Goal: Transaction & Acquisition: Purchase product/service

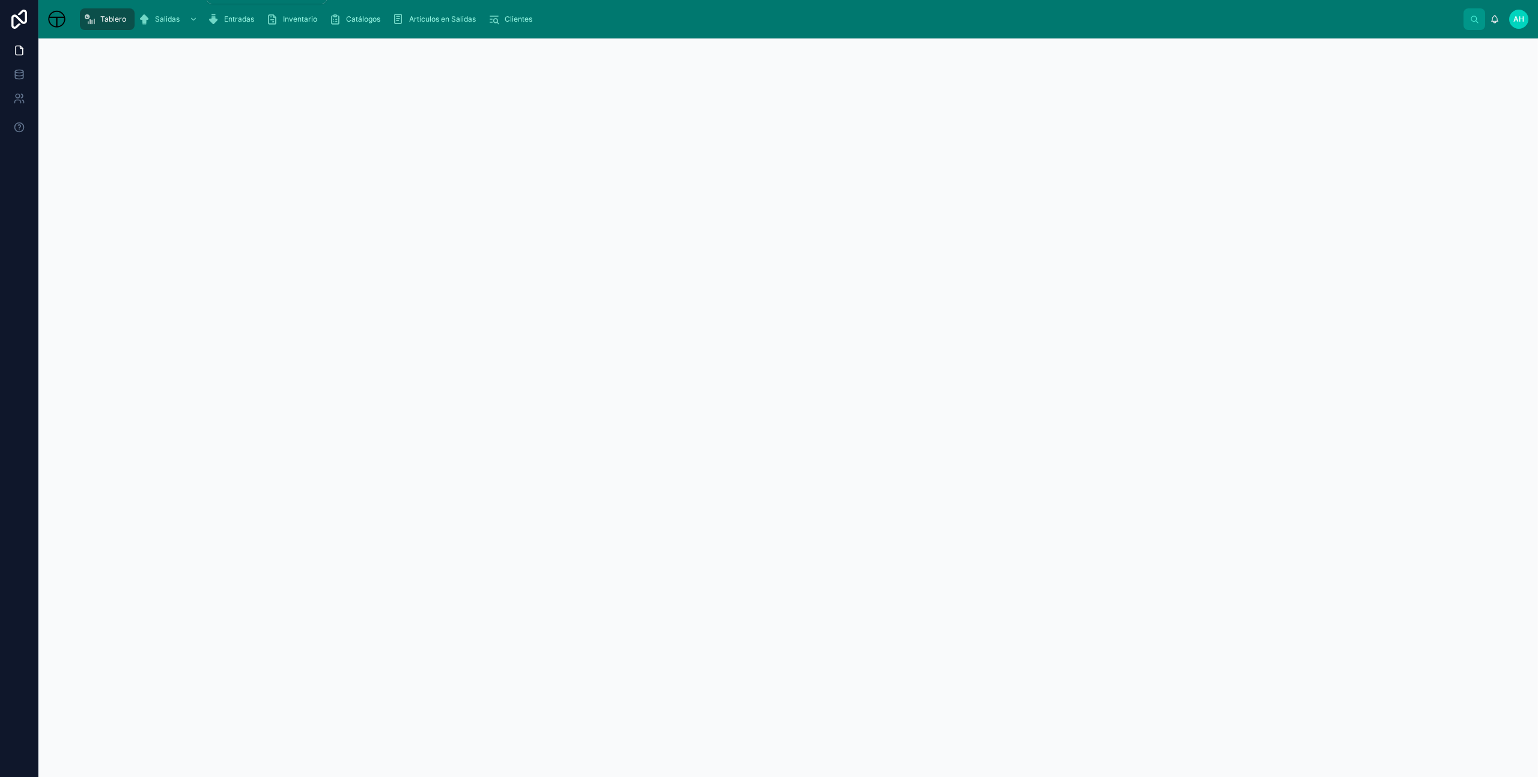
click at [171, 23] on span "Salidas" at bounding box center [167, 19] width 25 height 10
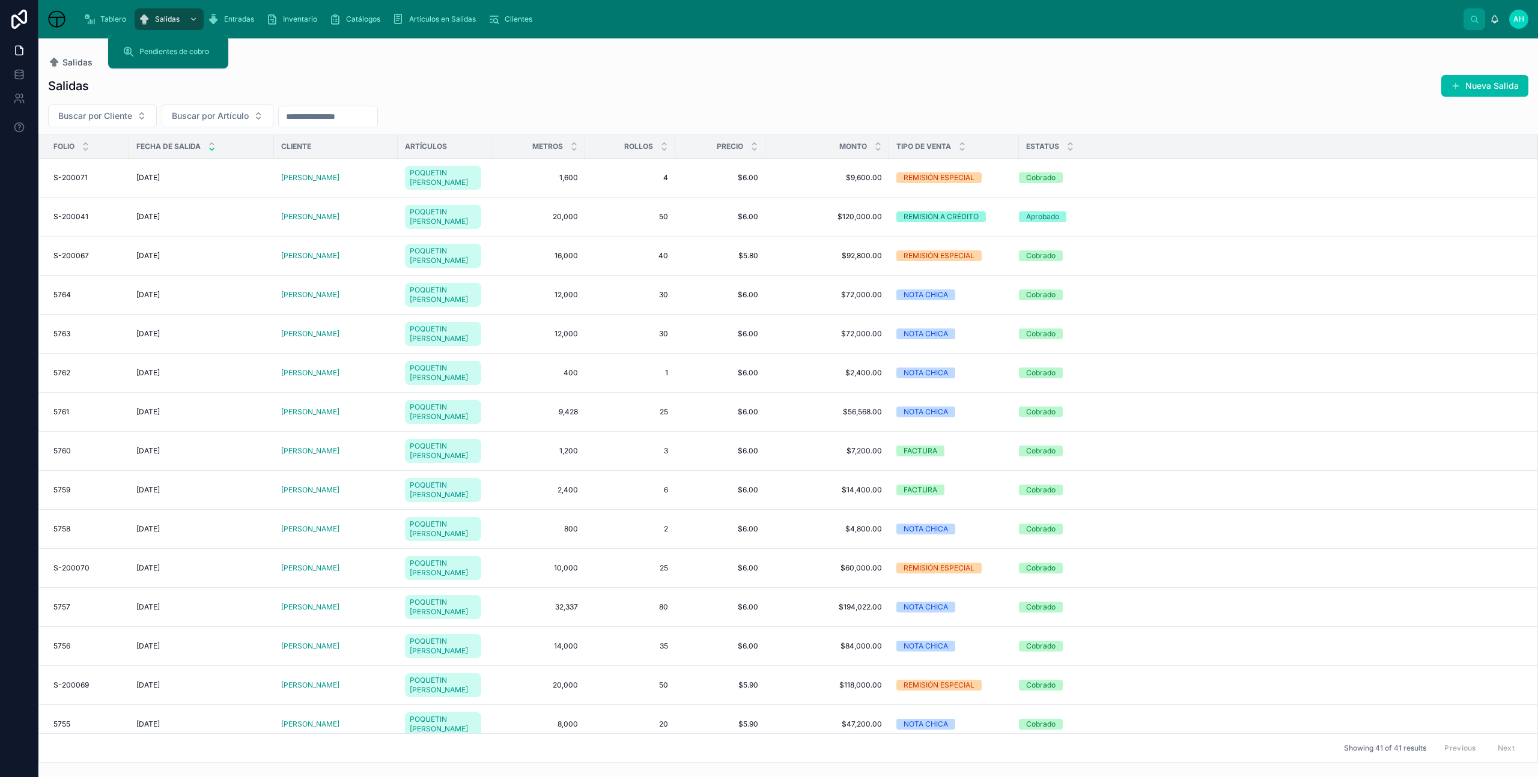
click at [224, 17] on span "Entradas" at bounding box center [239, 19] width 30 height 10
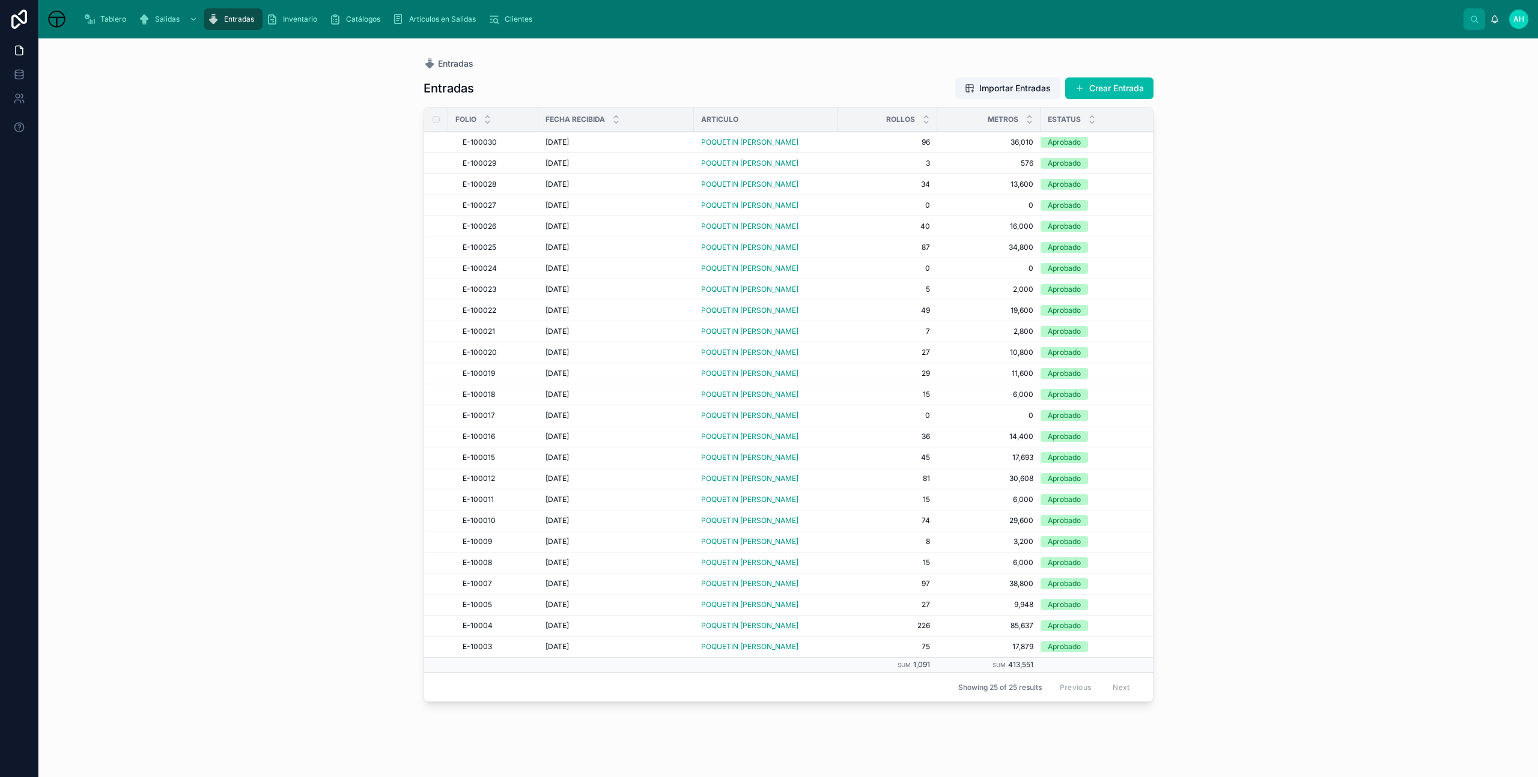
click at [469, 311] on span "E-100022" at bounding box center [480, 311] width 34 height 10
click at [748, 297] on td "POQUETIN [PERSON_NAME]" at bounding box center [766, 289] width 144 height 21
click at [751, 291] on span "POQUETIN [PERSON_NAME]" at bounding box center [749, 290] width 97 height 10
click at [513, 309] on div "E-100022 E-100022" at bounding box center [497, 311] width 68 height 10
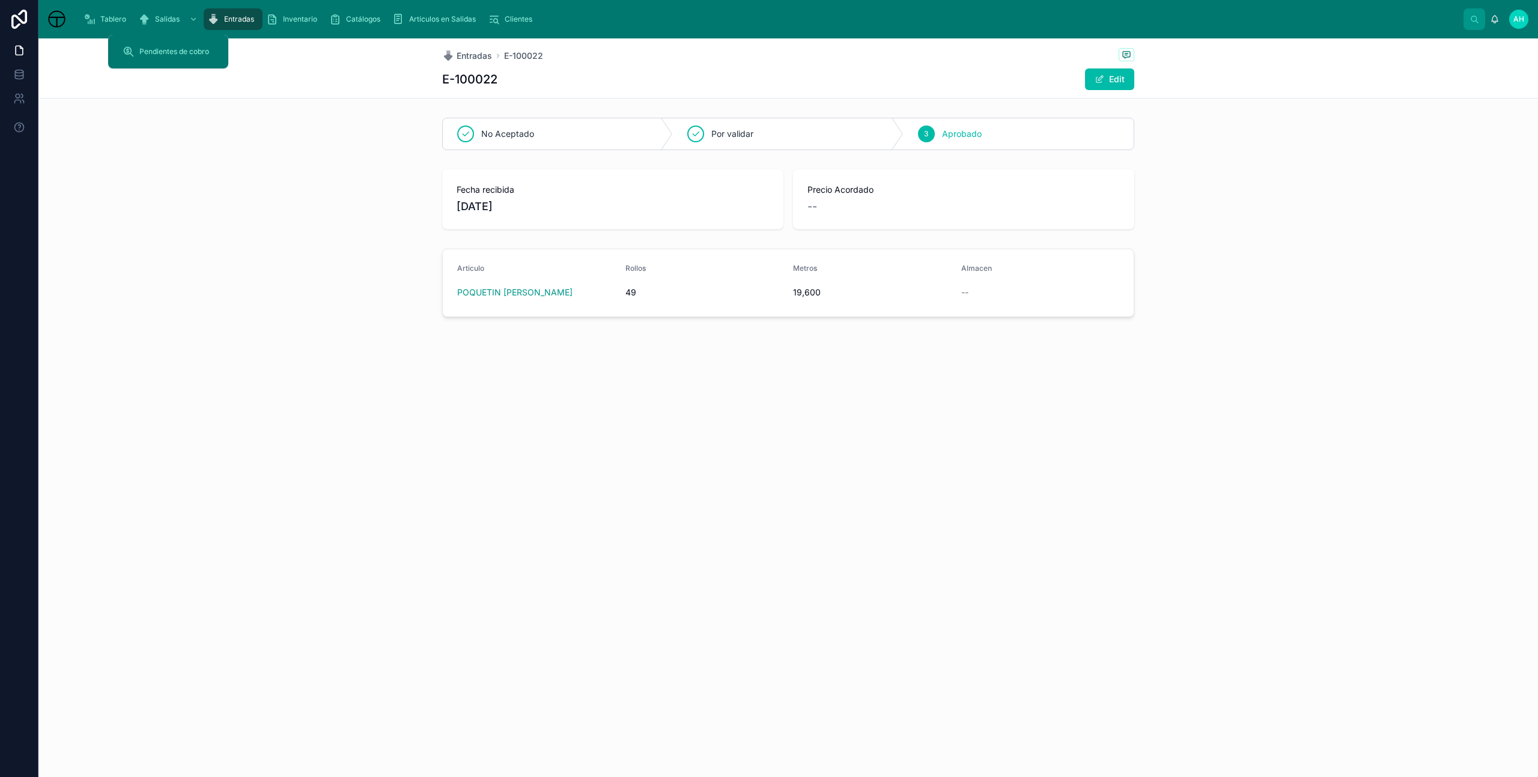
click at [163, 22] on span "Salidas" at bounding box center [167, 19] width 25 height 10
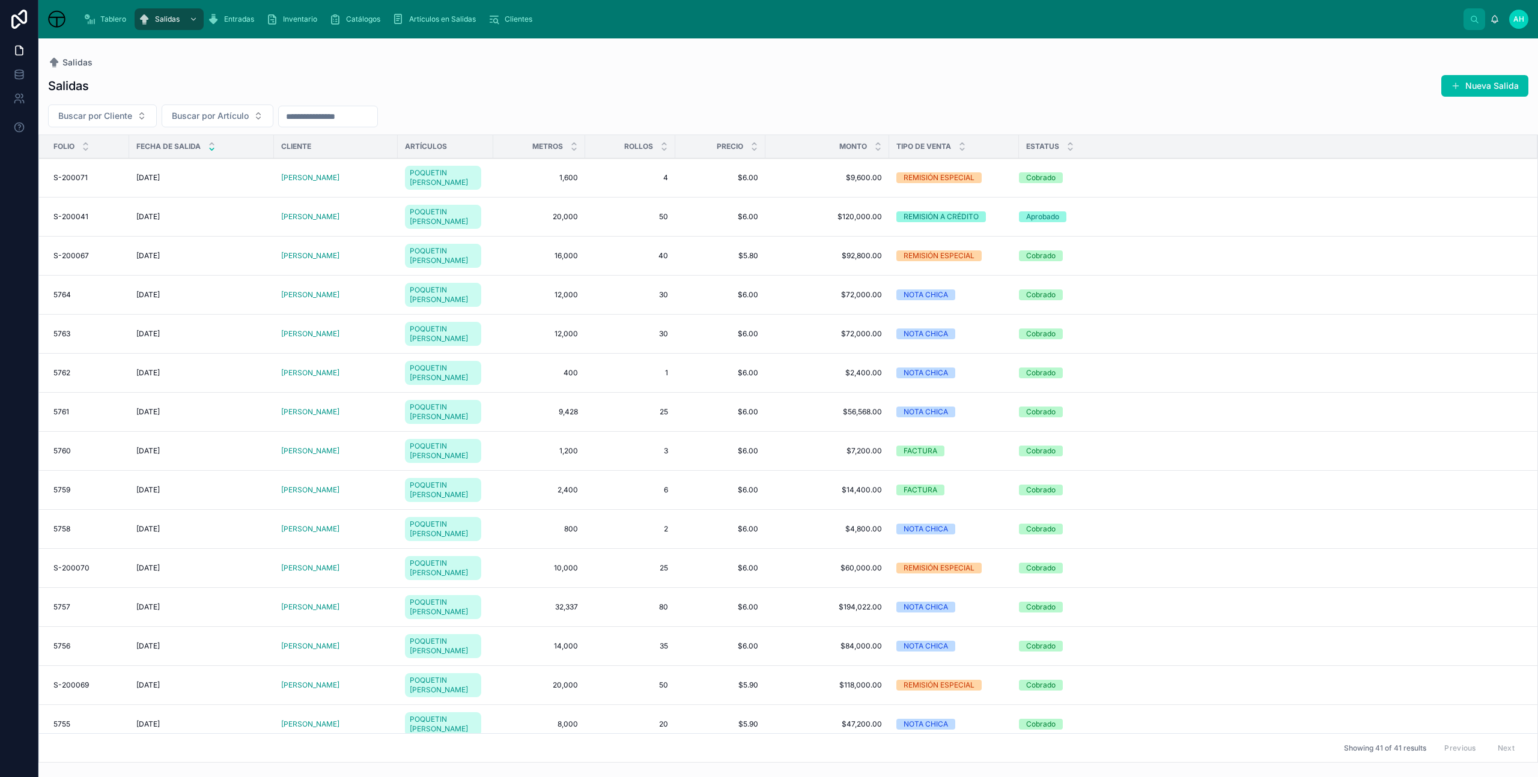
click at [201, 177] on div "[DATE] [DATE]" at bounding box center [201, 178] width 130 height 10
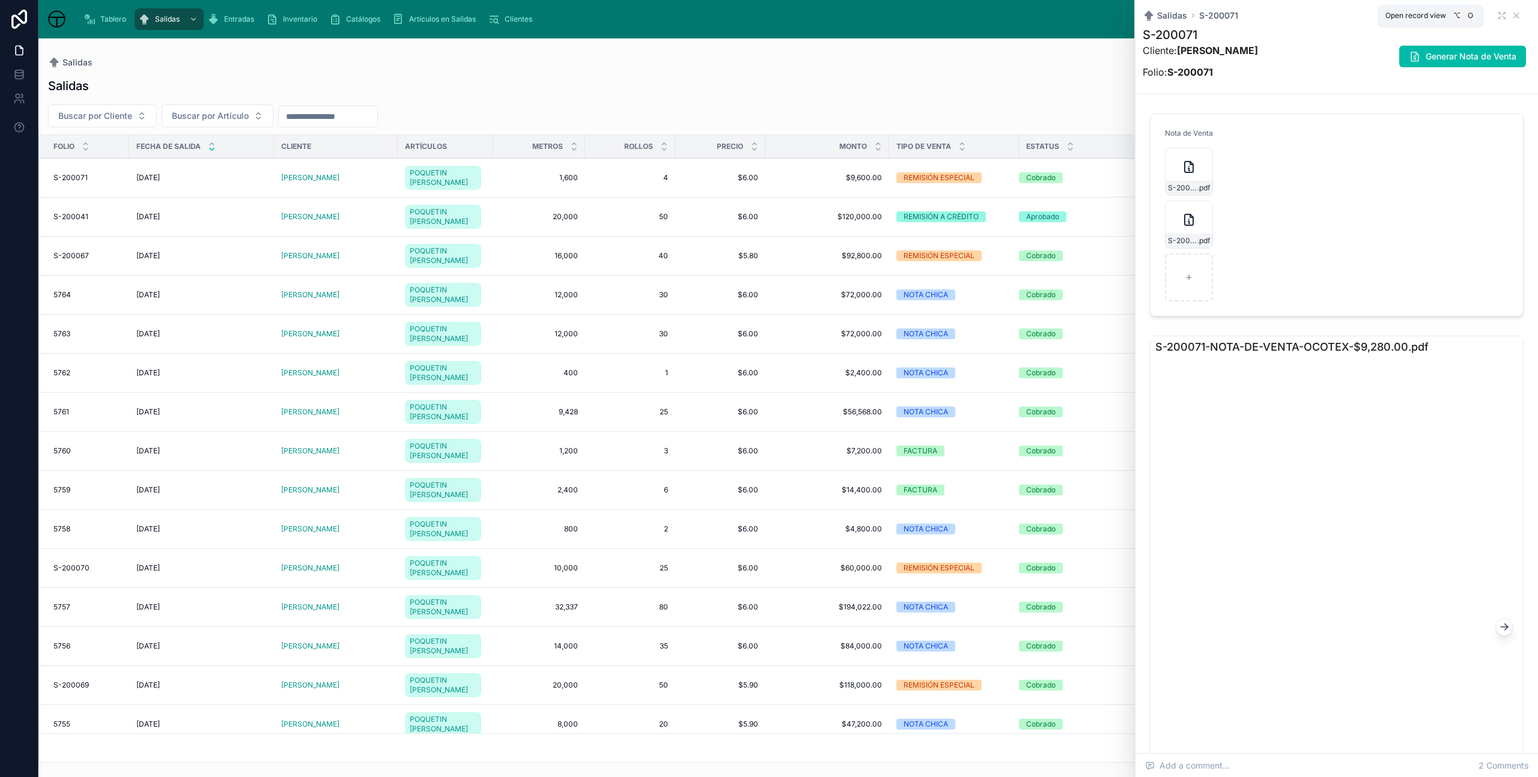
click at [1497, 16] on icon at bounding box center [1502, 16] width 10 height 10
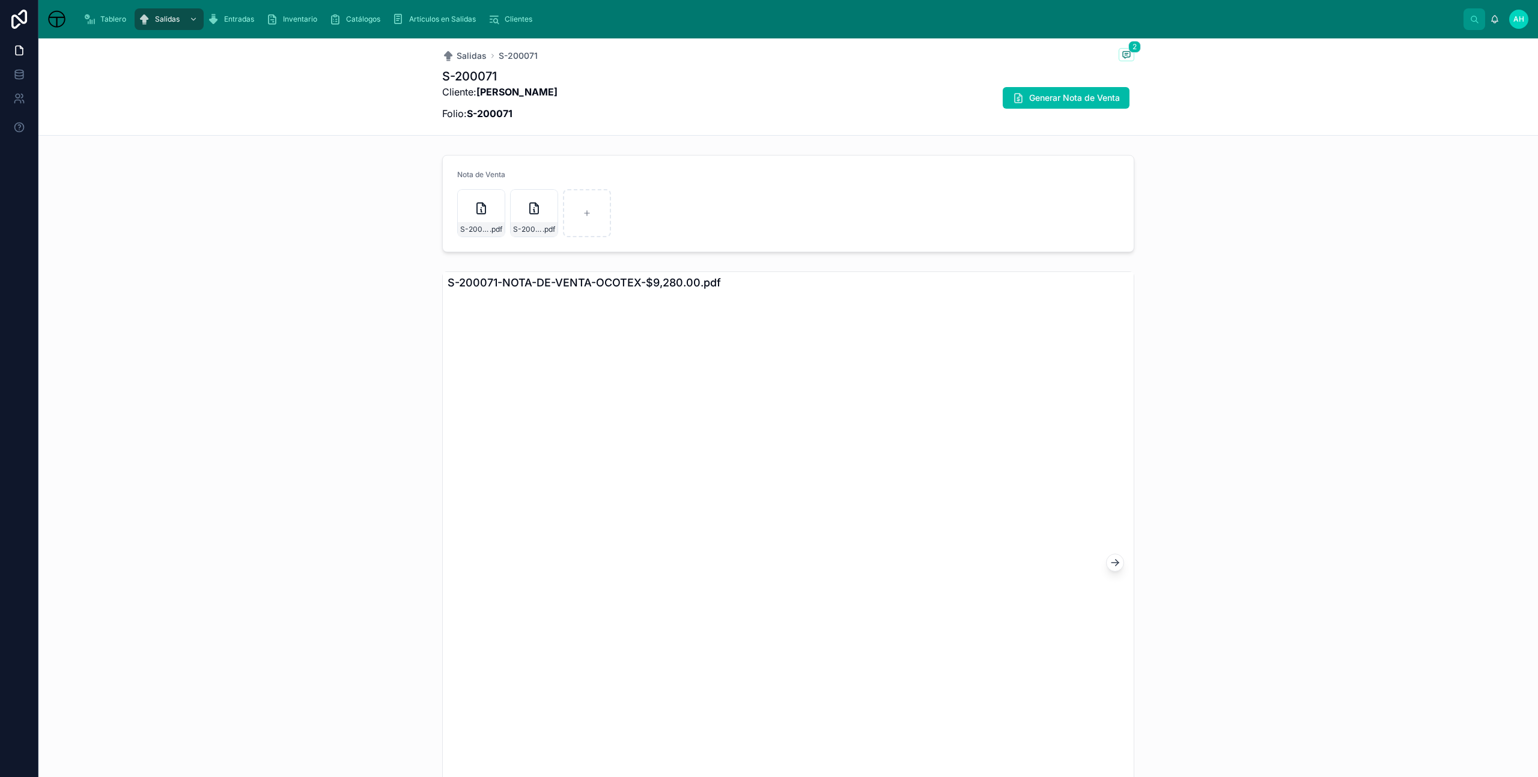
click at [539, 208] on div "S-200071-NOTA-DE-VENTA-OCOTEX-$9,600.00 .pdf" at bounding box center [534, 213] width 48 height 48
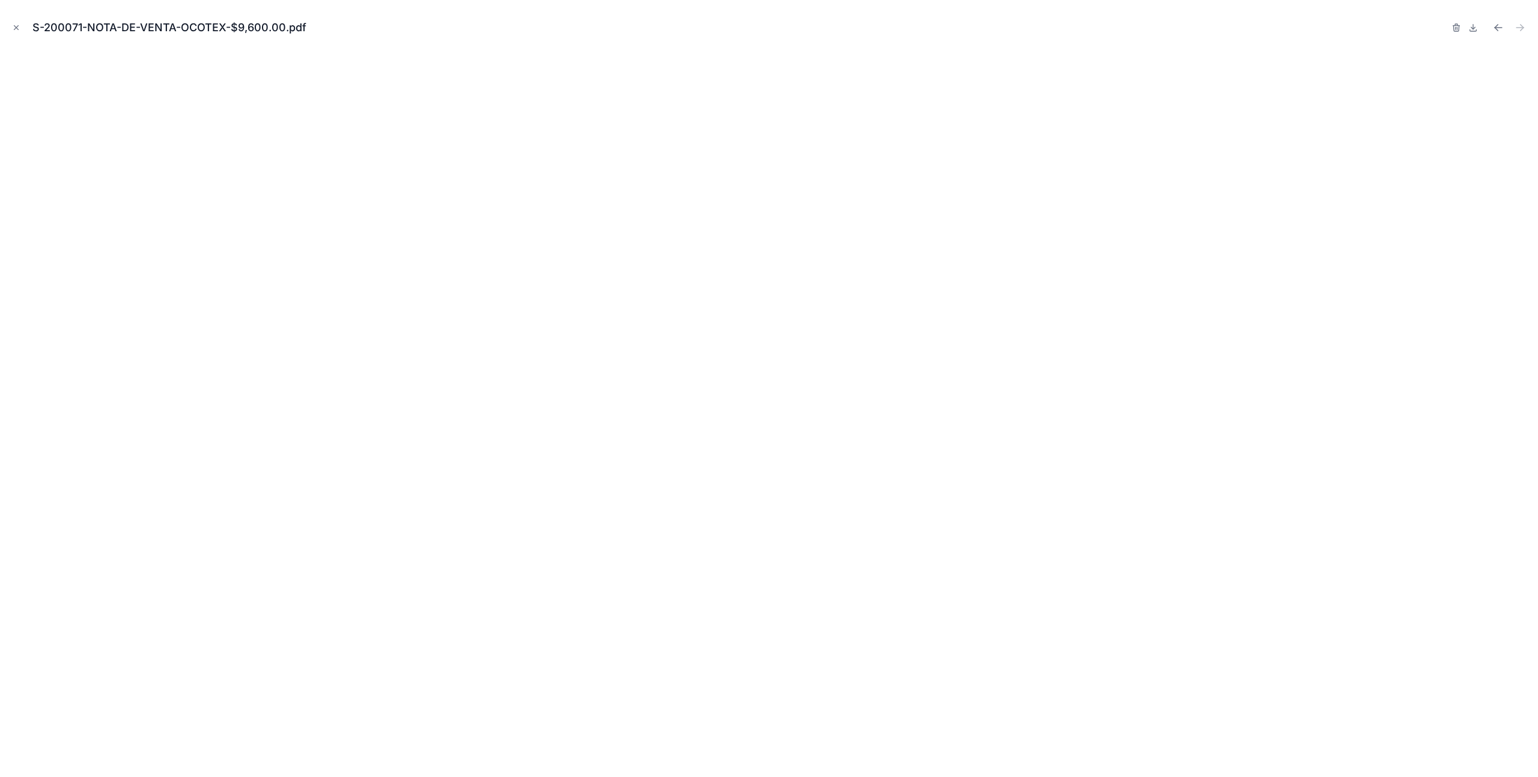
click at [19, 28] on icon "Close modal" at bounding box center [16, 27] width 8 height 8
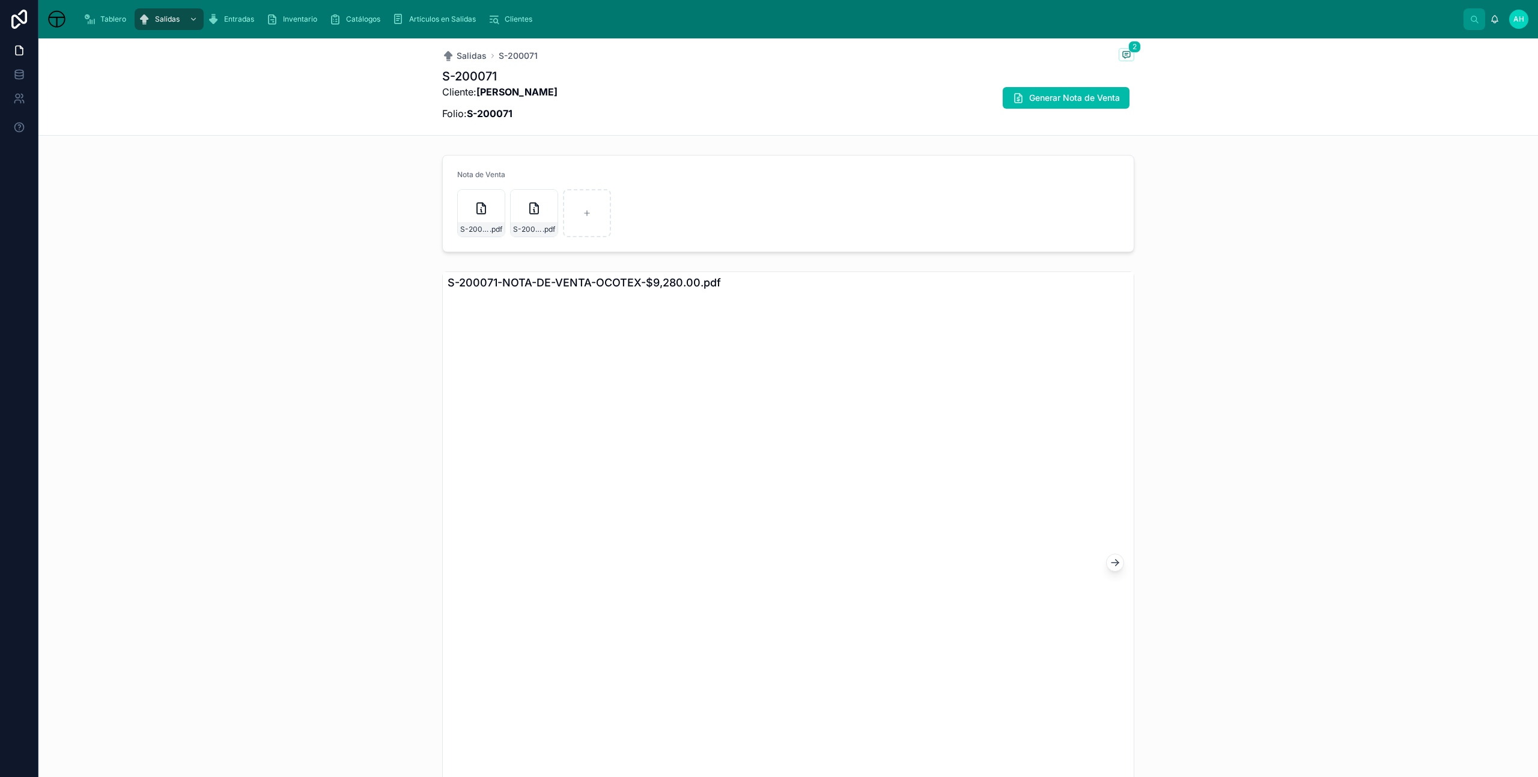
click at [467, 196] on div "S-200071-NOTA-DE-VENTA-OCOTEX-$9,280.00 .pdf" at bounding box center [481, 213] width 48 height 48
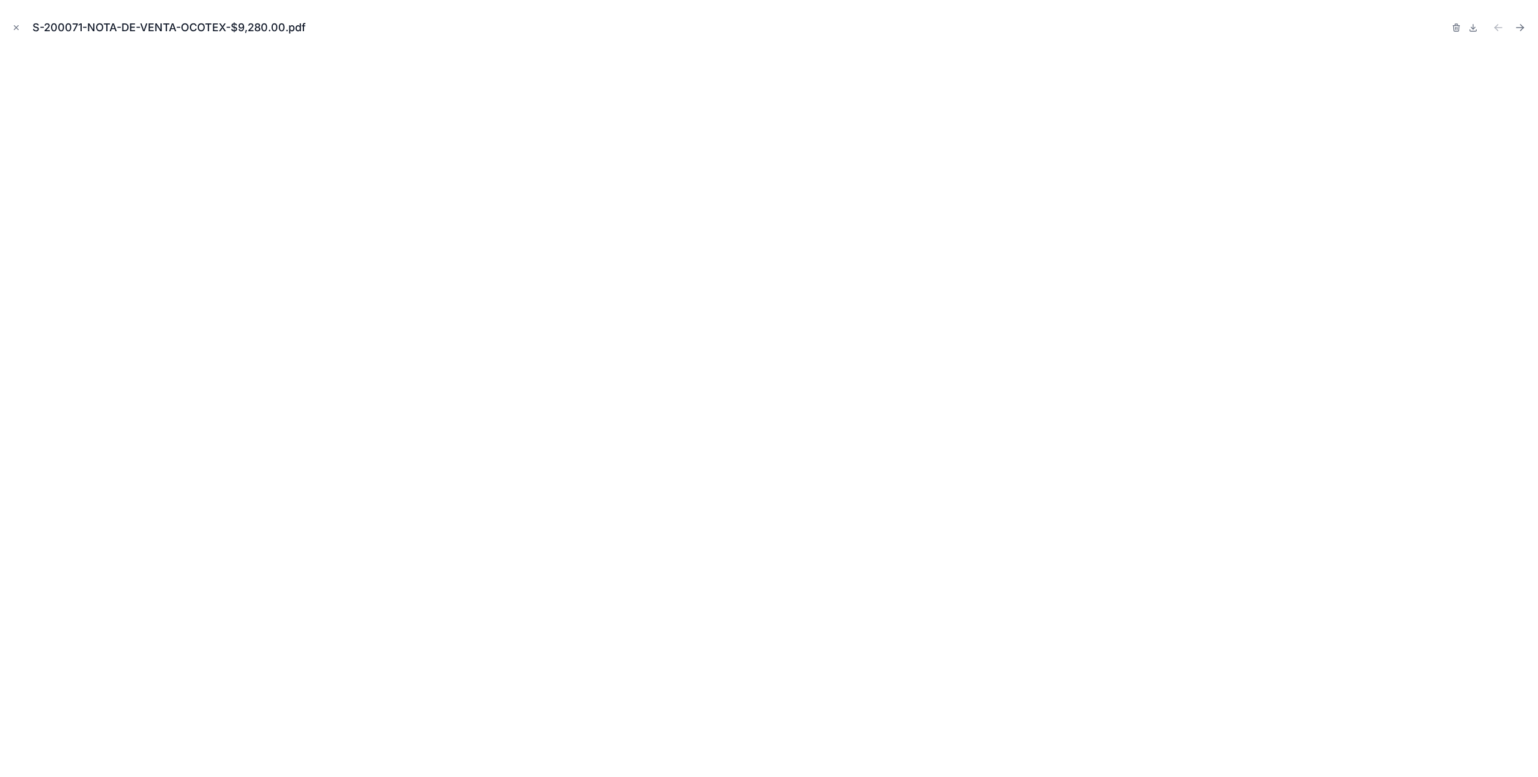
click at [13, 26] on icon "Close modal" at bounding box center [16, 27] width 8 height 8
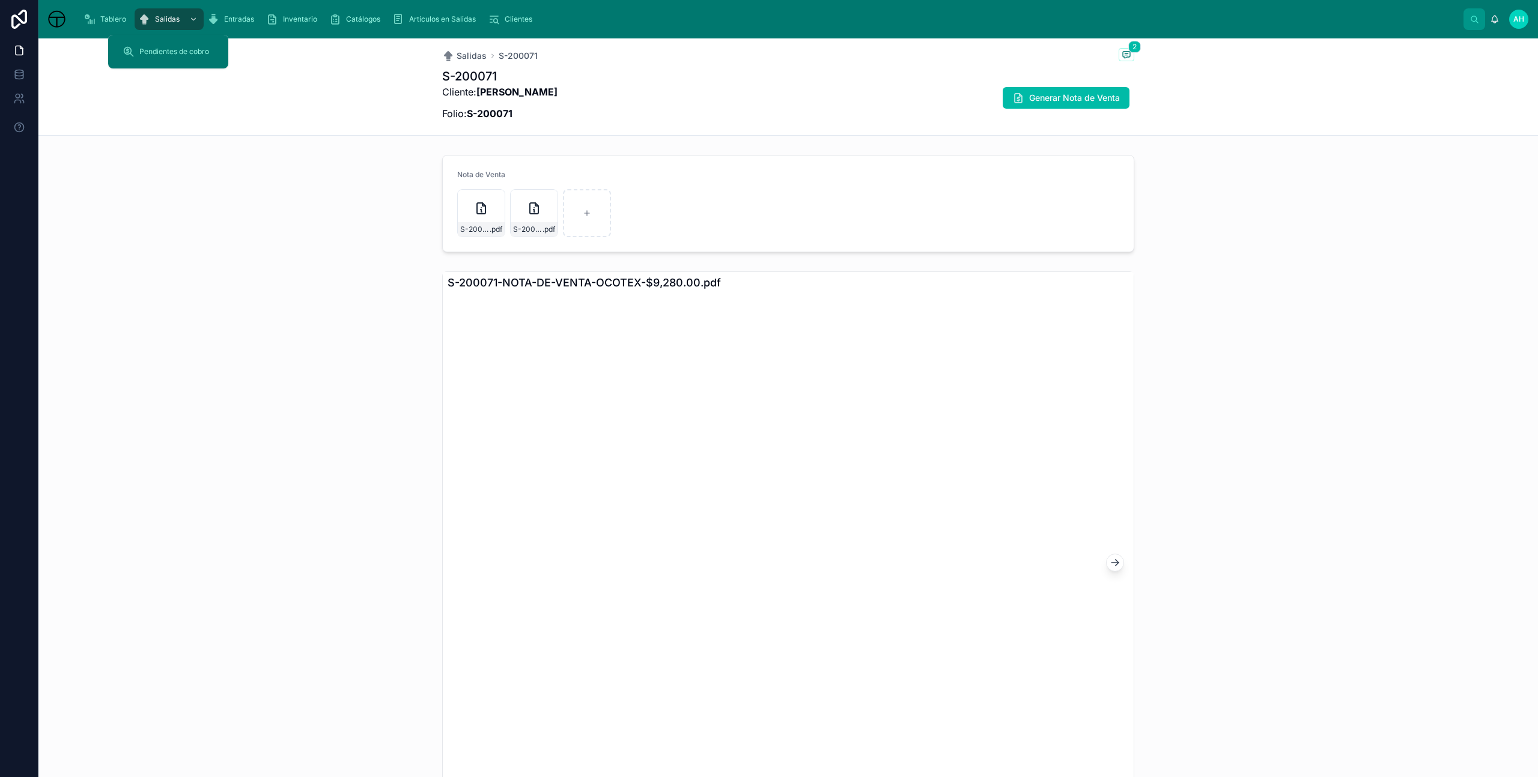
click at [168, 21] on span "Salidas" at bounding box center [167, 19] width 25 height 10
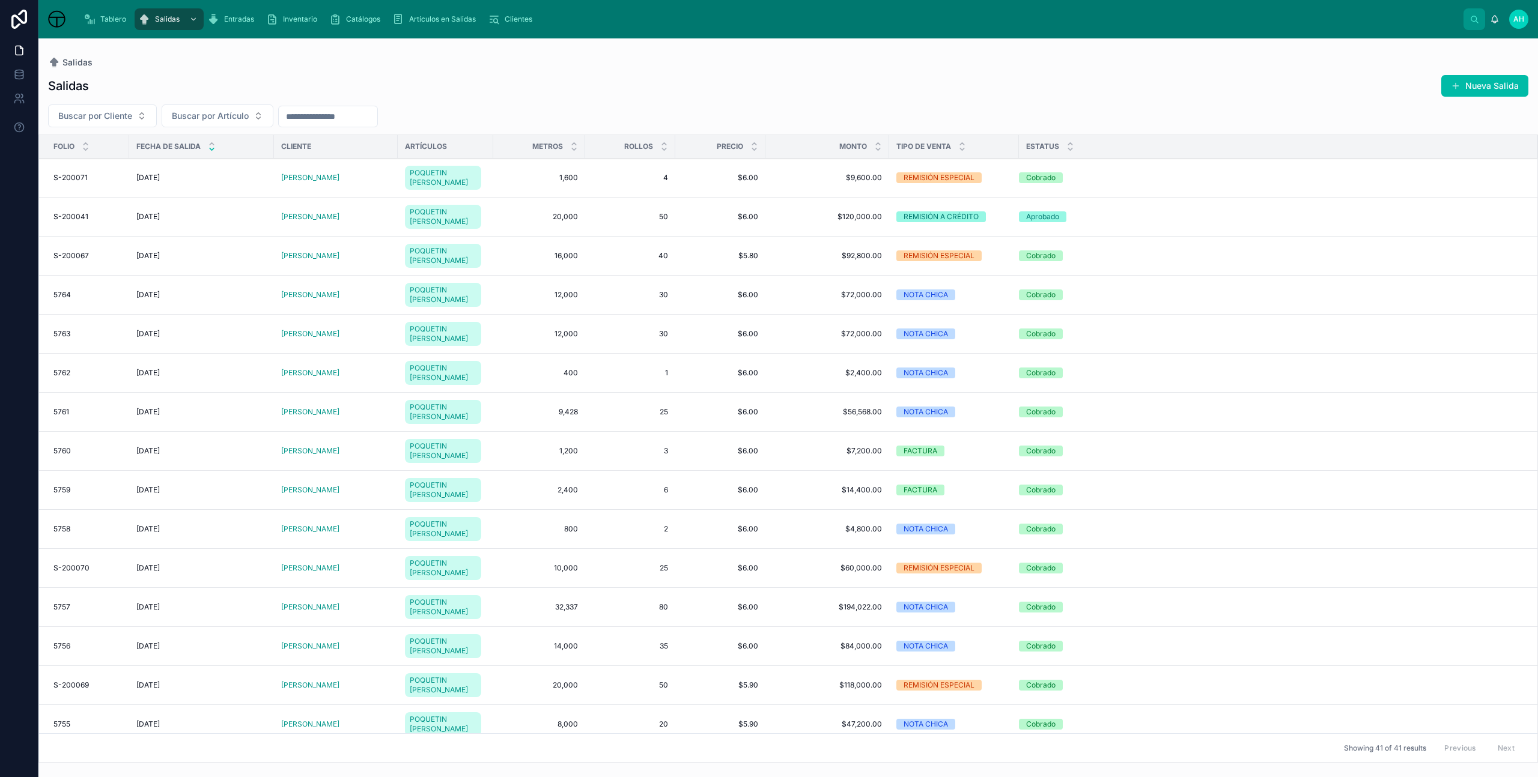
scroll to position [7, 0]
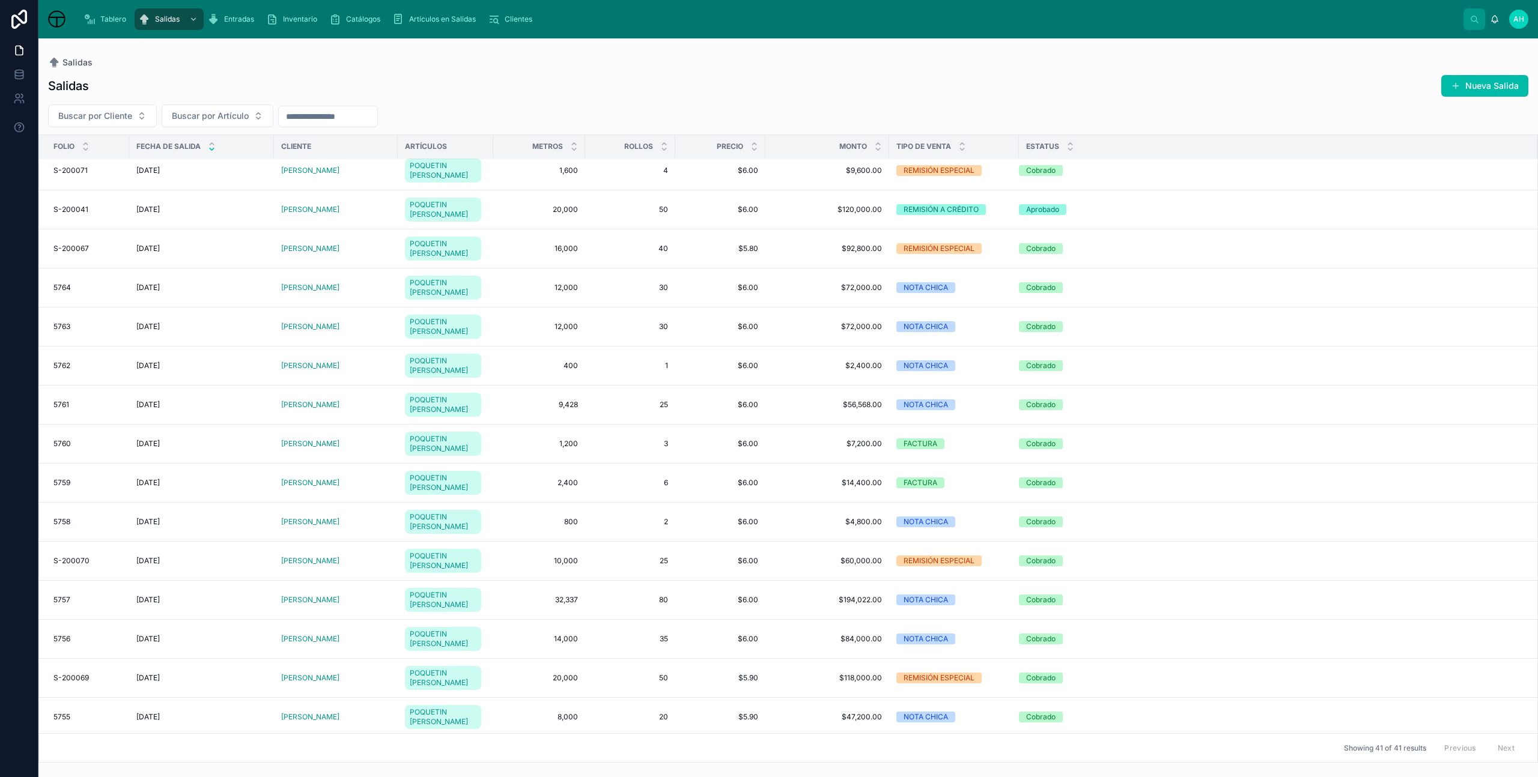
click at [1033, 361] on div "Cobrado" at bounding box center [1040, 365] width 29 height 11
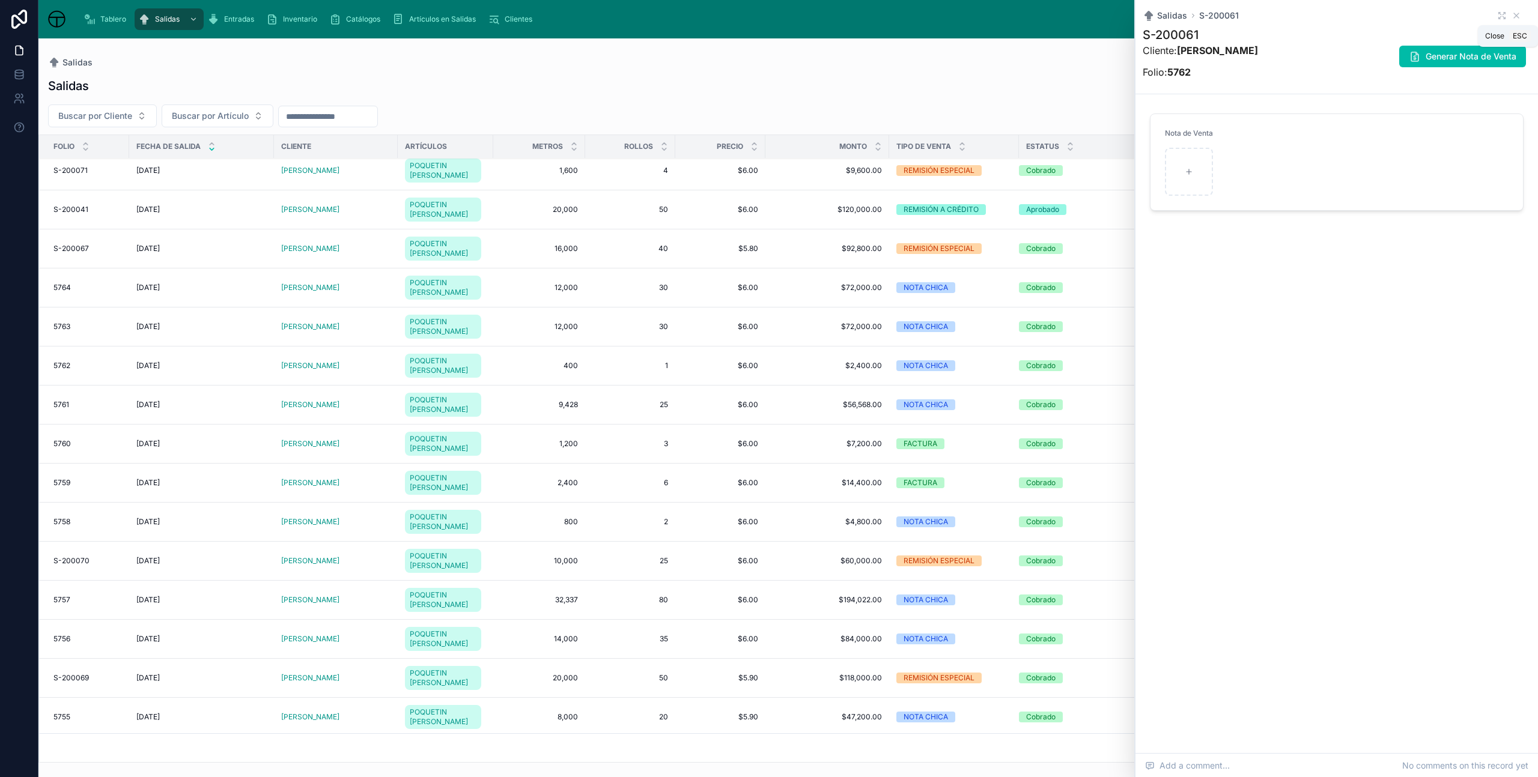
click at [1518, 16] on icon at bounding box center [1516, 16] width 10 height 10
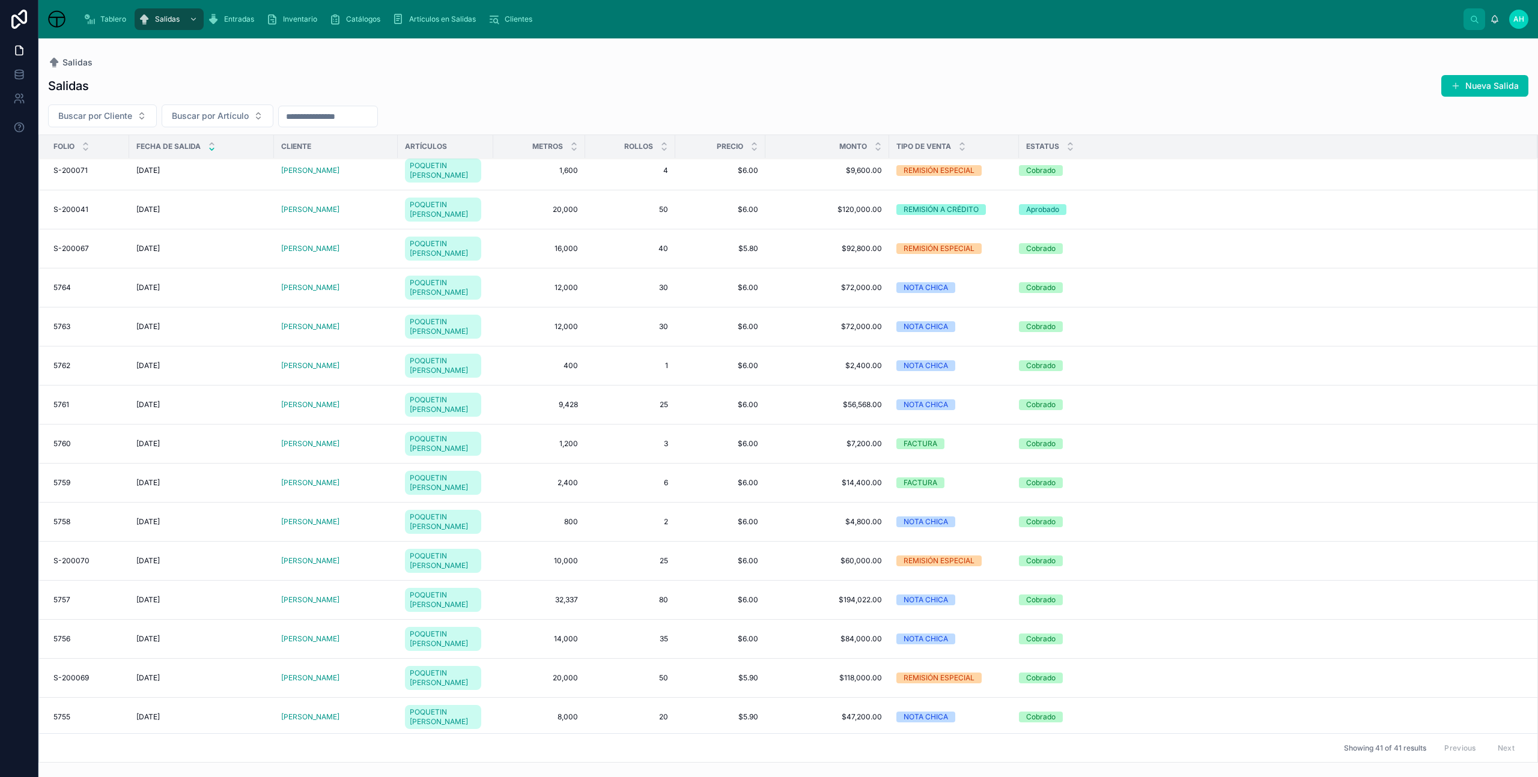
click at [303, 148] on span "Cliente" at bounding box center [296, 147] width 30 height 10
click at [359, 17] on span "Catálogos" at bounding box center [363, 19] width 34 height 10
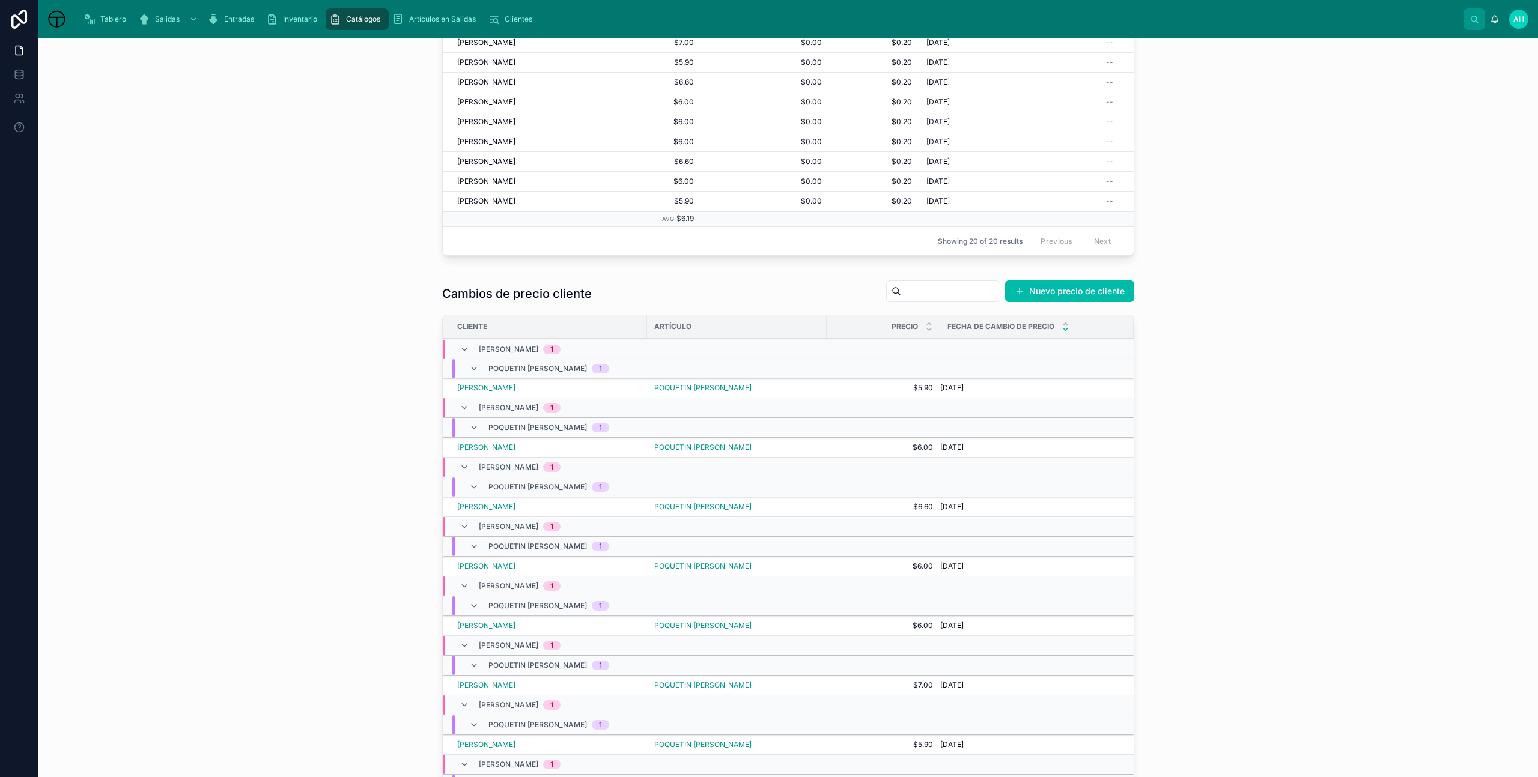
scroll to position [312, 0]
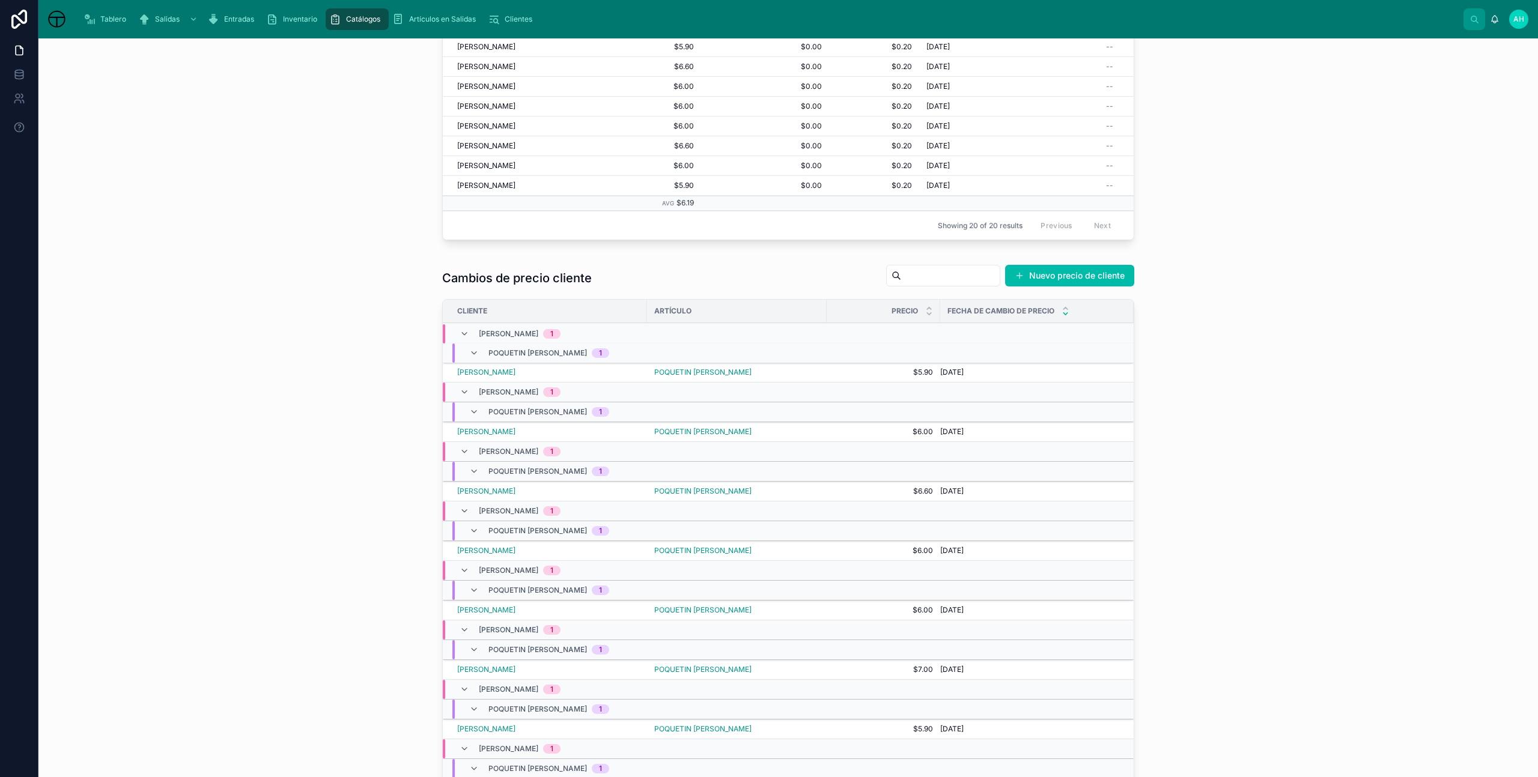
click at [1051, 284] on button "Nuevo precio de cliente" at bounding box center [1069, 276] width 129 height 22
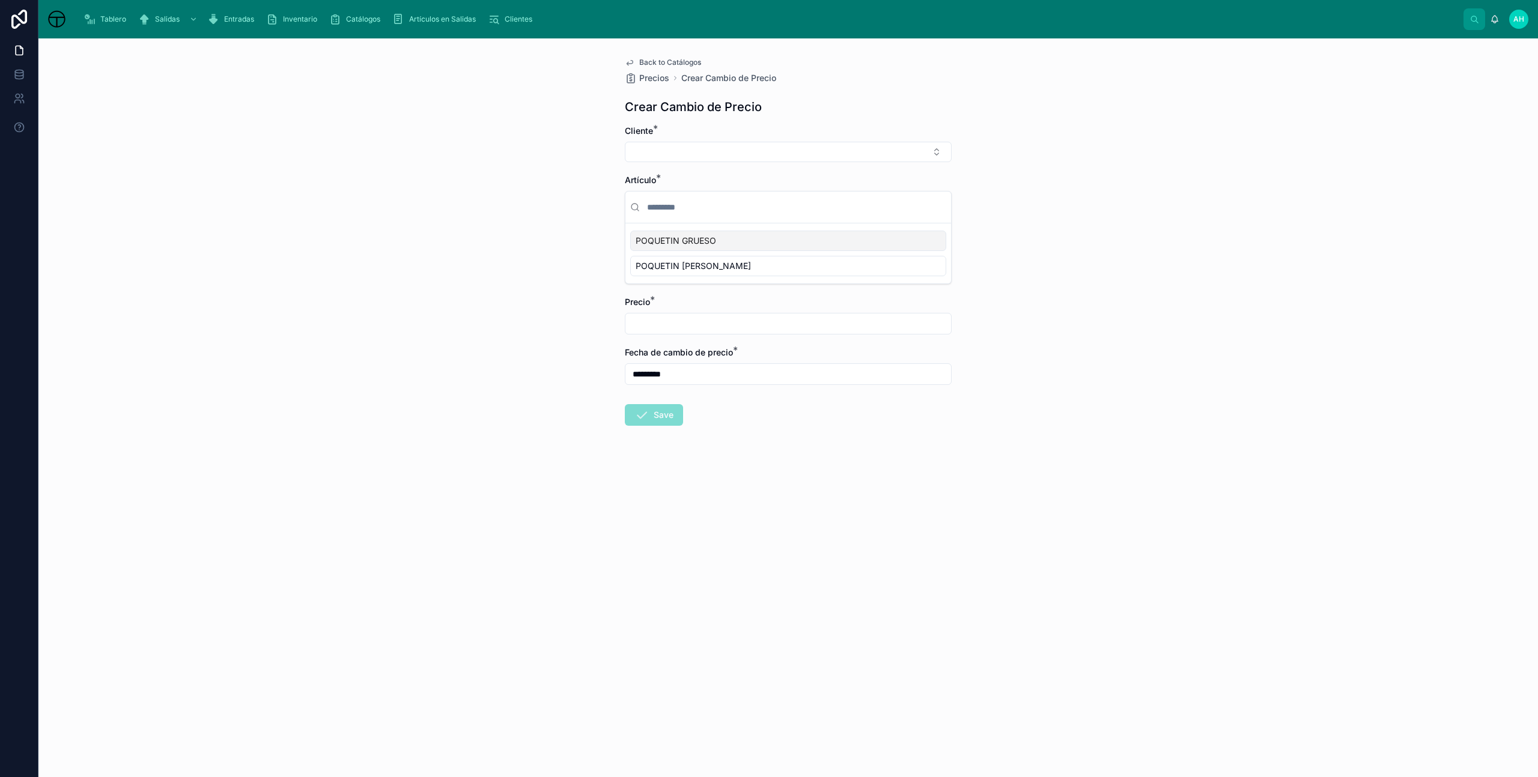
click at [682, 154] on button "Select Button" at bounding box center [788, 152] width 327 height 20
click at [1049, 217] on div "Back to Catálogos Precios Crear Cambio de Precio Crear Cambio de Precio Cliente…" at bounding box center [787, 407] width 1499 height 739
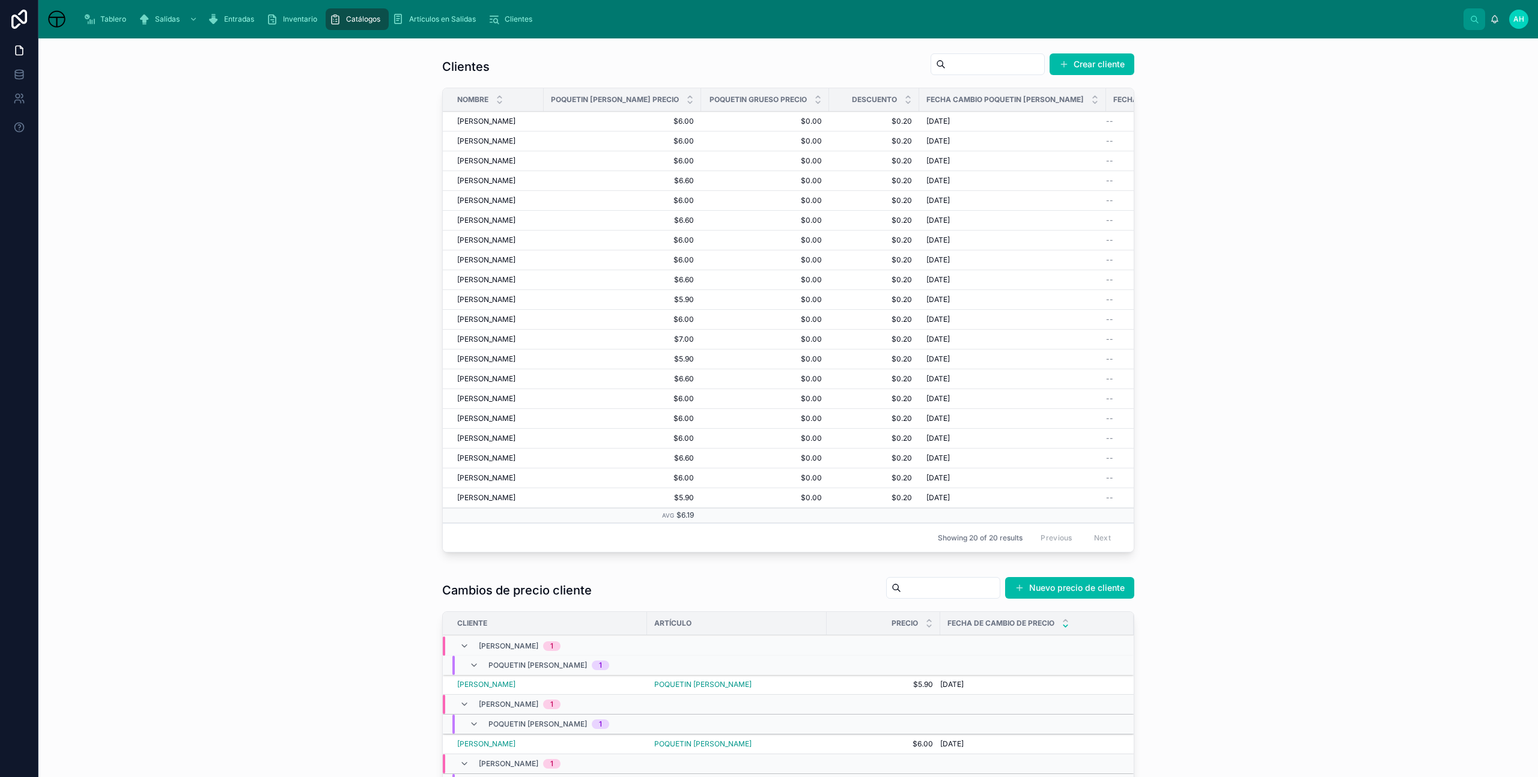
click at [285, 20] on span "Inventario" at bounding box center [300, 19] width 34 height 10
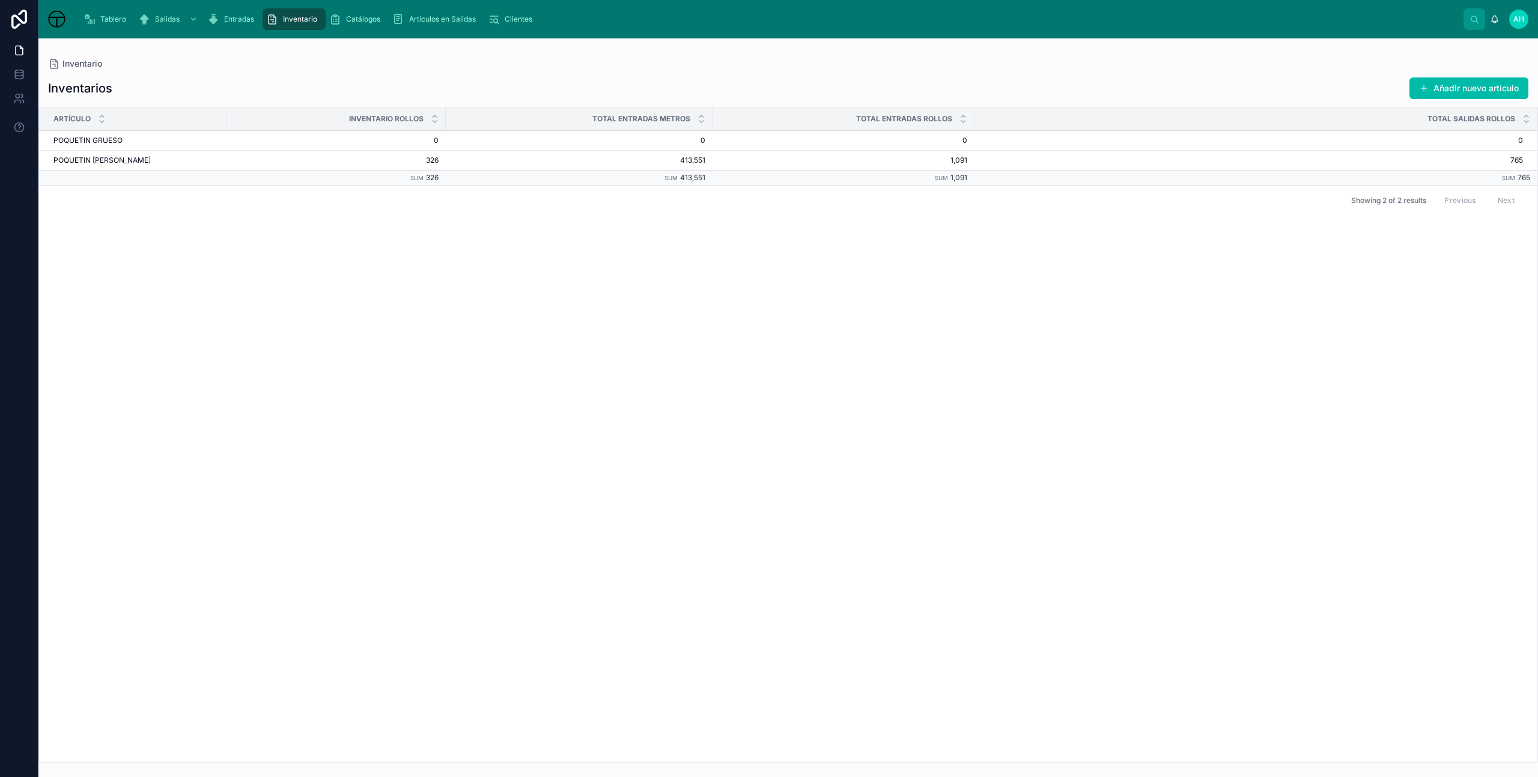
click at [350, 16] on span "Catálogos" at bounding box center [363, 19] width 34 height 10
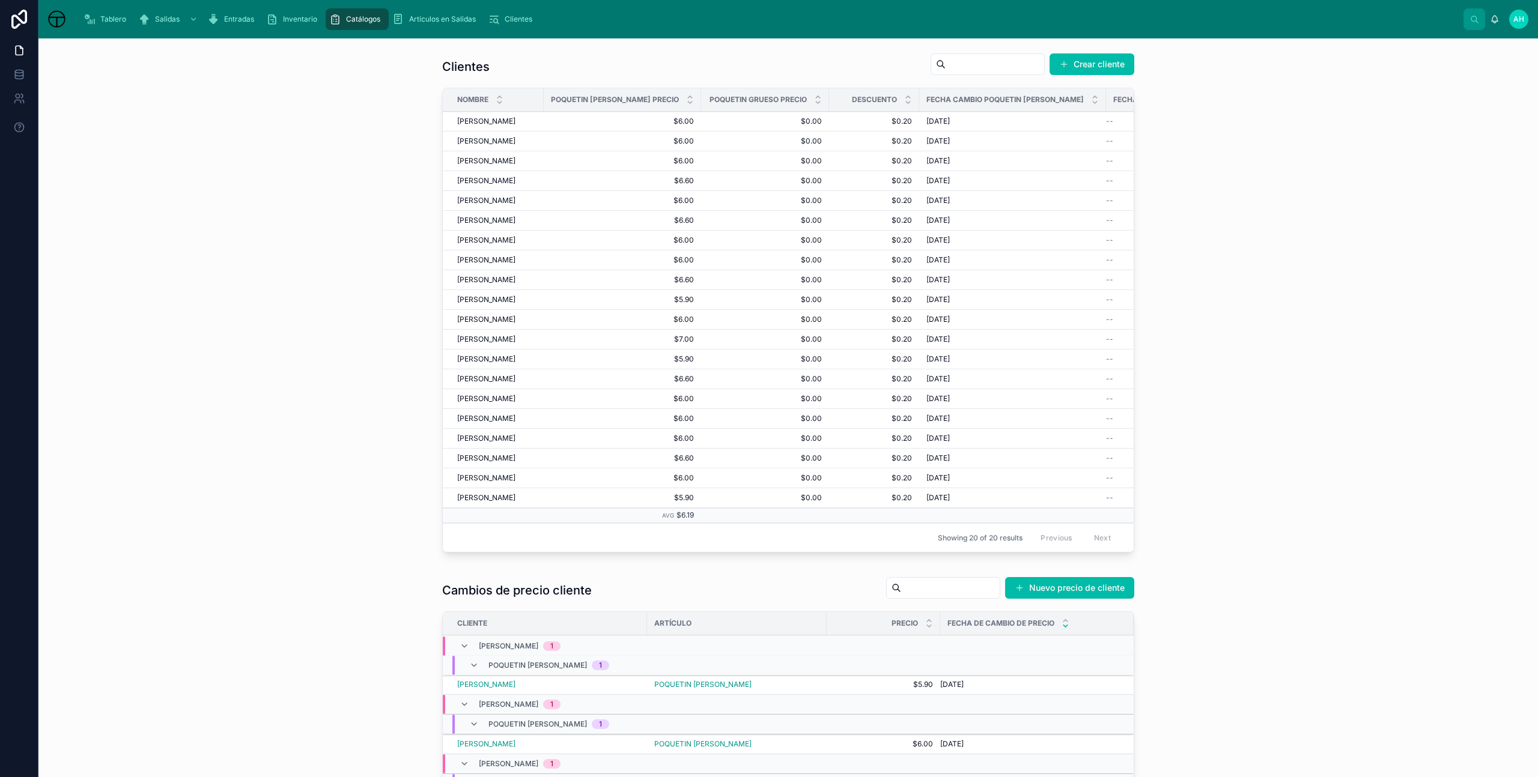
click at [431, 17] on span "Artículos en Salidas" at bounding box center [442, 19] width 67 height 10
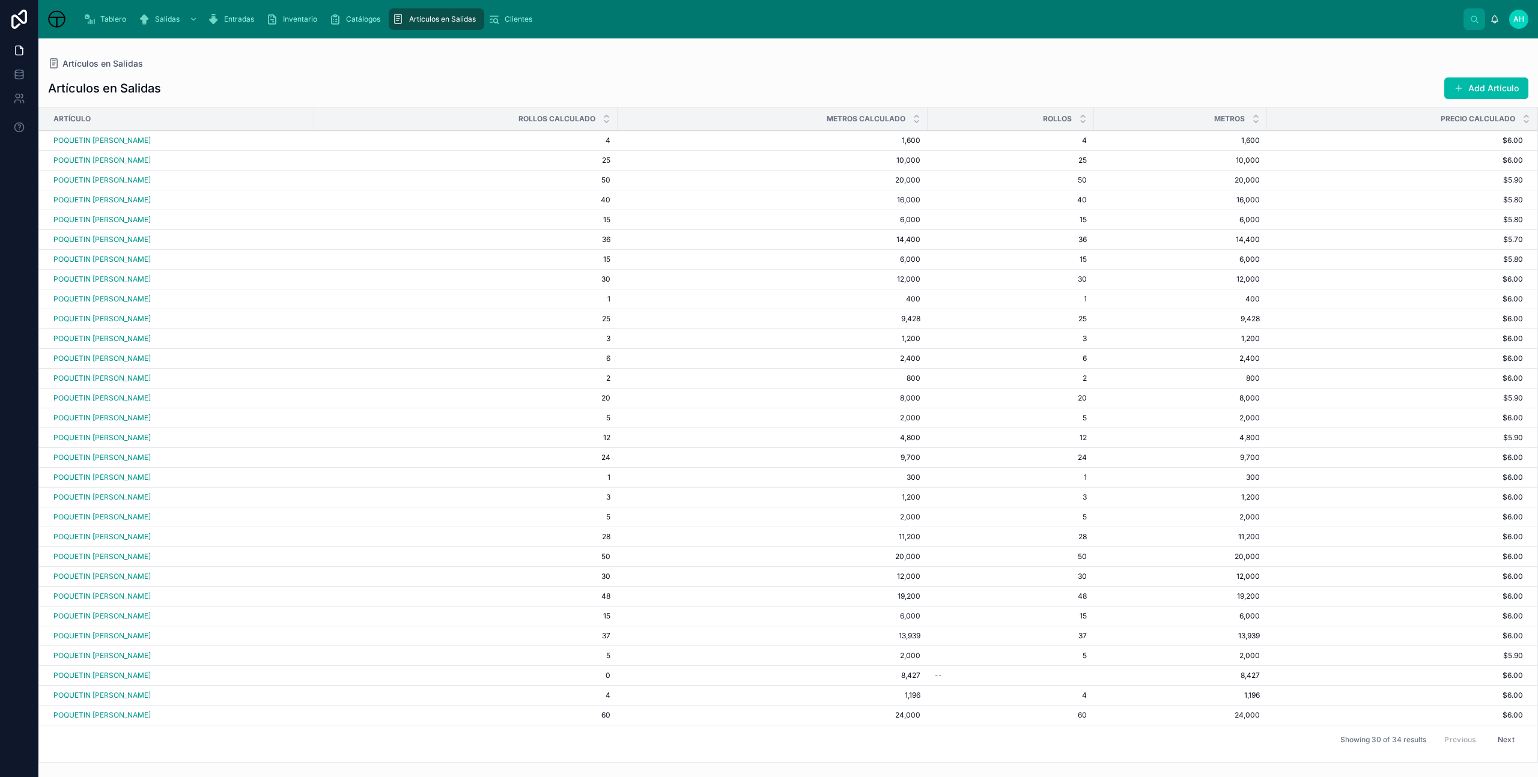
click at [505, 20] on span "Clientes" at bounding box center [519, 19] width 28 height 10
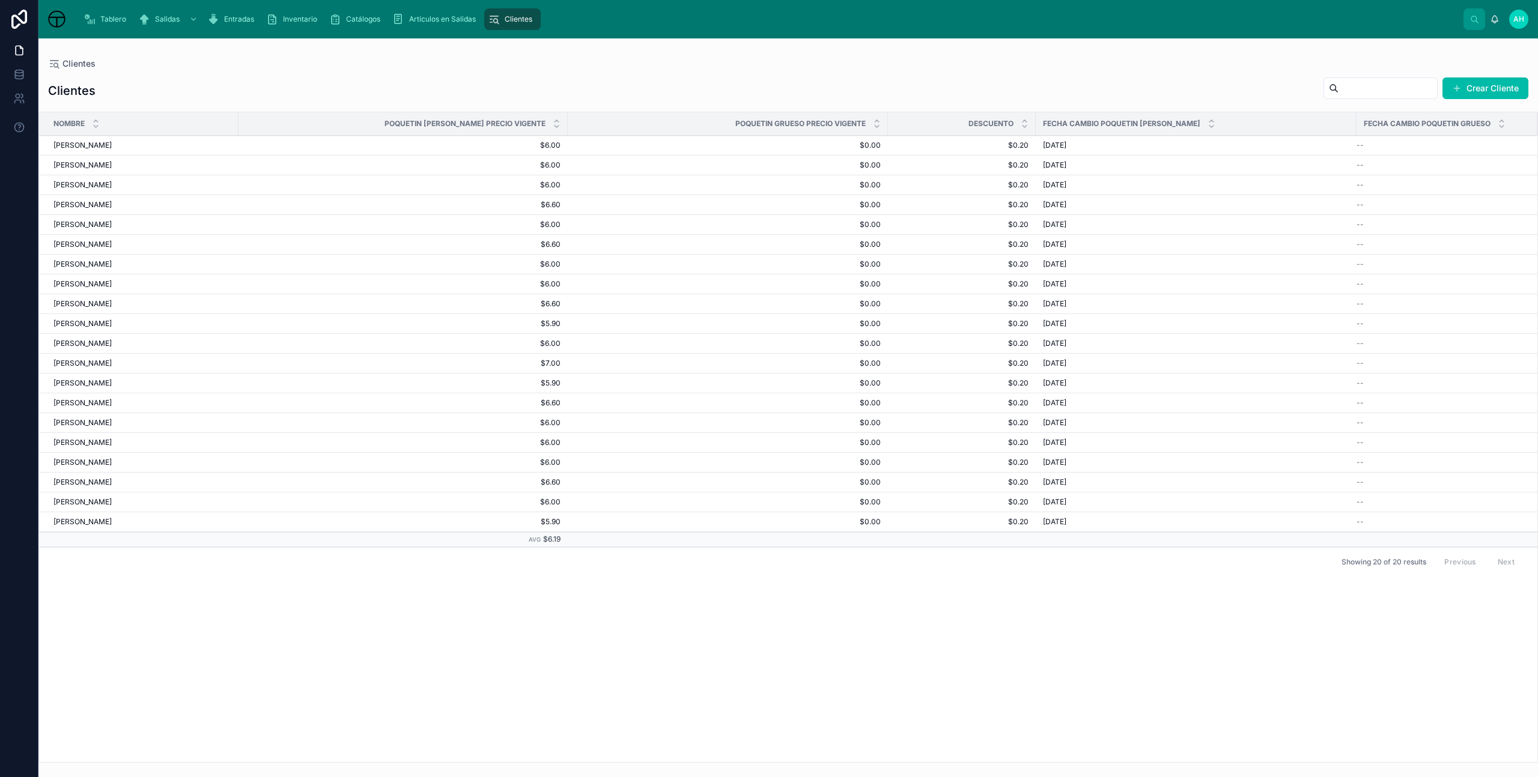
click at [372, 17] on span "Catálogos" at bounding box center [363, 19] width 34 height 10
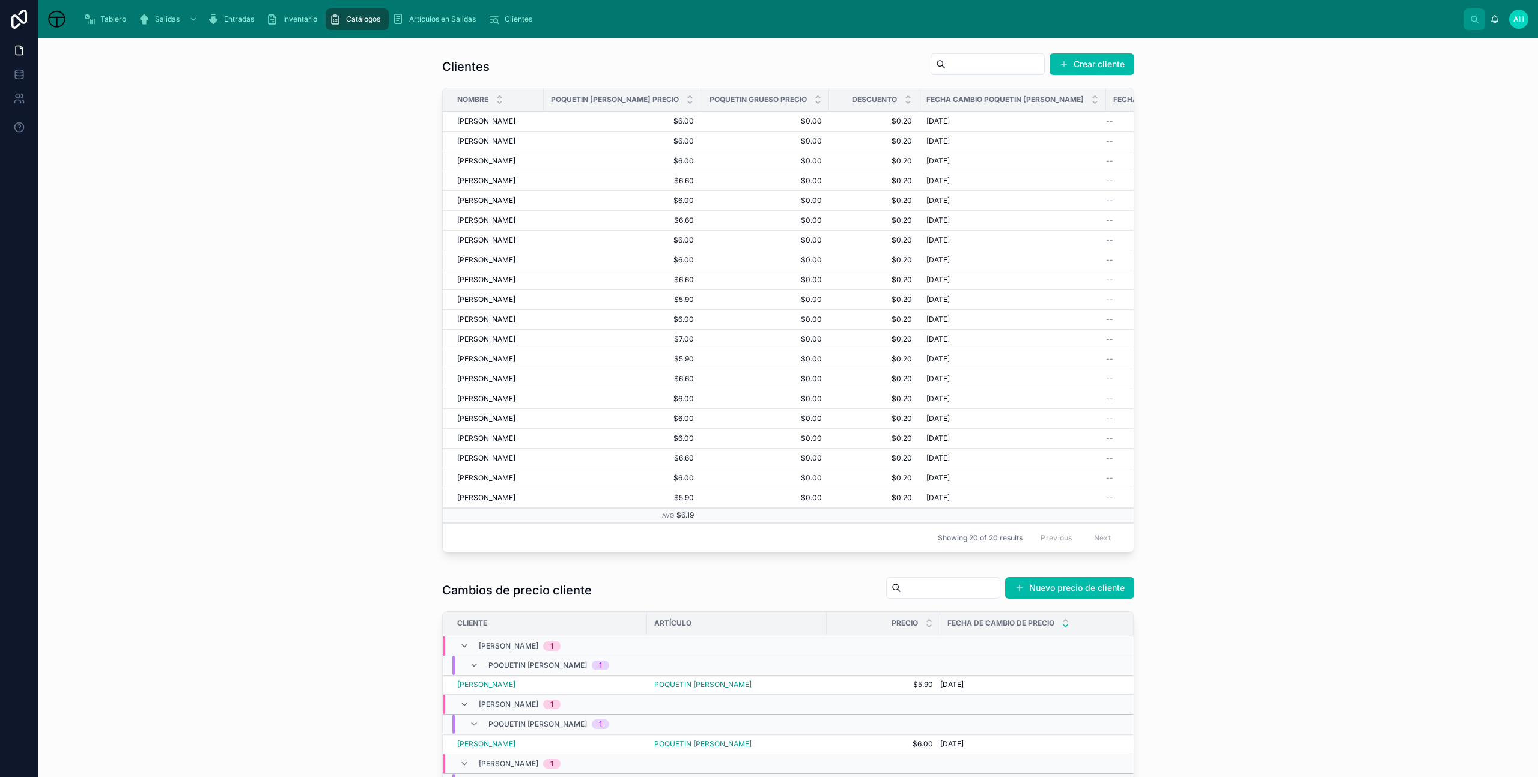
click at [273, 12] on div "Inventario" at bounding box center [294, 19] width 56 height 19
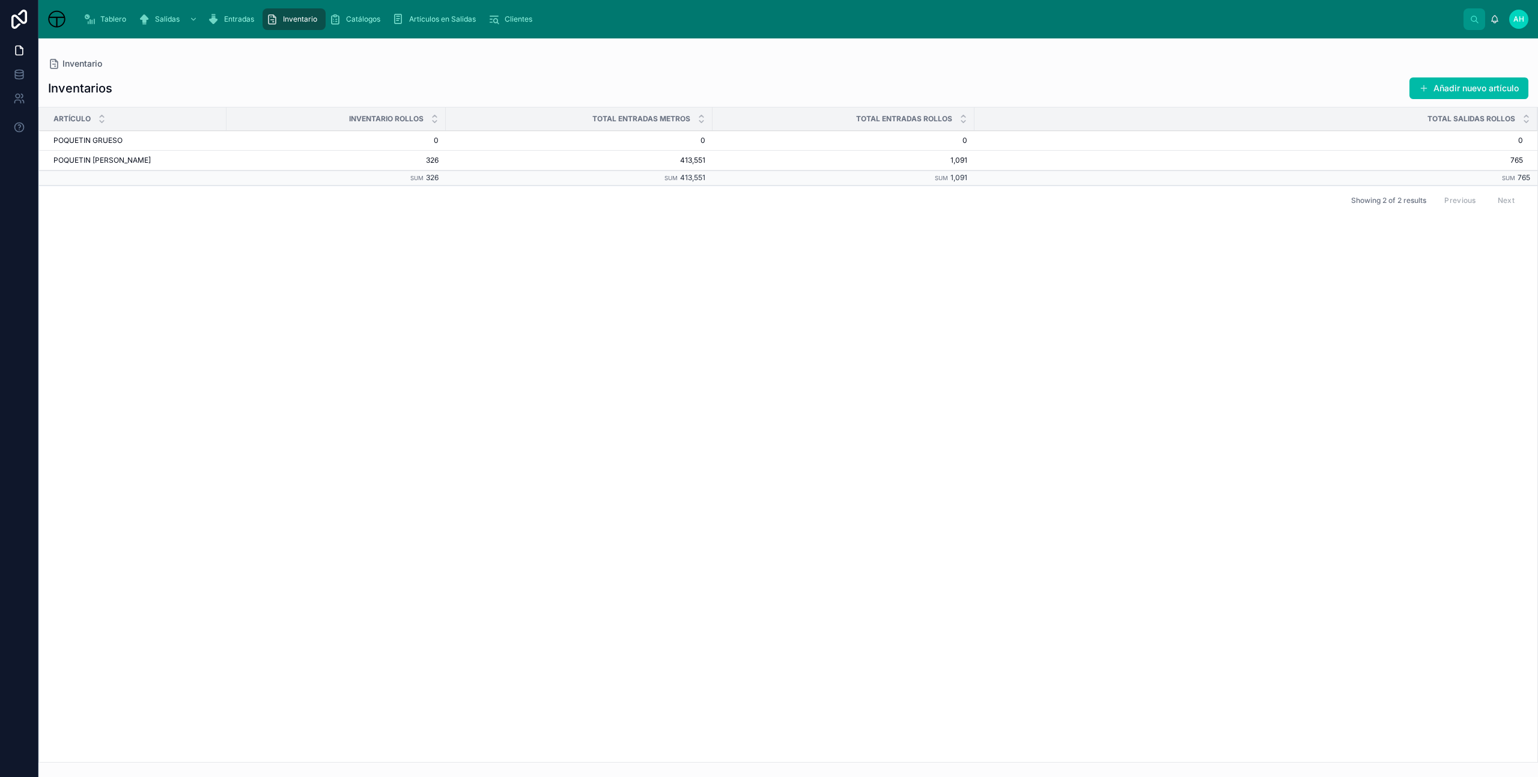
click at [1513, 83] on button "Añadir nuevo artículo" at bounding box center [1468, 88] width 119 height 22
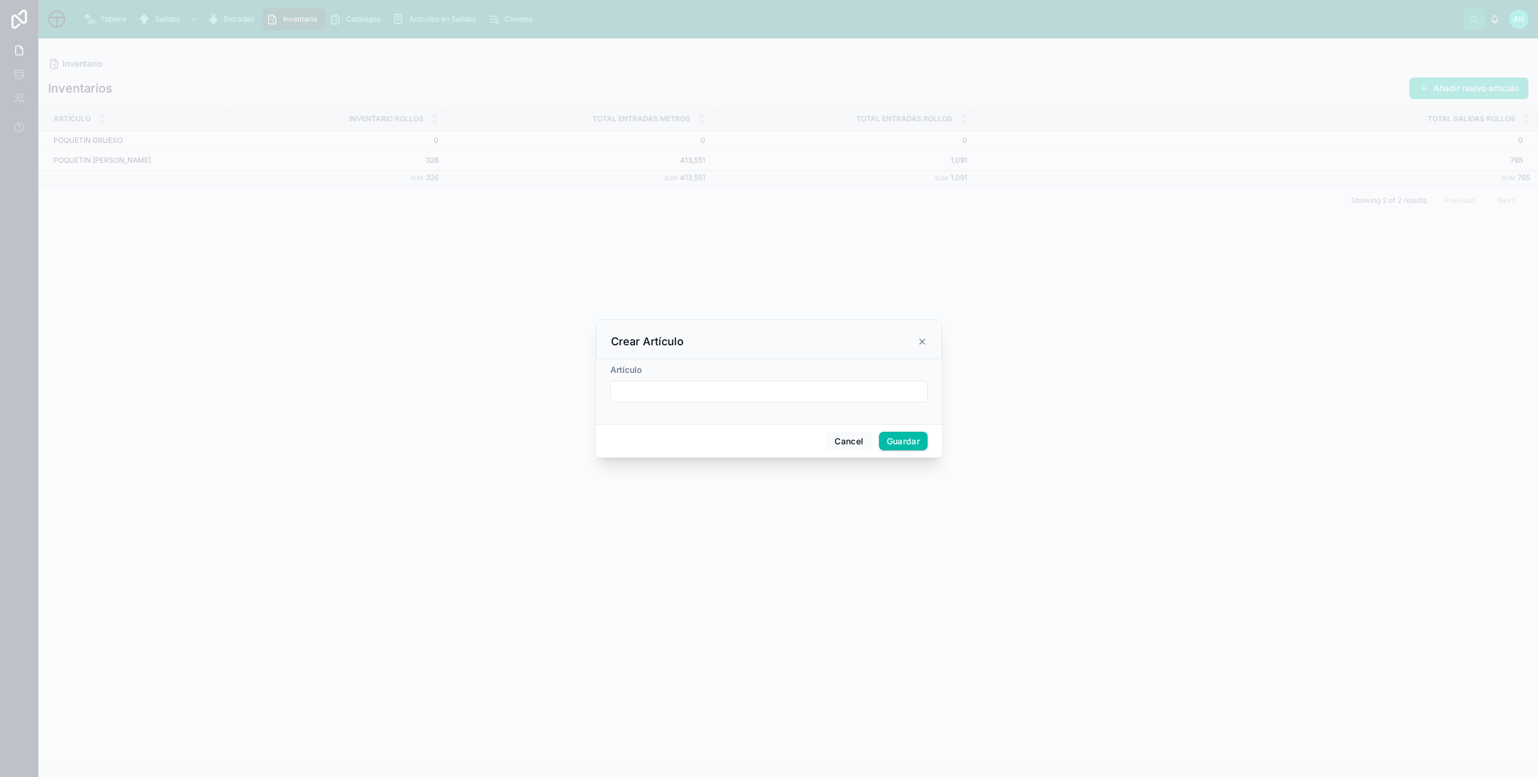
click at [699, 395] on input "text" at bounding box center [769, 391] width 316 height 17
click at [849, 443] on button "Cancel" at bounding box center [849, 441] width 44 height 19
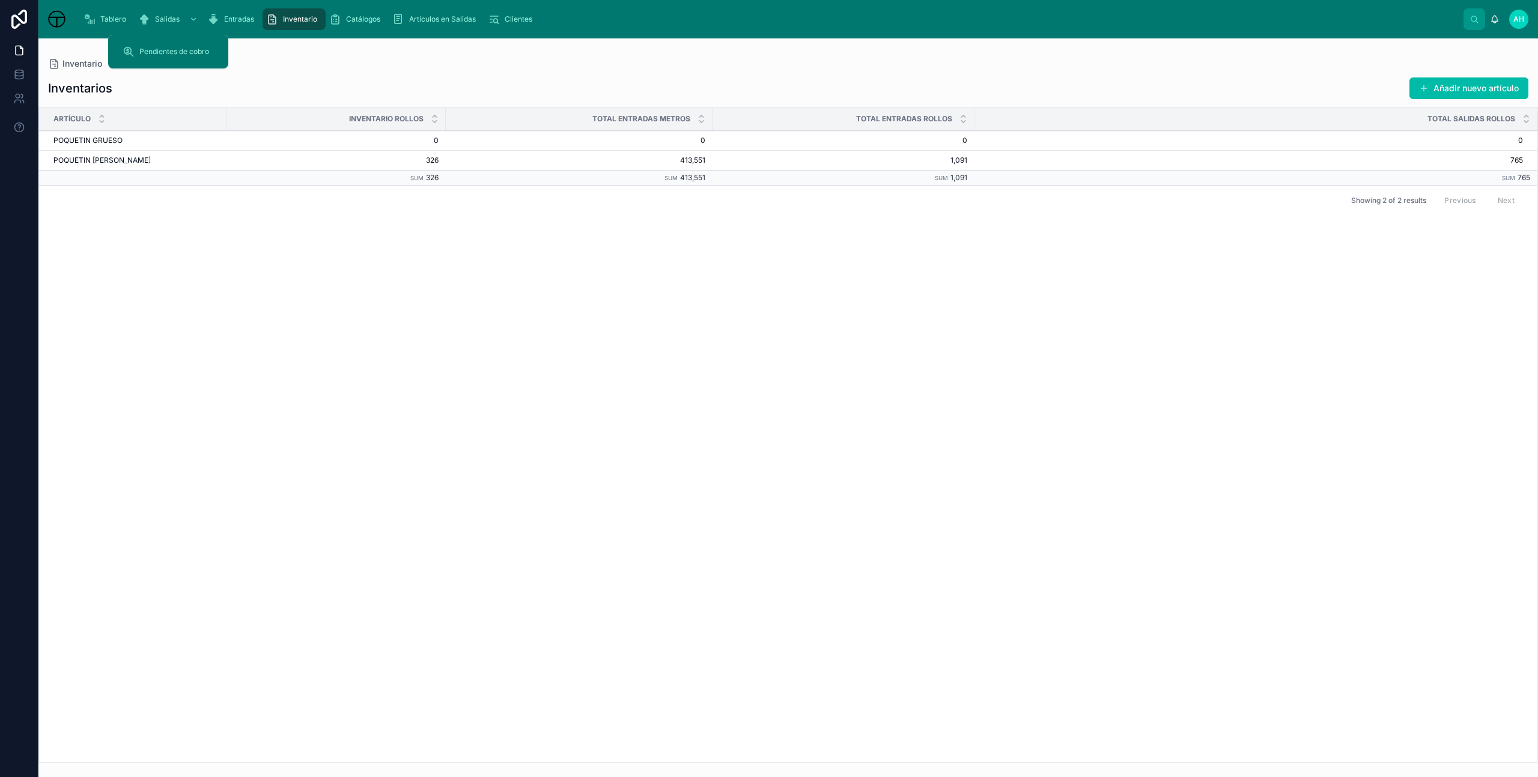
click at [177, 48] on span "Pendientes de cobro" at bounding box center [174, 52] width 70 height 10
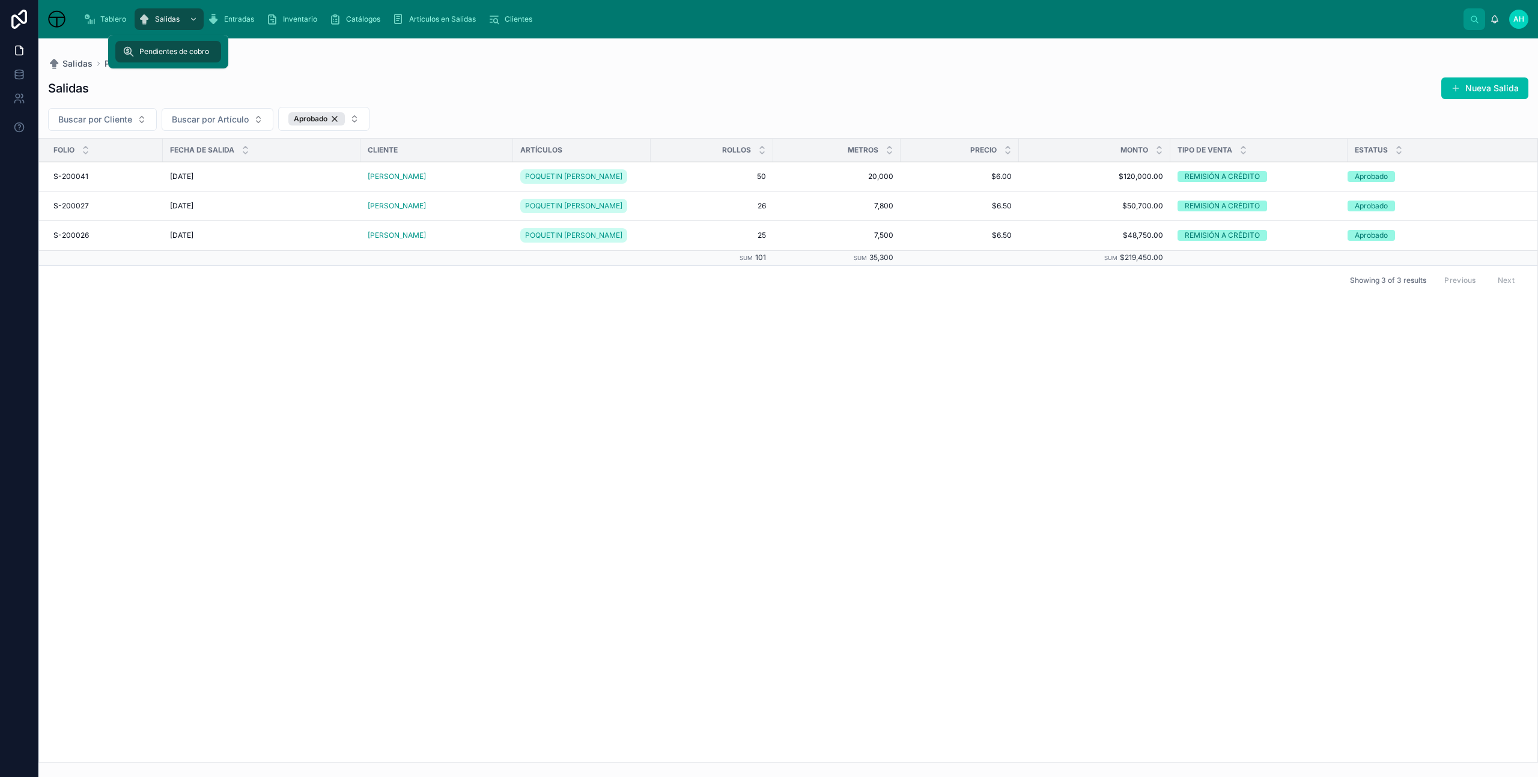
click at [152, 17] on div "Salidas" at bounding box center [169, 19] width 62 height 19
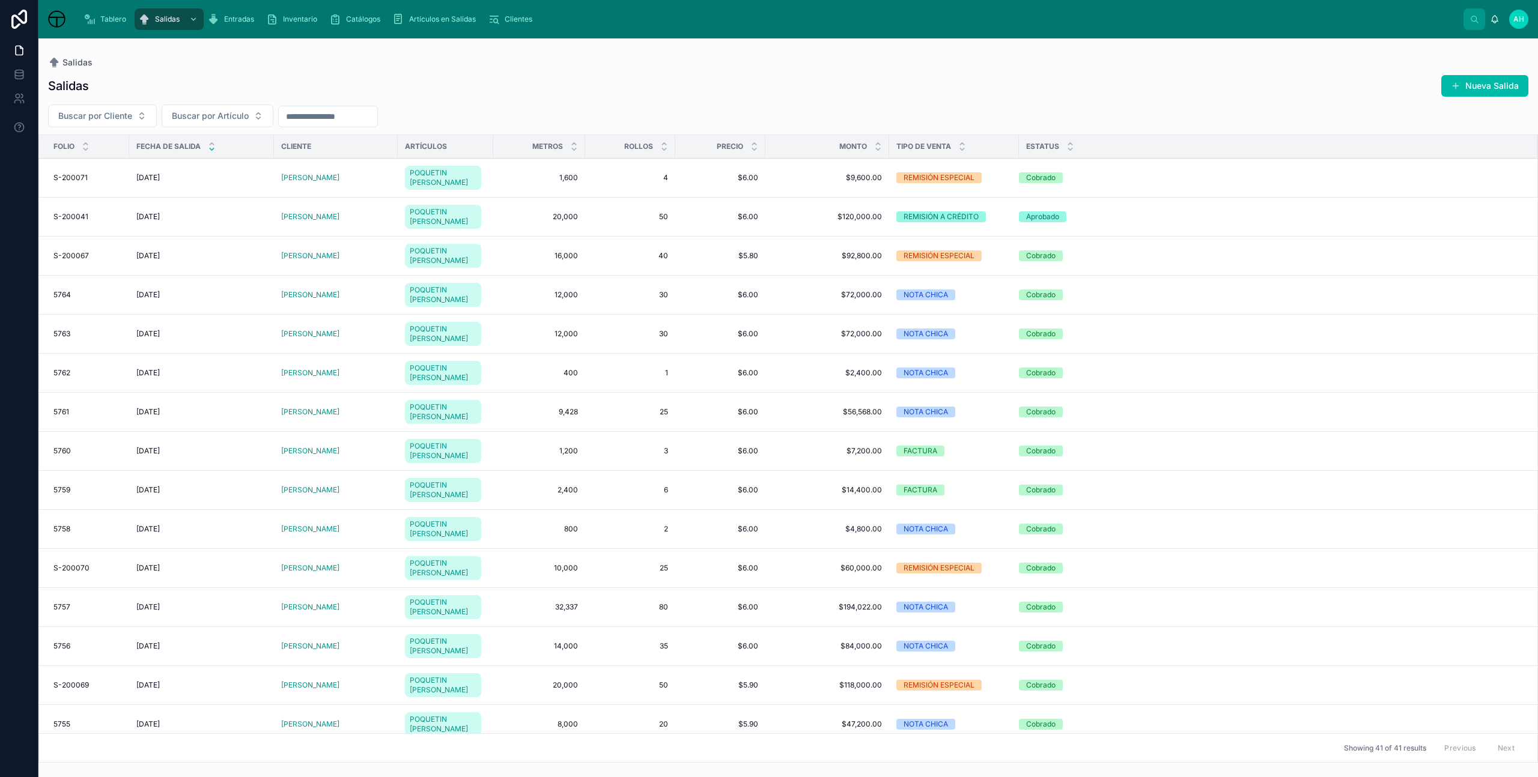
click at [111, 18] on span "Tablero" at bounding box center [113, 19] width 26 height 10
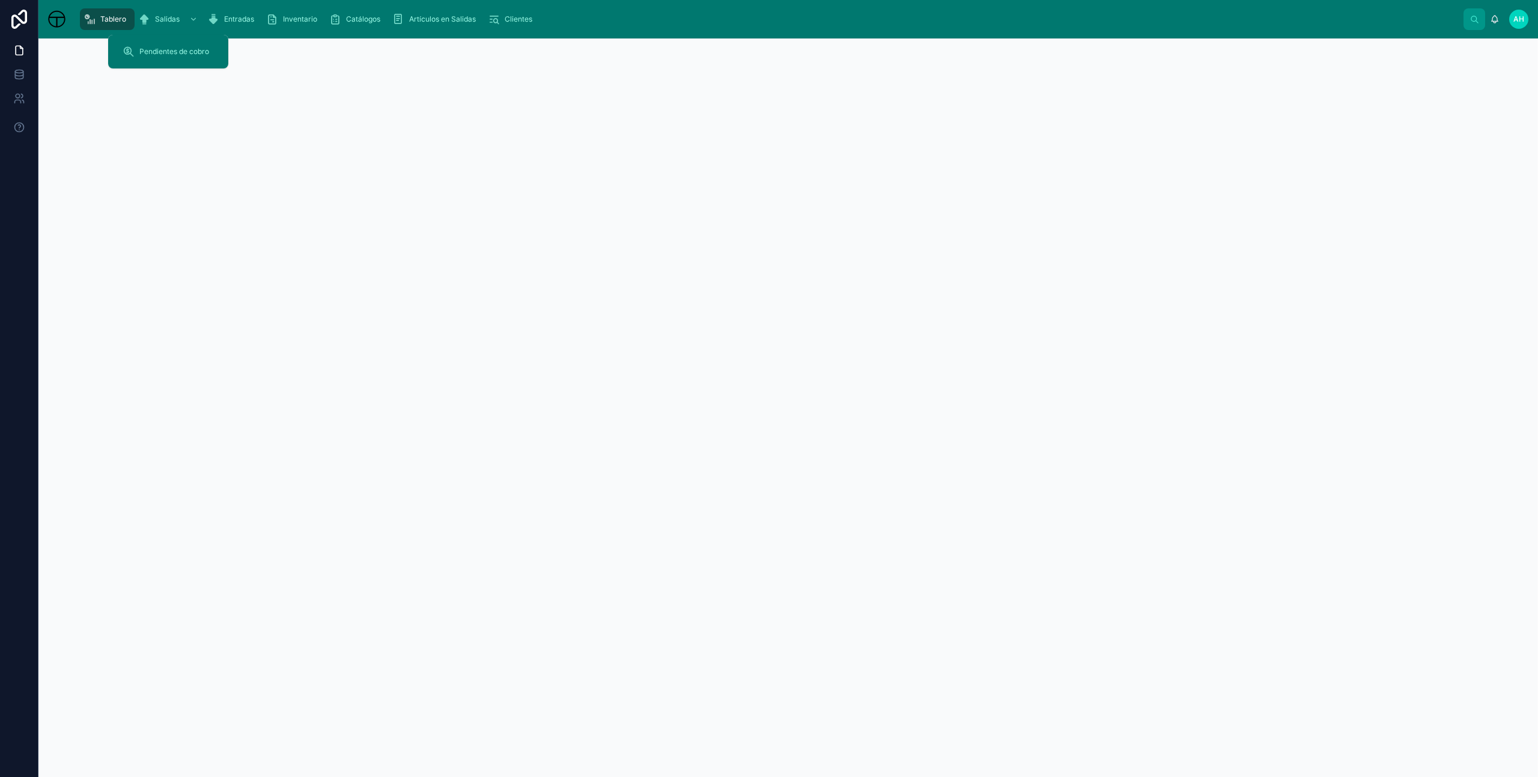
click at [147, 14] on icon "scrollable content" at bounding box center [144, 19] width 12 height 12
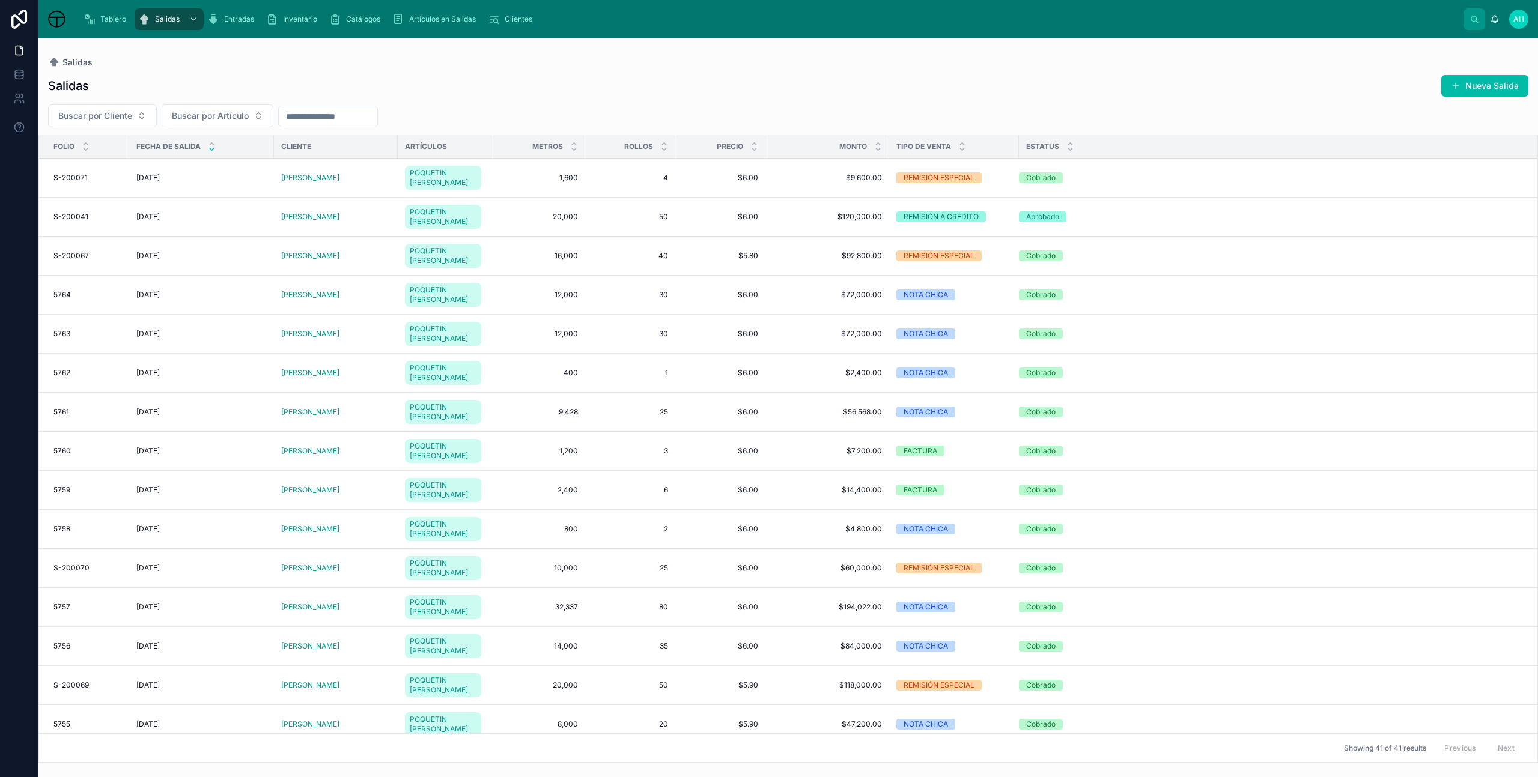
click at [296, 25] on div "Inventario" at bounding box center [294, 19] width 56 height 19
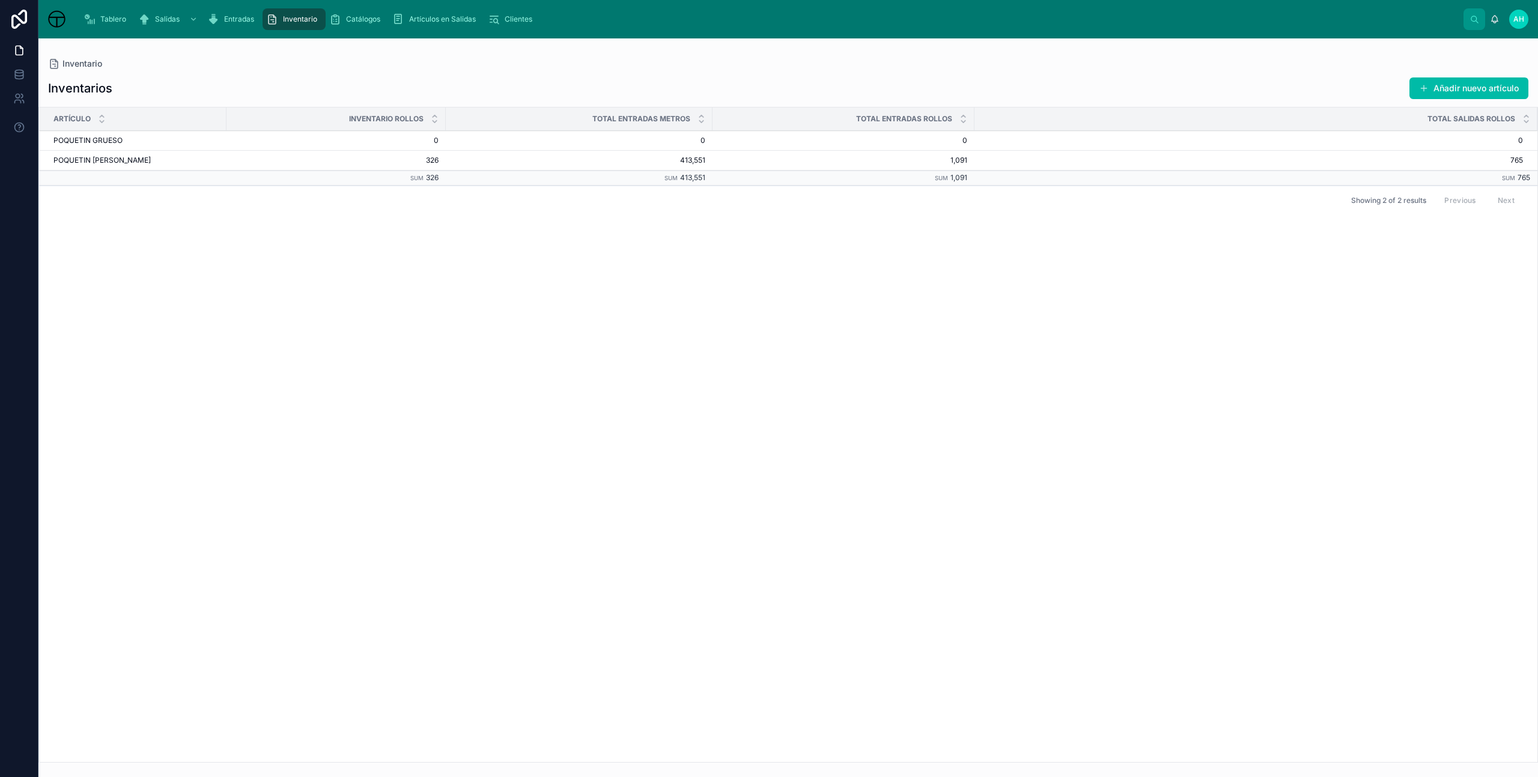
click at [111, 136] on span "POQUETIN GRUESO" at bounding box center [87, 141] width 69 height 10
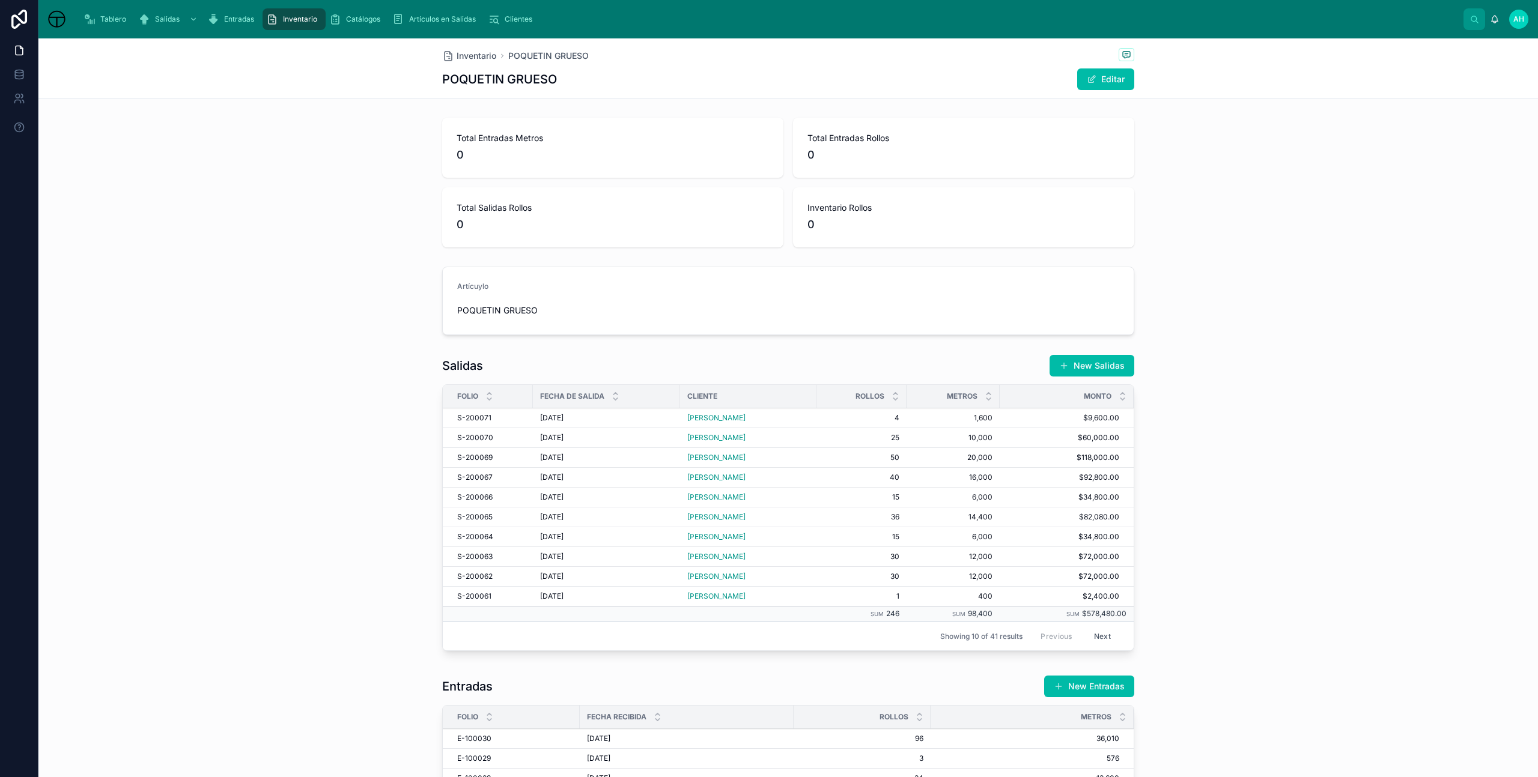
click at [235, 16] on span "Entradas" at bounding box center [239, 19] width 30 height 10
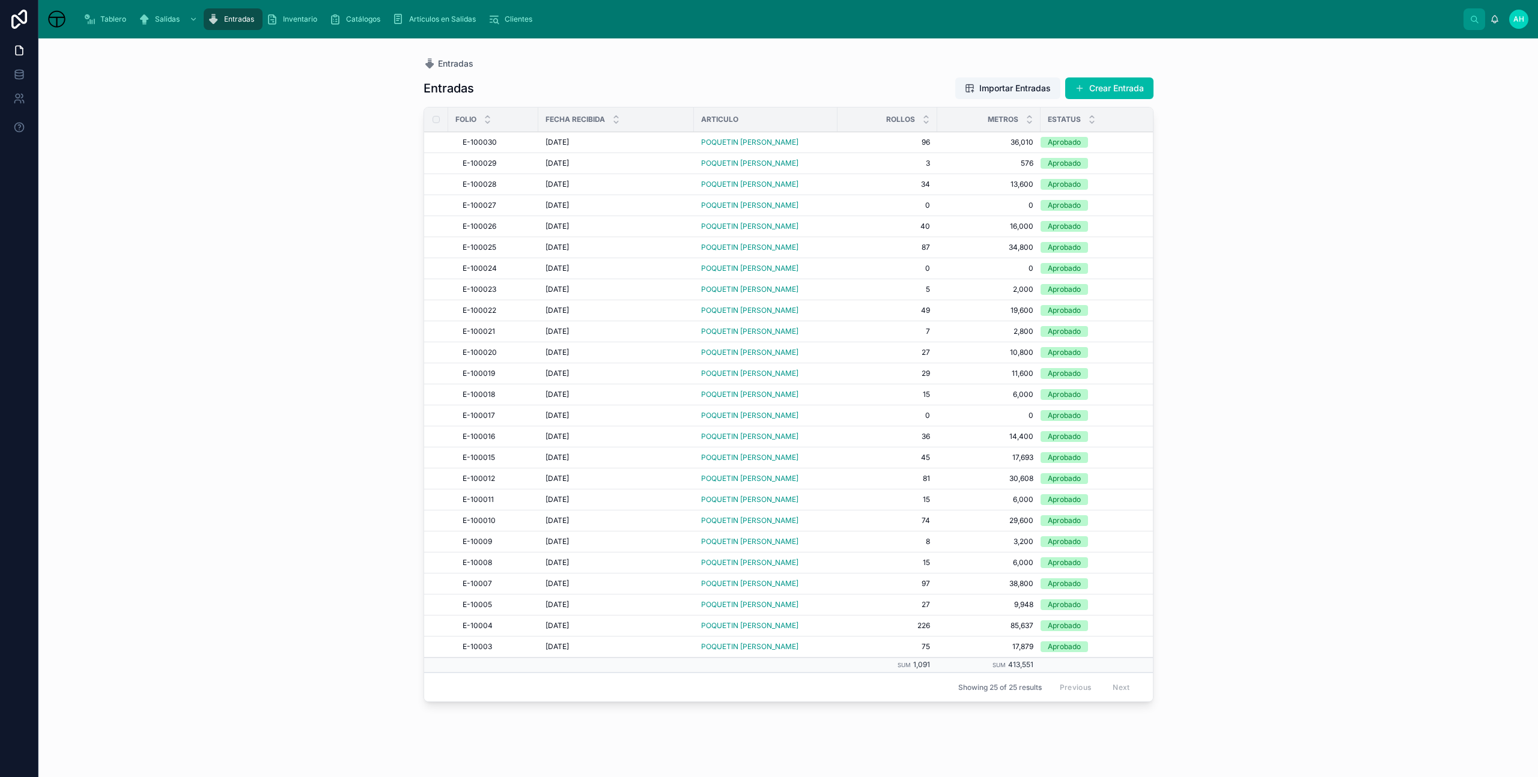
click at [582, 223] on div "[DATE] [DATE]" at bounding box center [615, 227] width 141 height 10
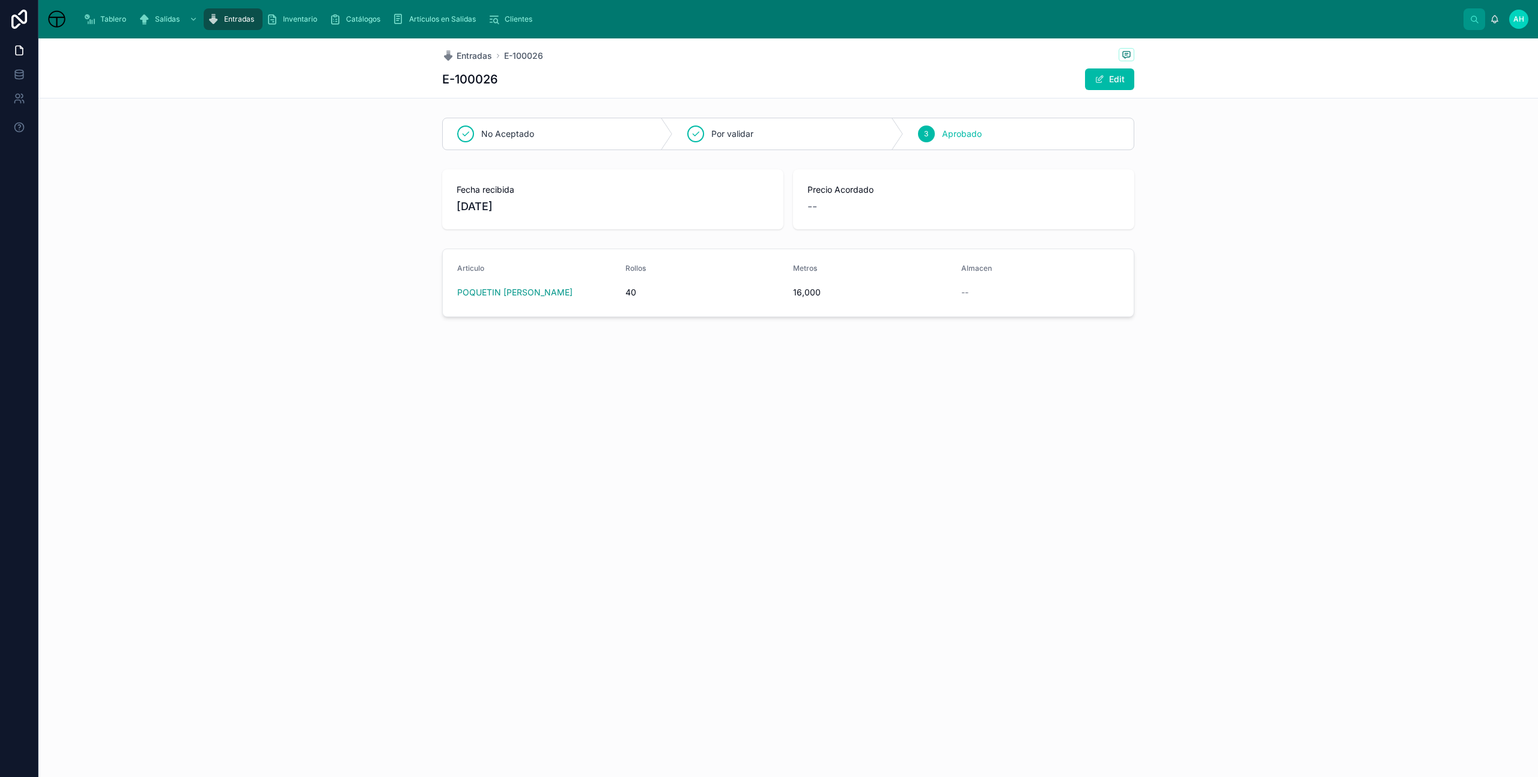
click at [226, 17] on span "Entradas" at bounding box center [239, 19] width 30 height 10
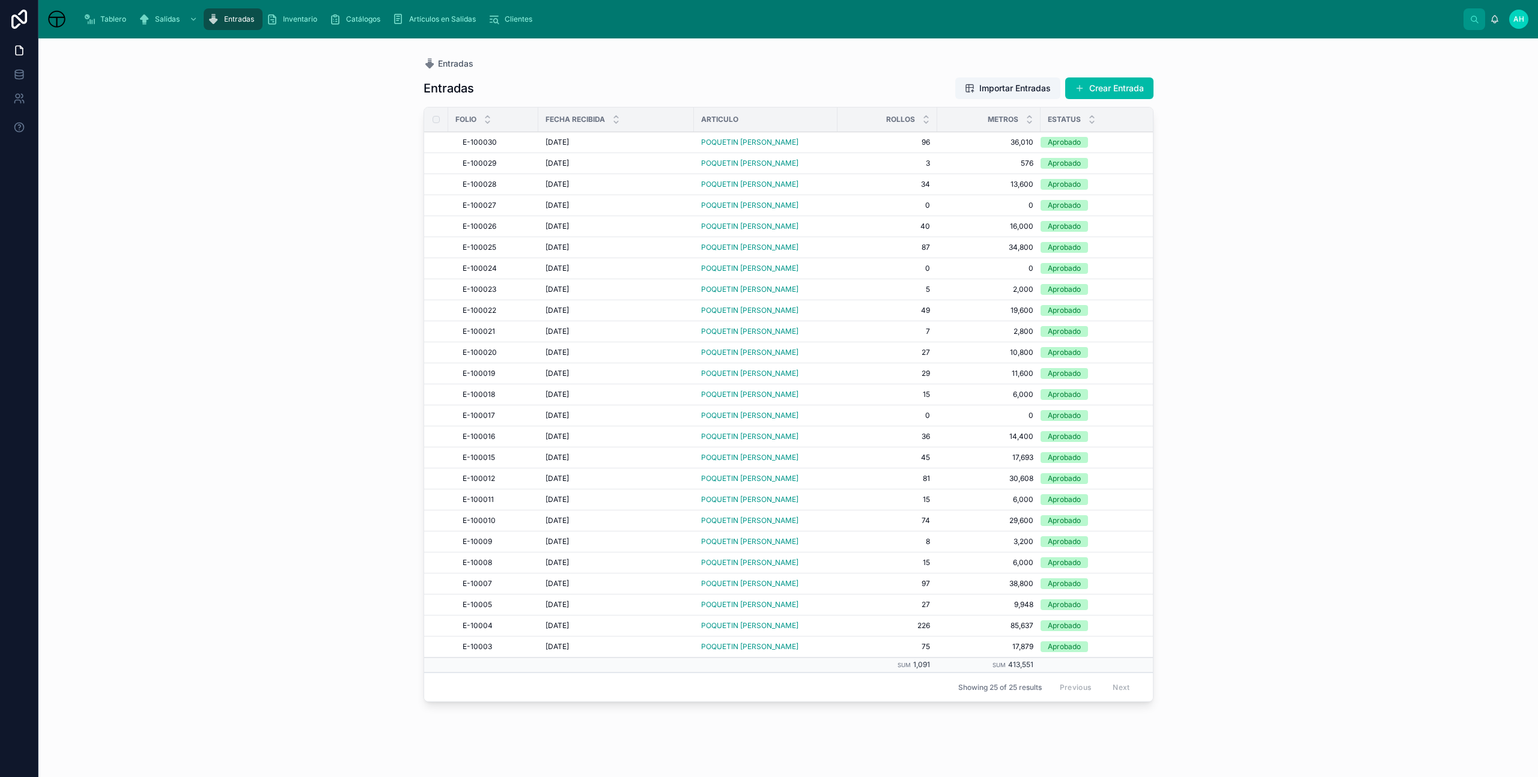
click at [1133, 92] on button "Crear Entrada" at bounding box center [1109, 88] width 88 height 22
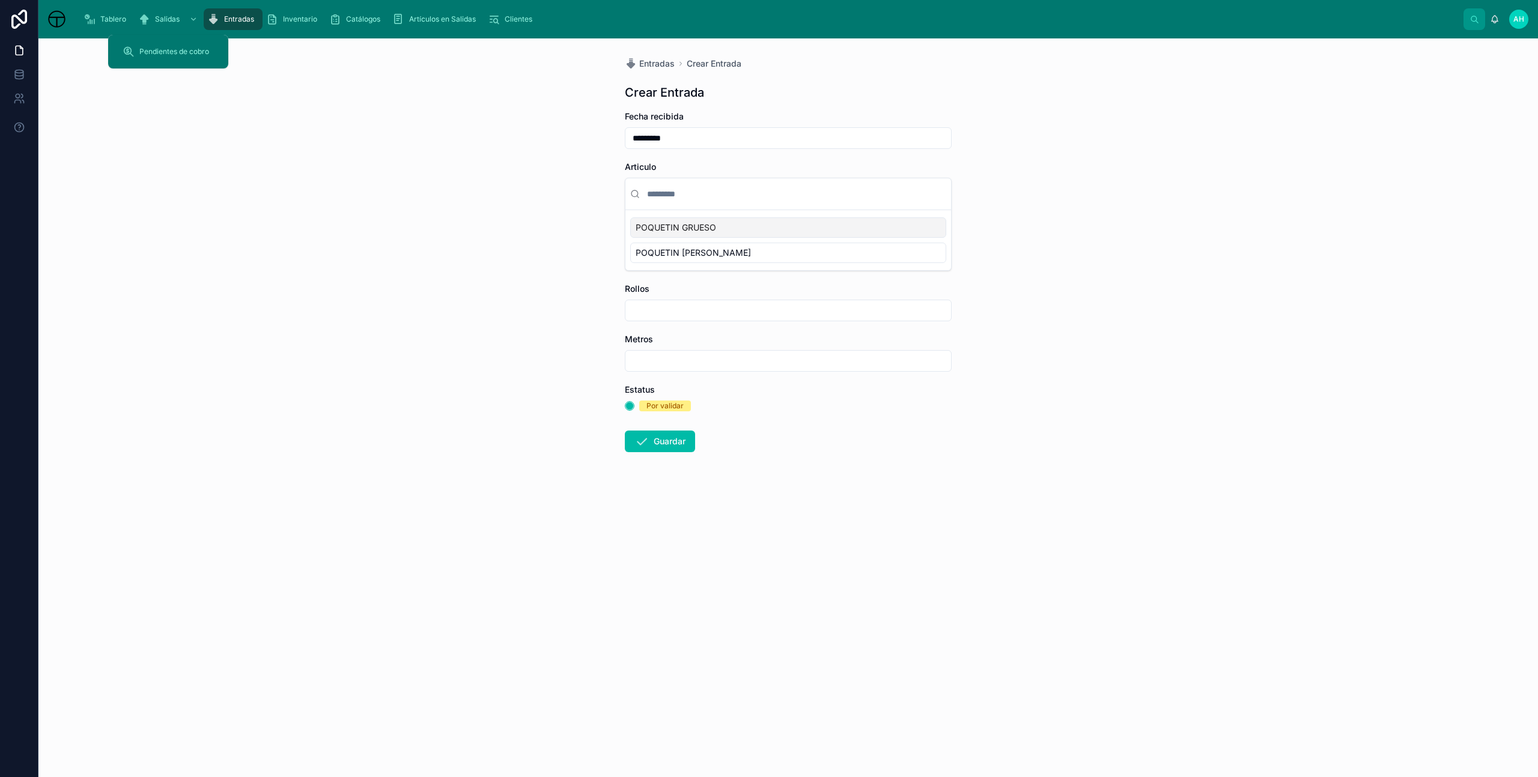
click at [157, 13] on div "Salidas" at bounding box center [169, 19] width 62 height 19
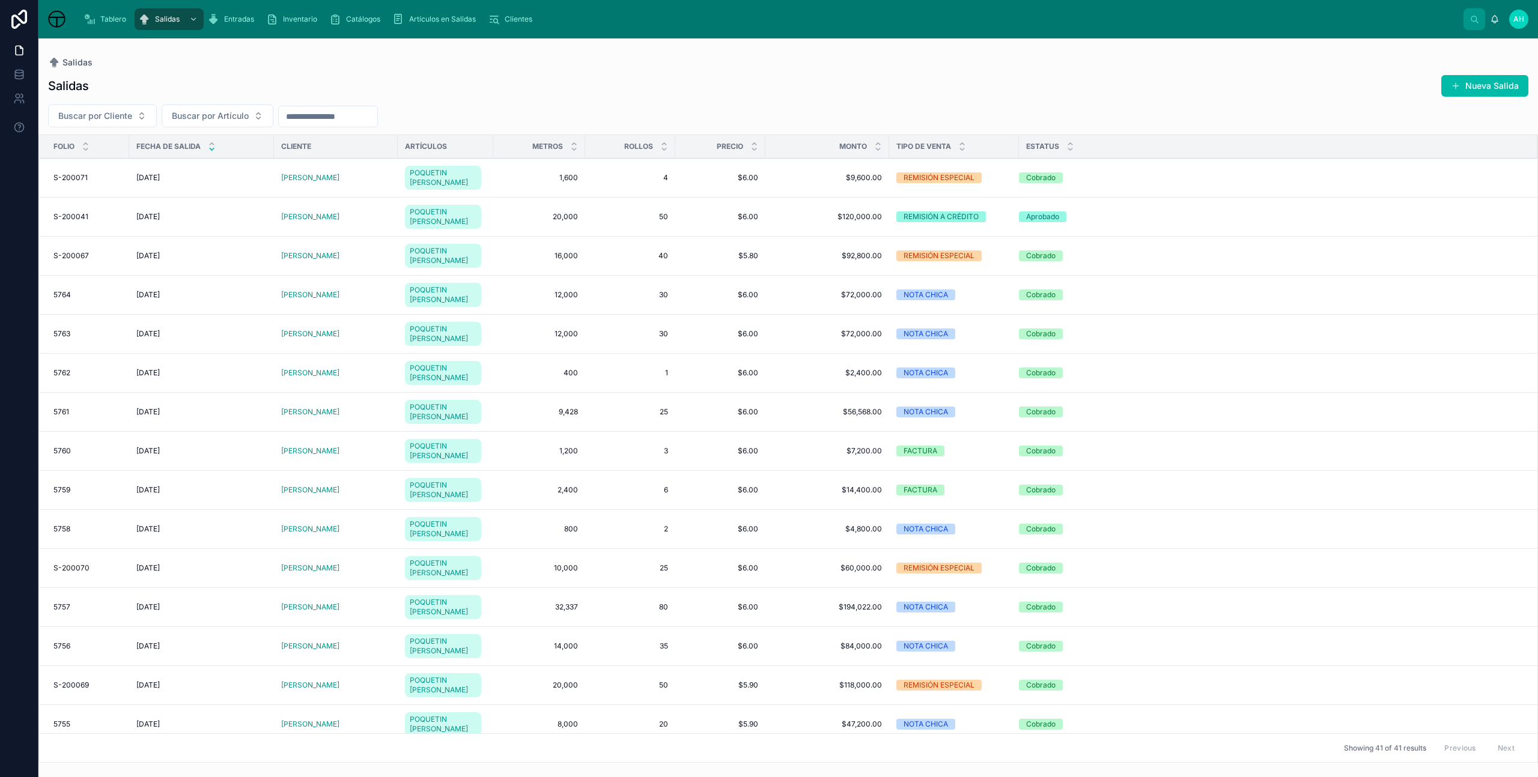
click at [1499, 85] on button "Nueva Salida" at bounding box center [1484, 86] width 87 height 22
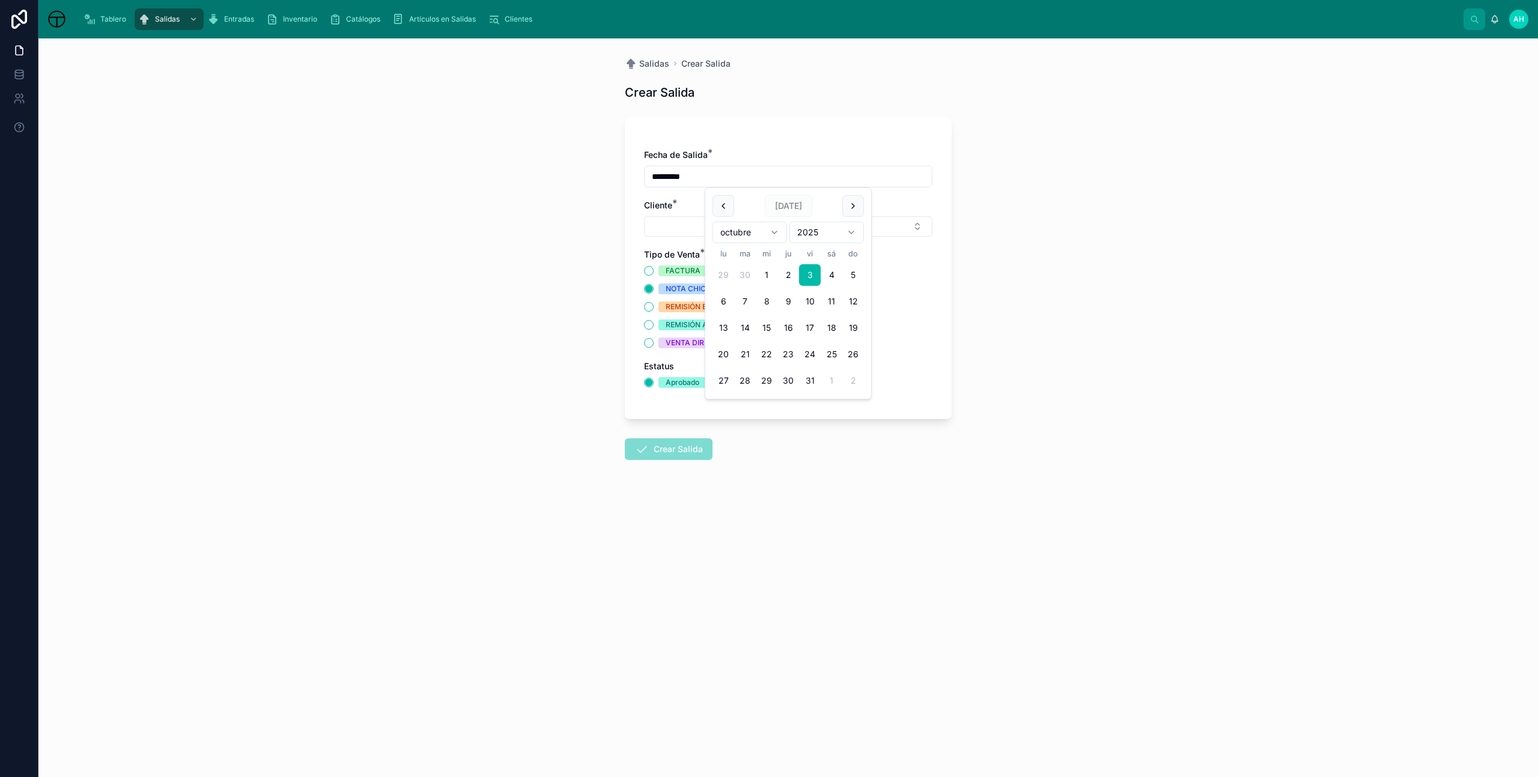
click at [700, 180] on input "*********" at bounding box center [788, 176] width 287 height 17
click at [564, 202] on div "Salidas Crear Salida Crear Salida Fecha de Salida * ********* Cliente * Tipo de…" at bounding box center [787, 407] width 1499 height 739
click at [705, 213] on div "Cliente *" at bounding box center [788, 217] width 288 height 37
click at [711, 225] on button "Select Button" at bounding box center [788, 226] width 288 height 20
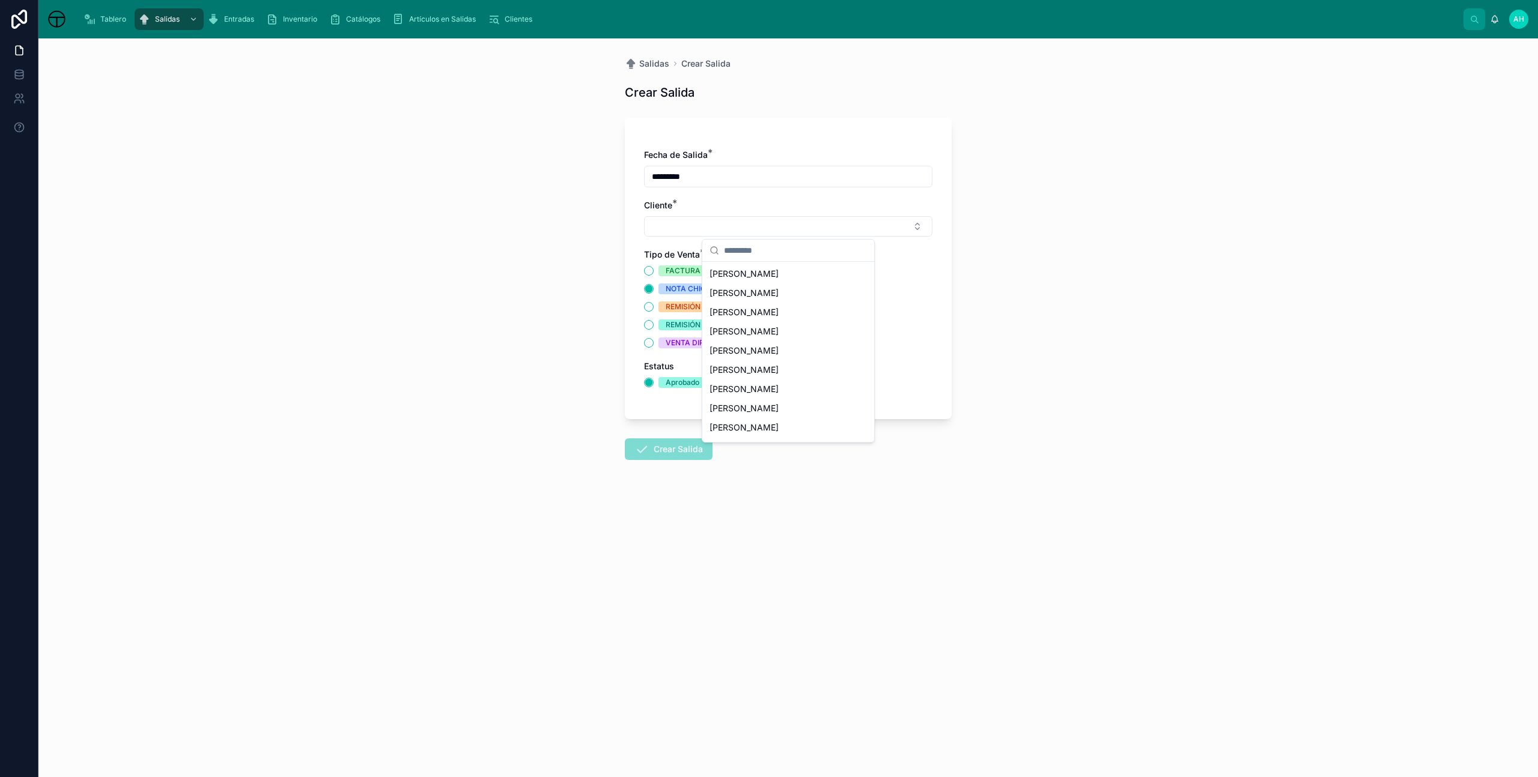
click at [504, 359] on div "Salidas Crear Salida Crear Salida Fecha de Salida * ********* Cliente * Tipo de…" at bounding box center [787, 407] width 1499 height 739
click at [652, 344] on button "VENTA DIRECTA AAC" at bounding box center [649, 343] width 10 height 10
click at [796, 308] on div "REMISIÓN ESPECIAL" at bounding box center [788, 307] width 288 height 11
click at [781, 228] on button "Select Button" at bounding box center [788, 226] width 288 height 20
click at [1108, 300] on div "Salidas Crear Salida Crear Salida Fecha de Salida * ********* Cliente * Tipo de…" at bounding box center [787, 407] width 1499 height 739
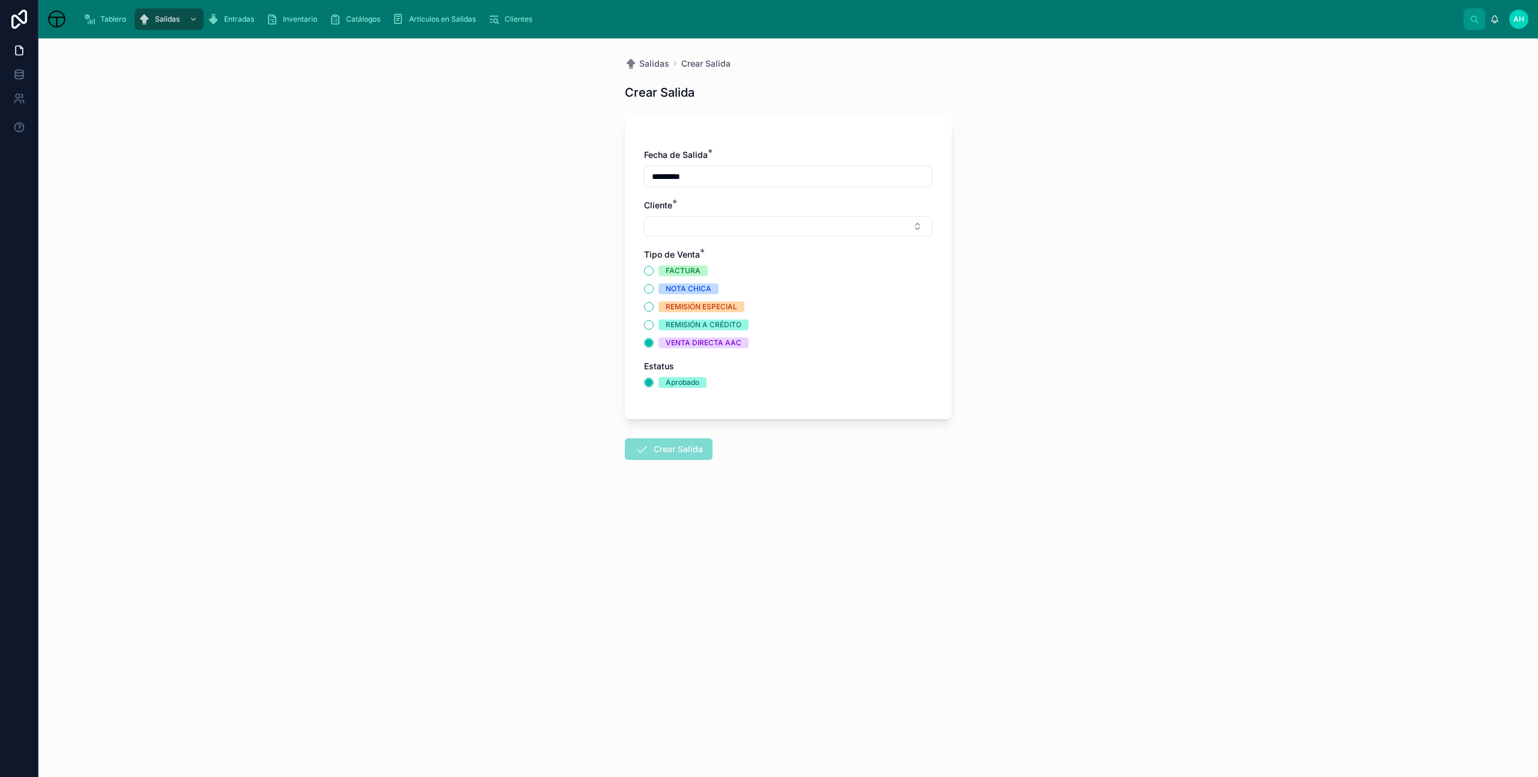
click at [1257, 156] on div "Salidas Crear Salida Crear Salida Fecha de Salida * ********* Cliente * Tipo de…" at bounding box center [787, 407] width 1499 height 739
click at [1514, 17] on span "AH" at bounding box center [1518, 19] width 11 height 10
click at [1247, 161] on div "Salidas Crear Salida Crear Salida Fecha de Salida * ********* Cliente * Tipo de…" at bounding box center [787, 407] width 1499 height 739
click at [1495, 18] on icon at bounding box center [1495, 19] width 10 height 10
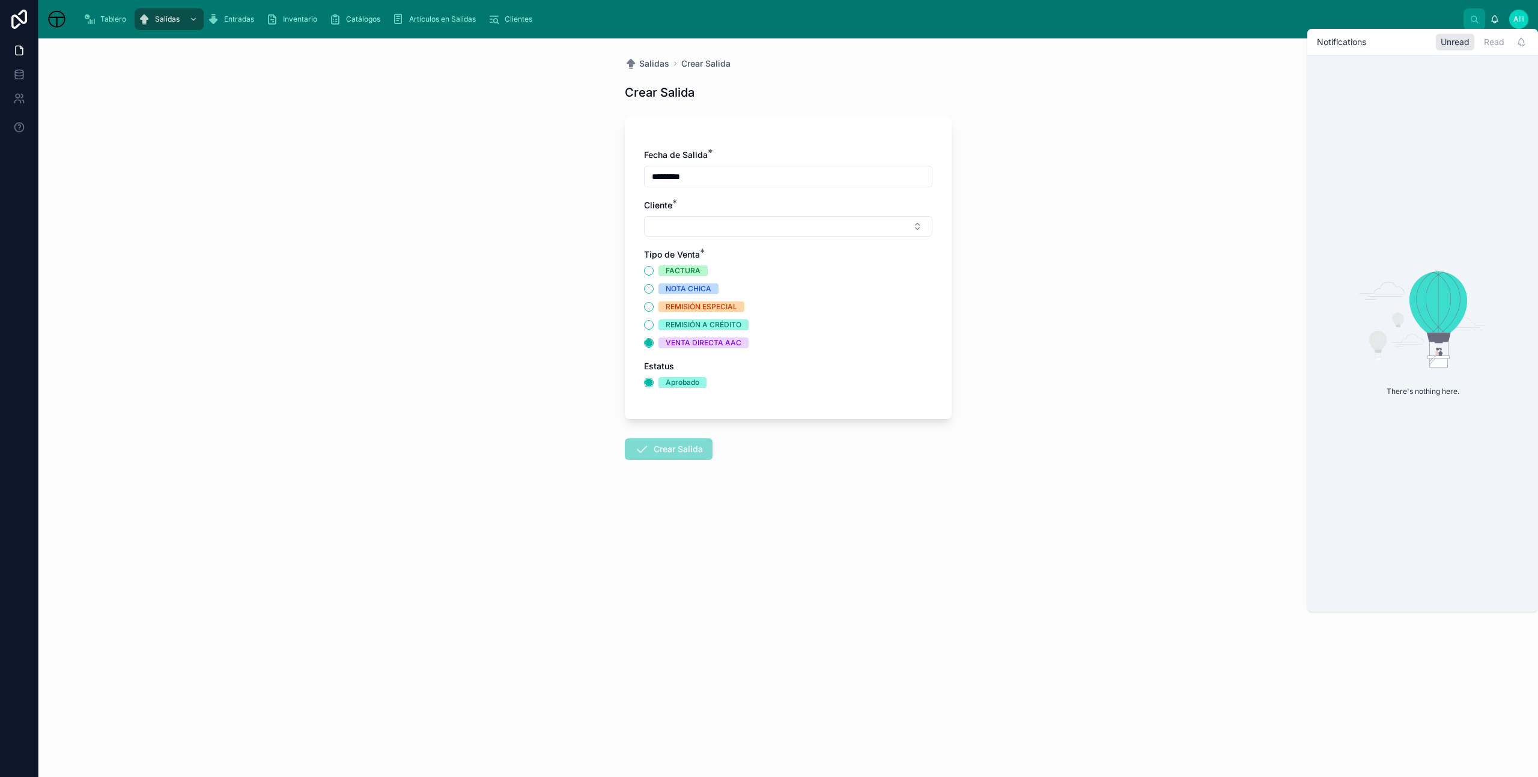
click at [1218, 148] on div "Salidas Crear Salida Crear Salida Fecha de Salida * ********* Cliente * Tipo de…" at bounding box center [787, 407] width 1499 height 739
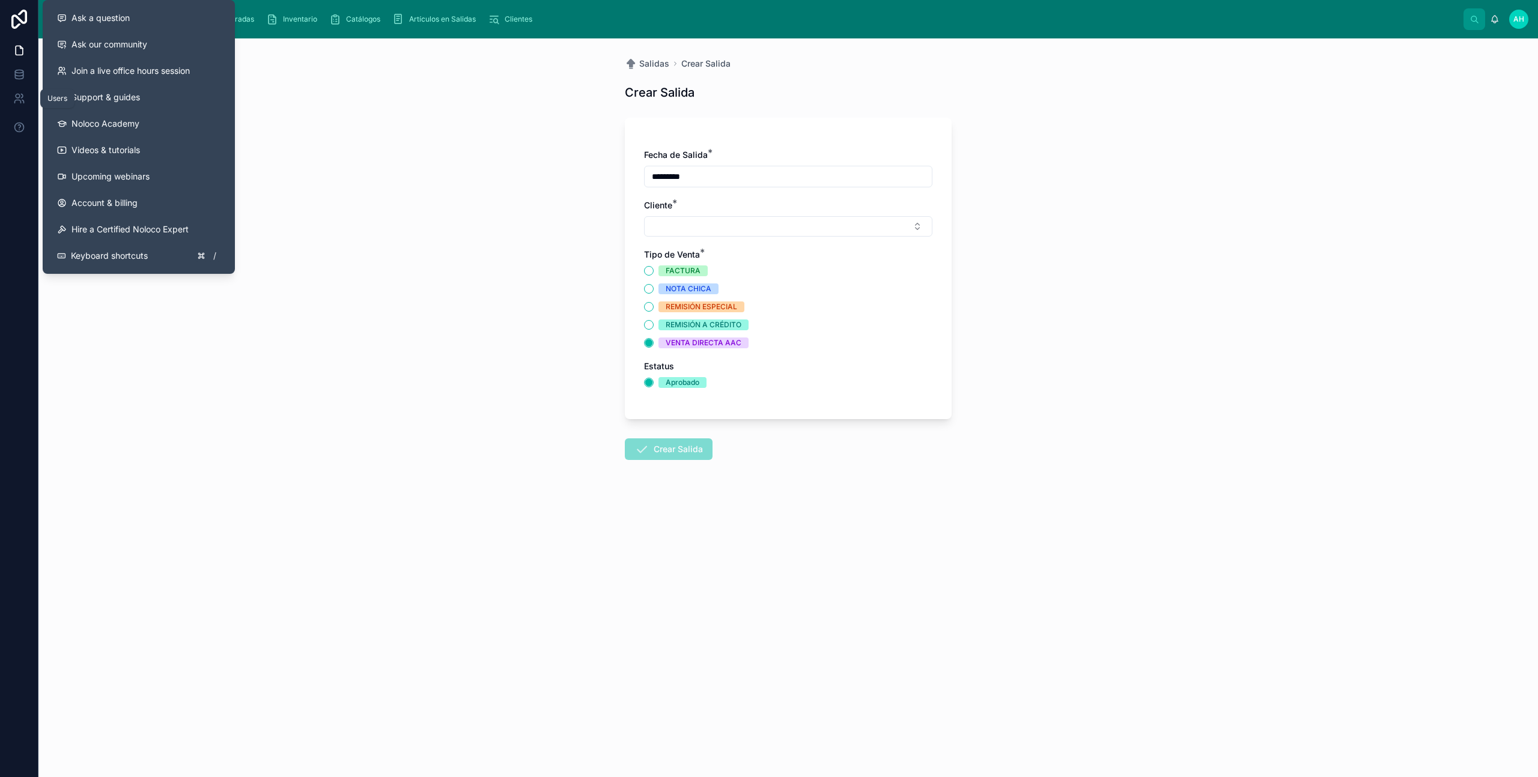
click at [19, 99] on icon at bounding box center [19, 99] width 12 height 12
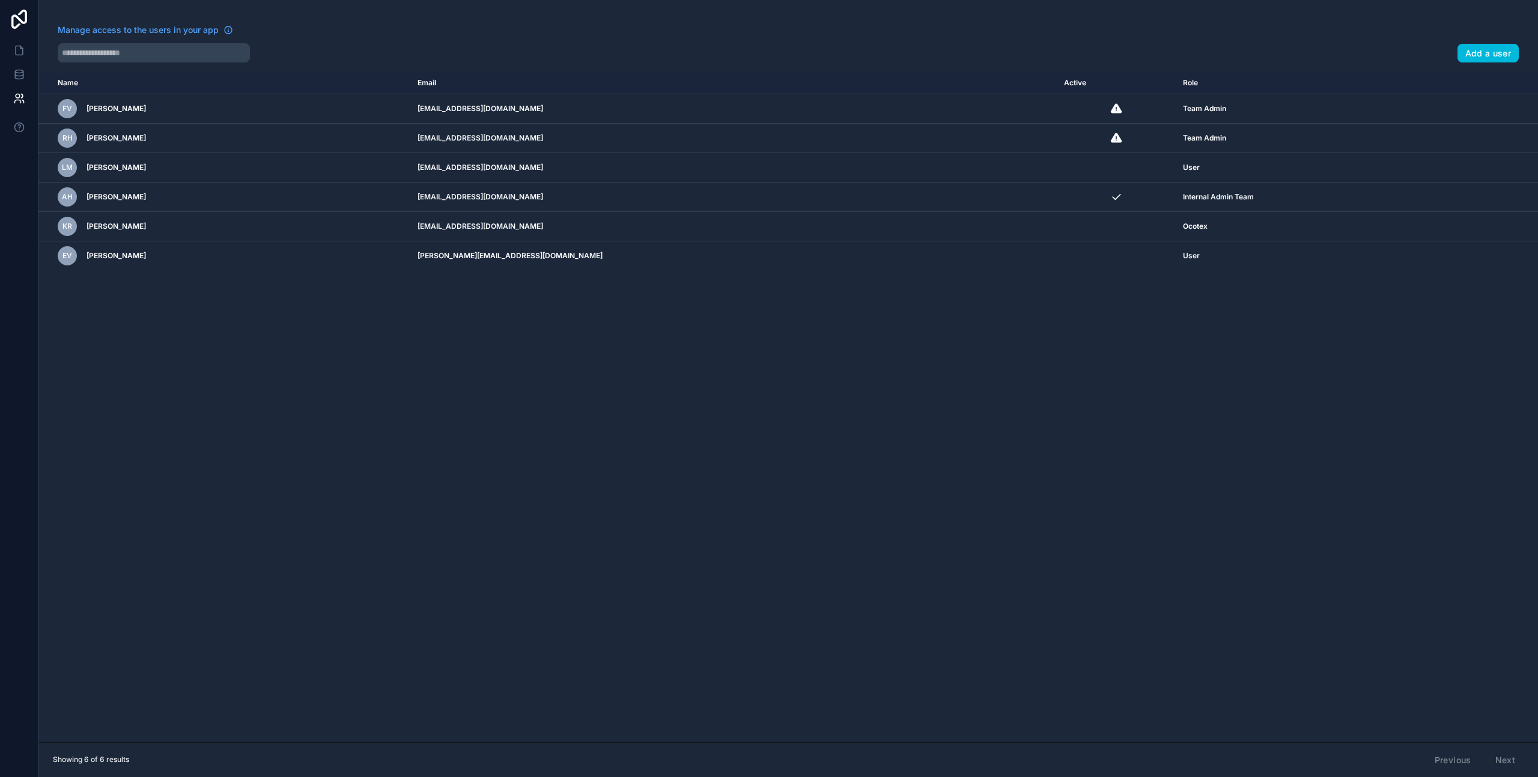
click at [1455, 203] on td "scrollable content" at bounding box center [1495, 197] width 86 height 29
click at [0, 0] on icon "scrollable content" at bounding box center [0, 0] width 0 height 0
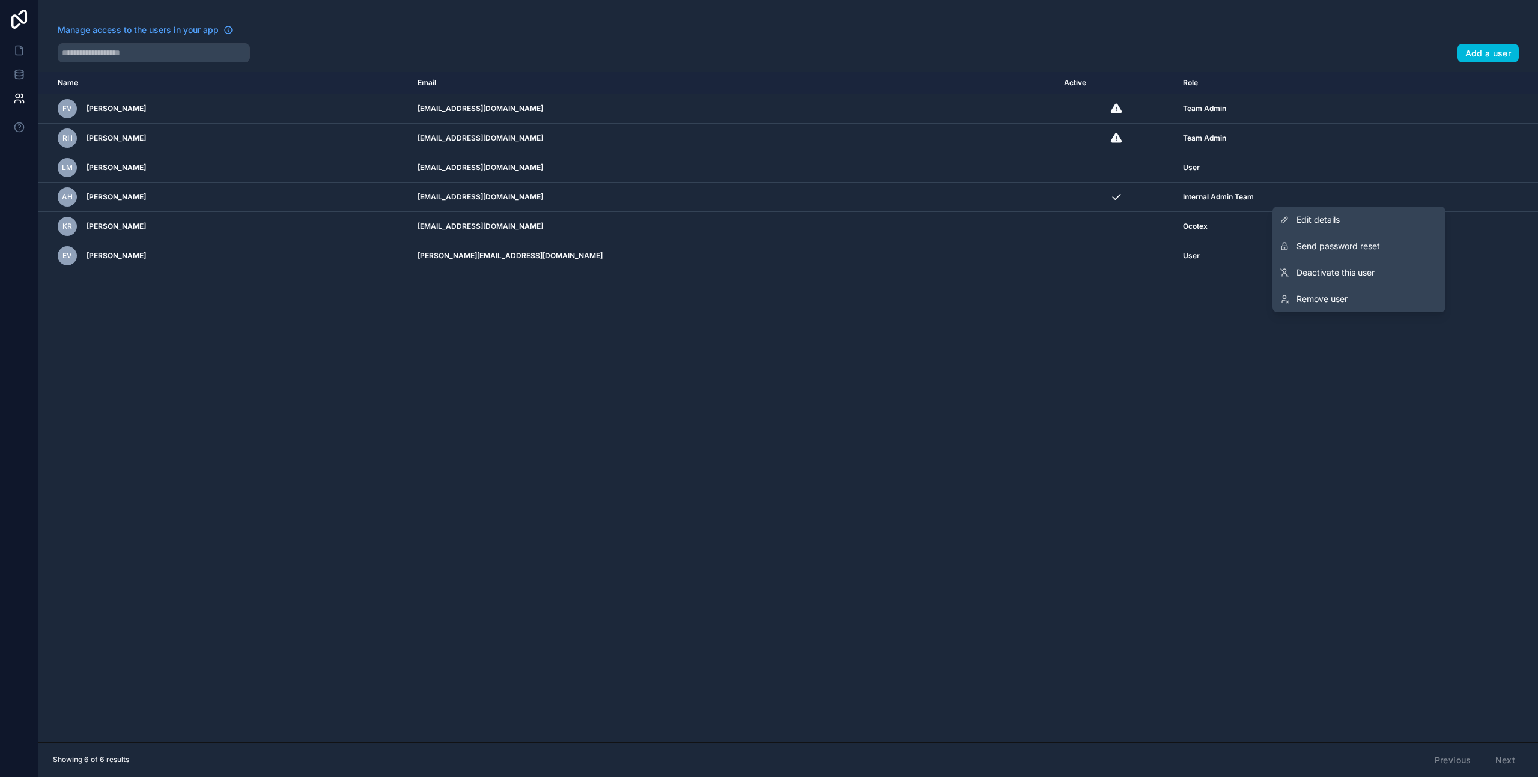
click at [1319, 225] on span "Edit details" at bounding box center [1317, 220] width 43 height 12
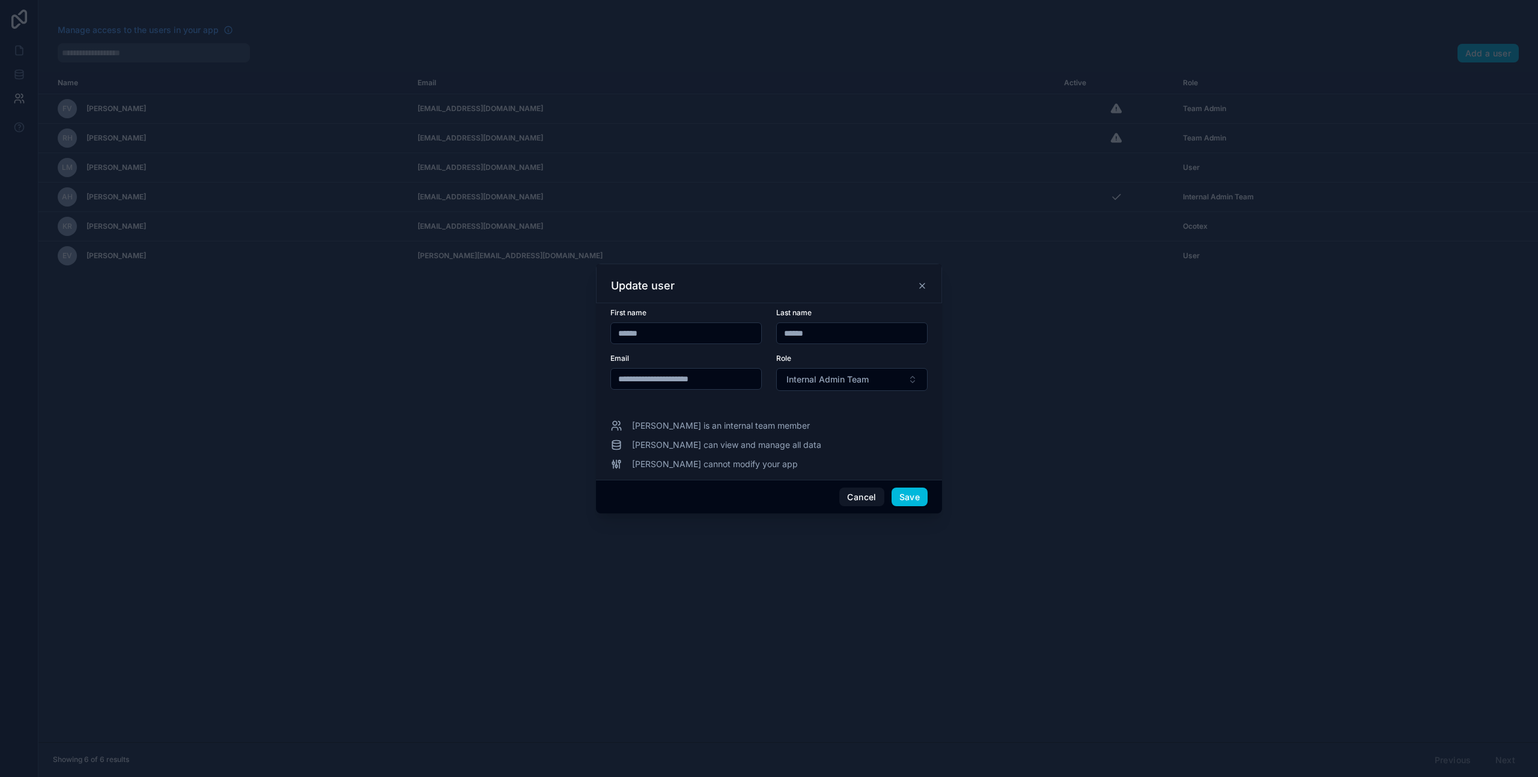
click at [826, 378] on span "Internal Admin Team" at bounding box center [827, 380] width 82 height 12
click at [796, 511] on div "Team Admin" at bounding box center [851, 505] width 167 height 19
click at [906, 496] on button "Save" at bounding box center [909, 497] width 36 height 19
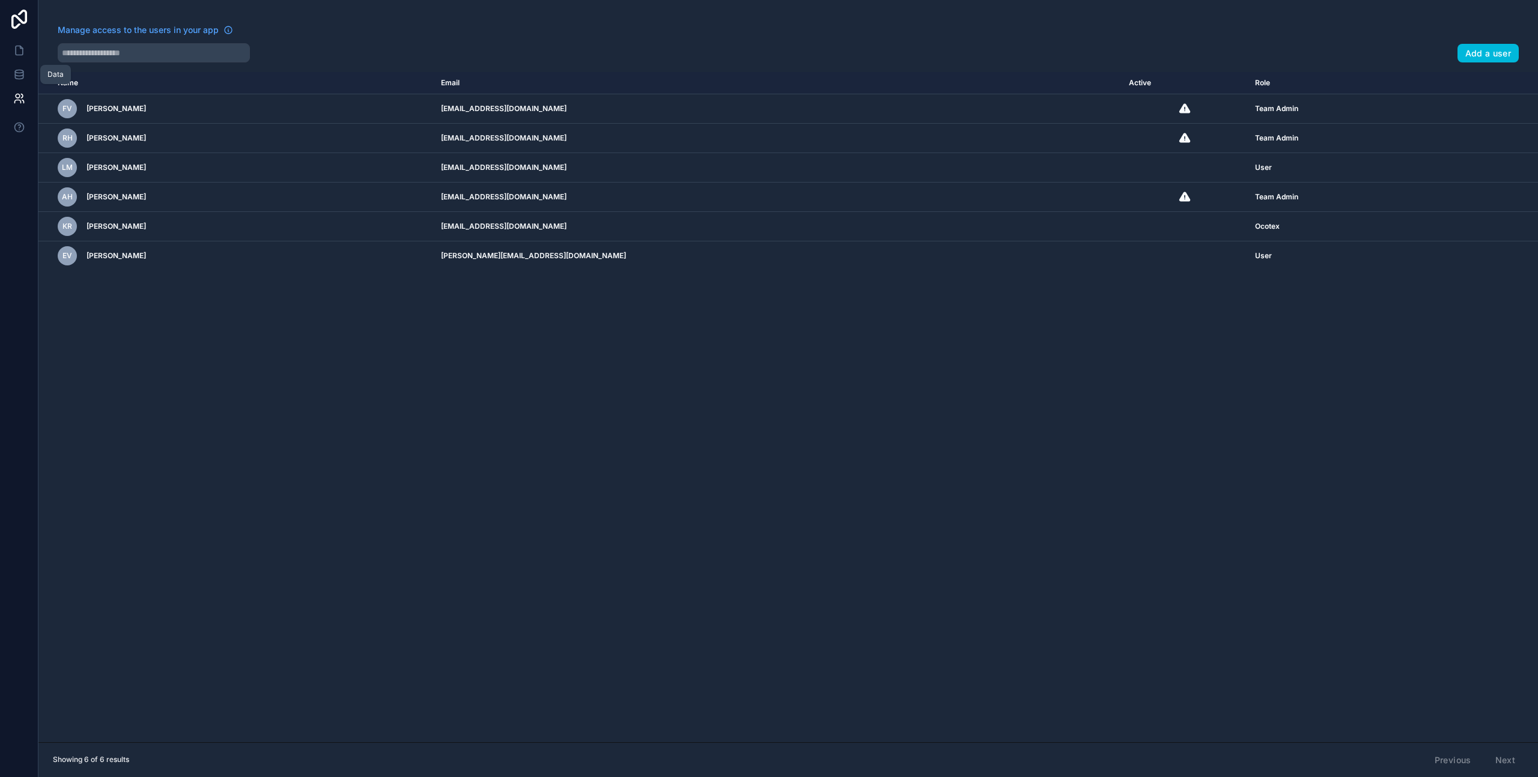
click at [21, 80] on link at bounding box center [19, 74] width 38 height 24
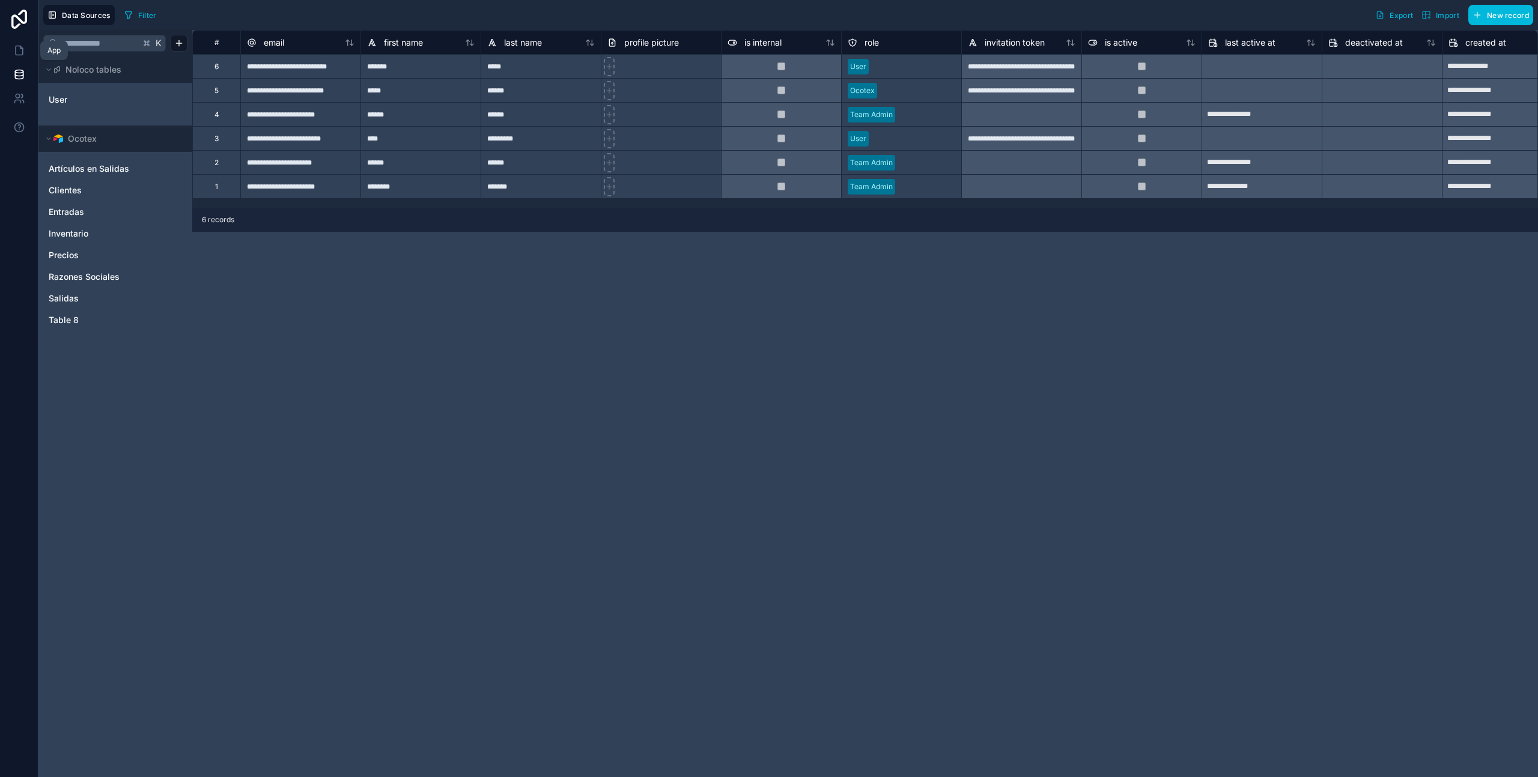
click at [20, 53] on icon at bounding box center [19, 50] width 12 height 12
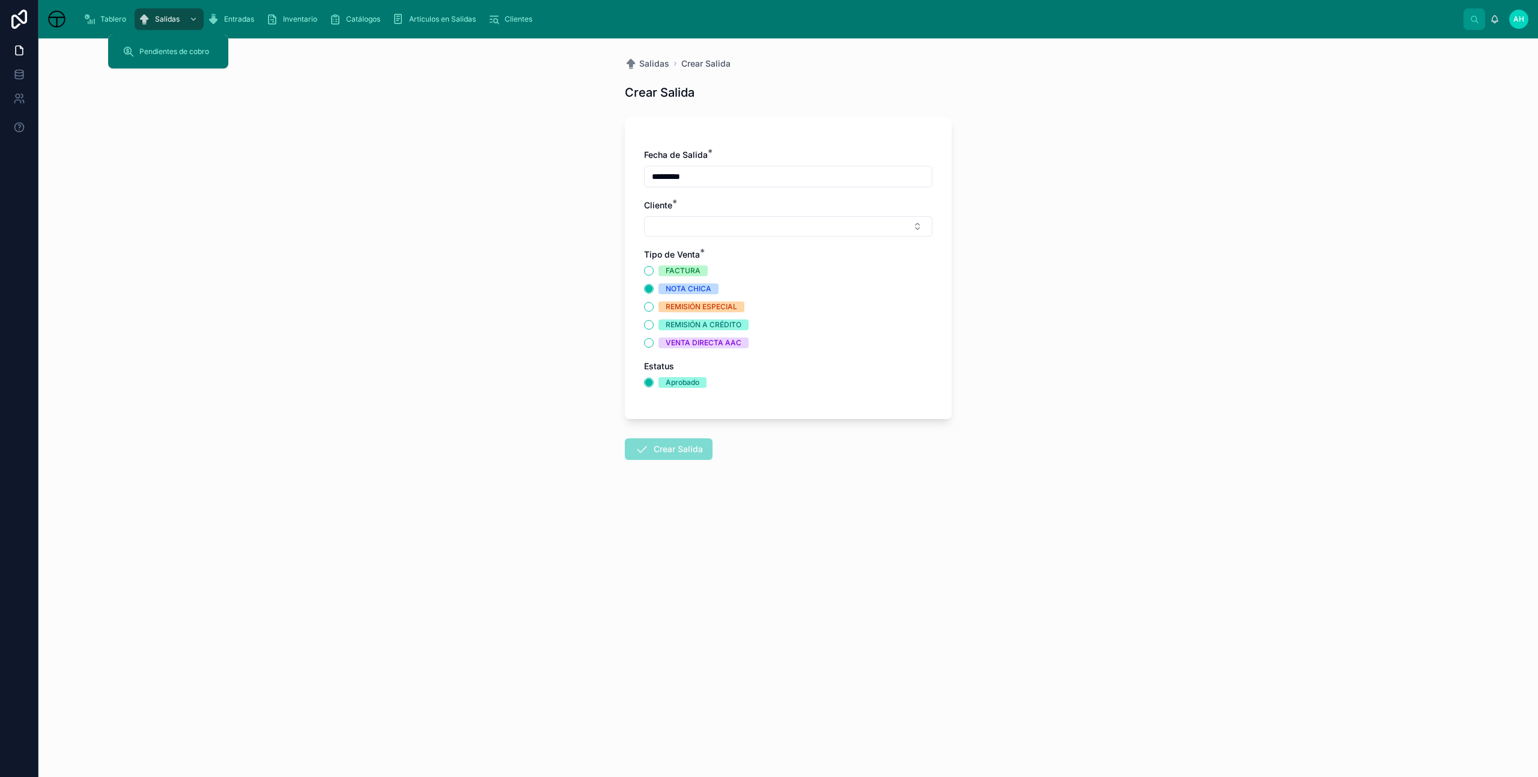
click at [168, 23] on span "Salidas" at bounding box center [167, 19] width 25 height 10
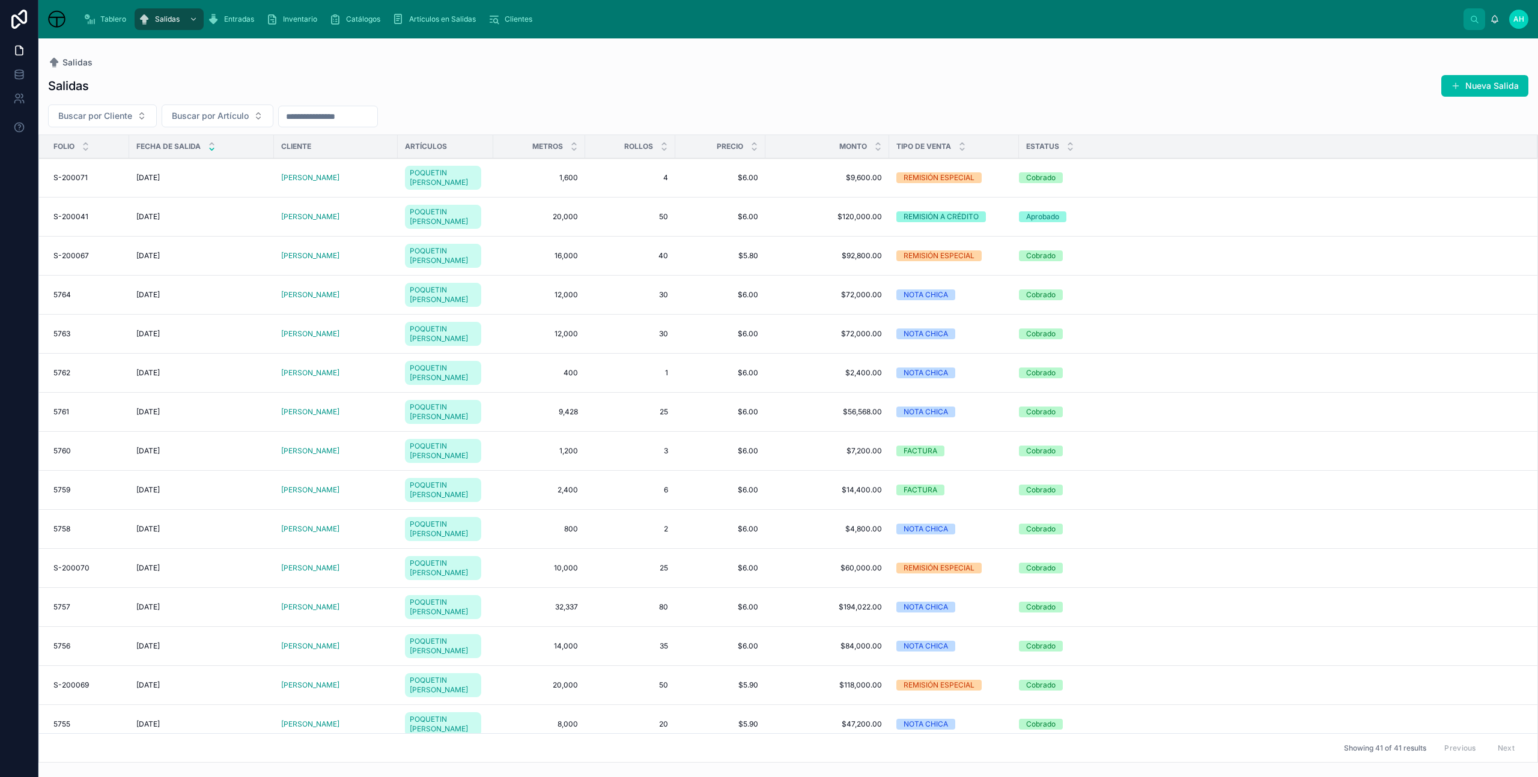
click at [640, 185] on td "4 4" at bounding box center [630, 178] width 90 height 39
click at [627, 181] on span "4" at bounding box center [630, 178] width 76 height 10
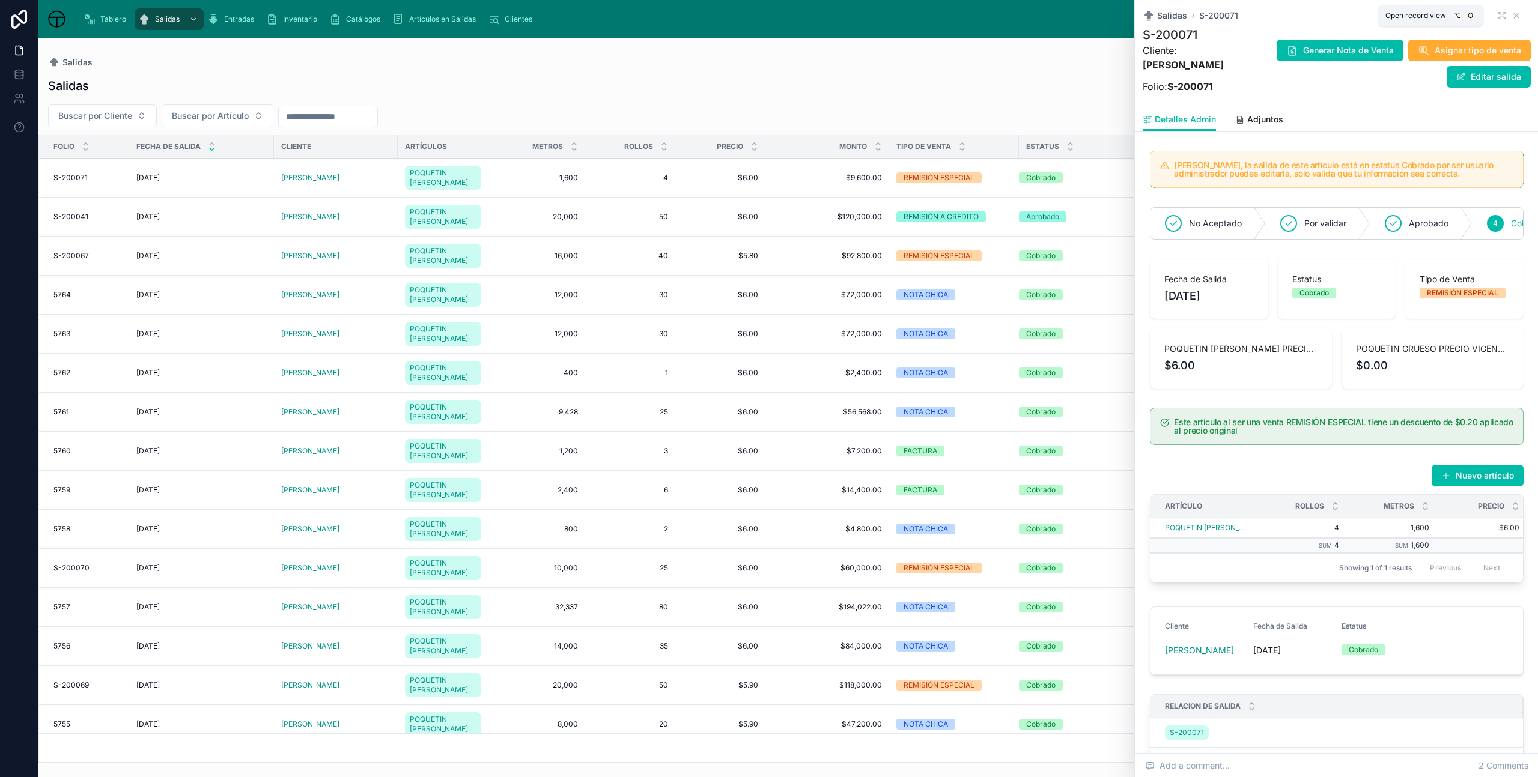
click at [1497, 15] on icon at bounding box center [1502, 16] width 10 height 10
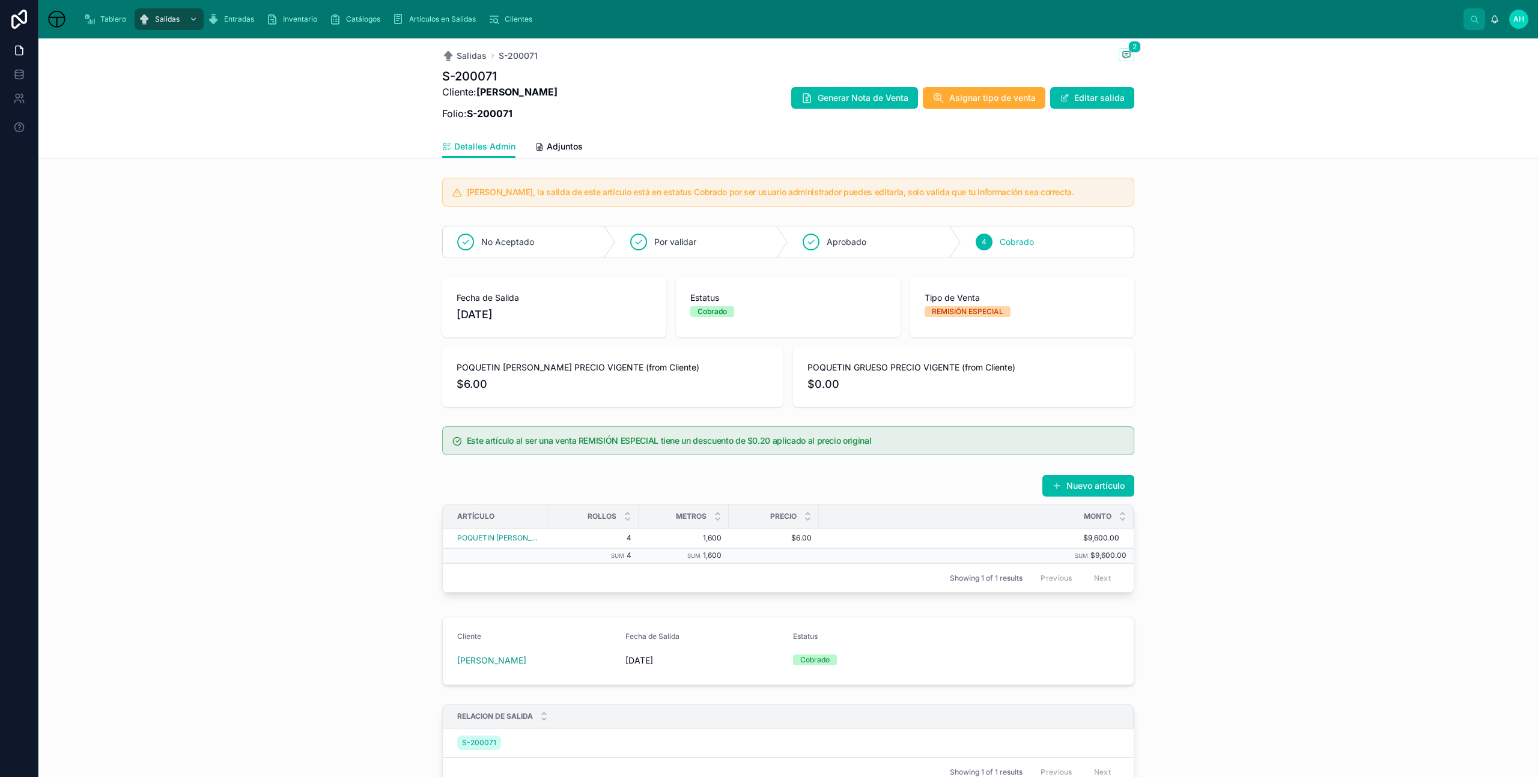
click at [563, 152] on span "Adjuntos" at bounding box center [565, 147] width 36 height 12
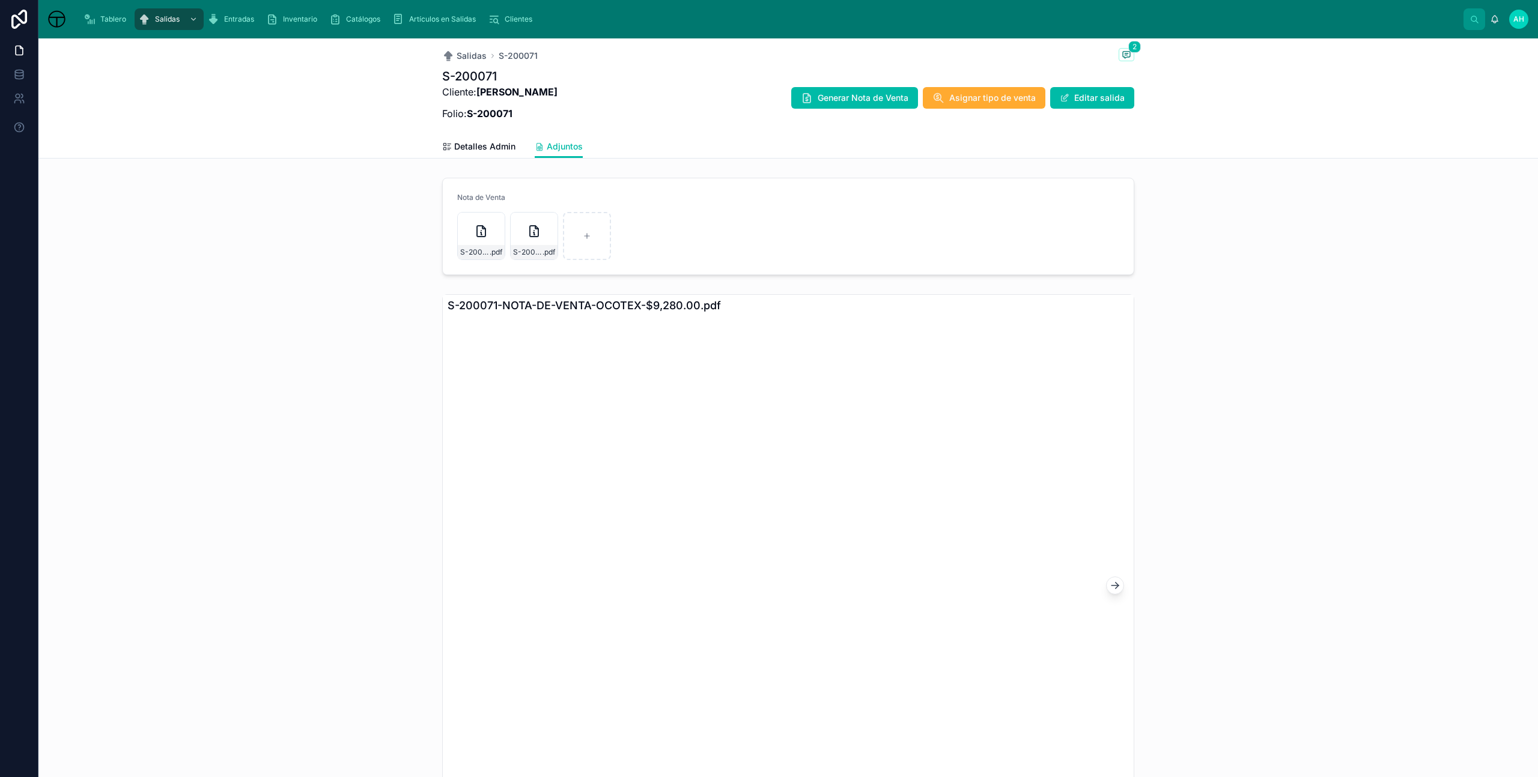
click at [475, 145] on span "Detalles Admin" at bounding box center [484, 147] width 61 height 12
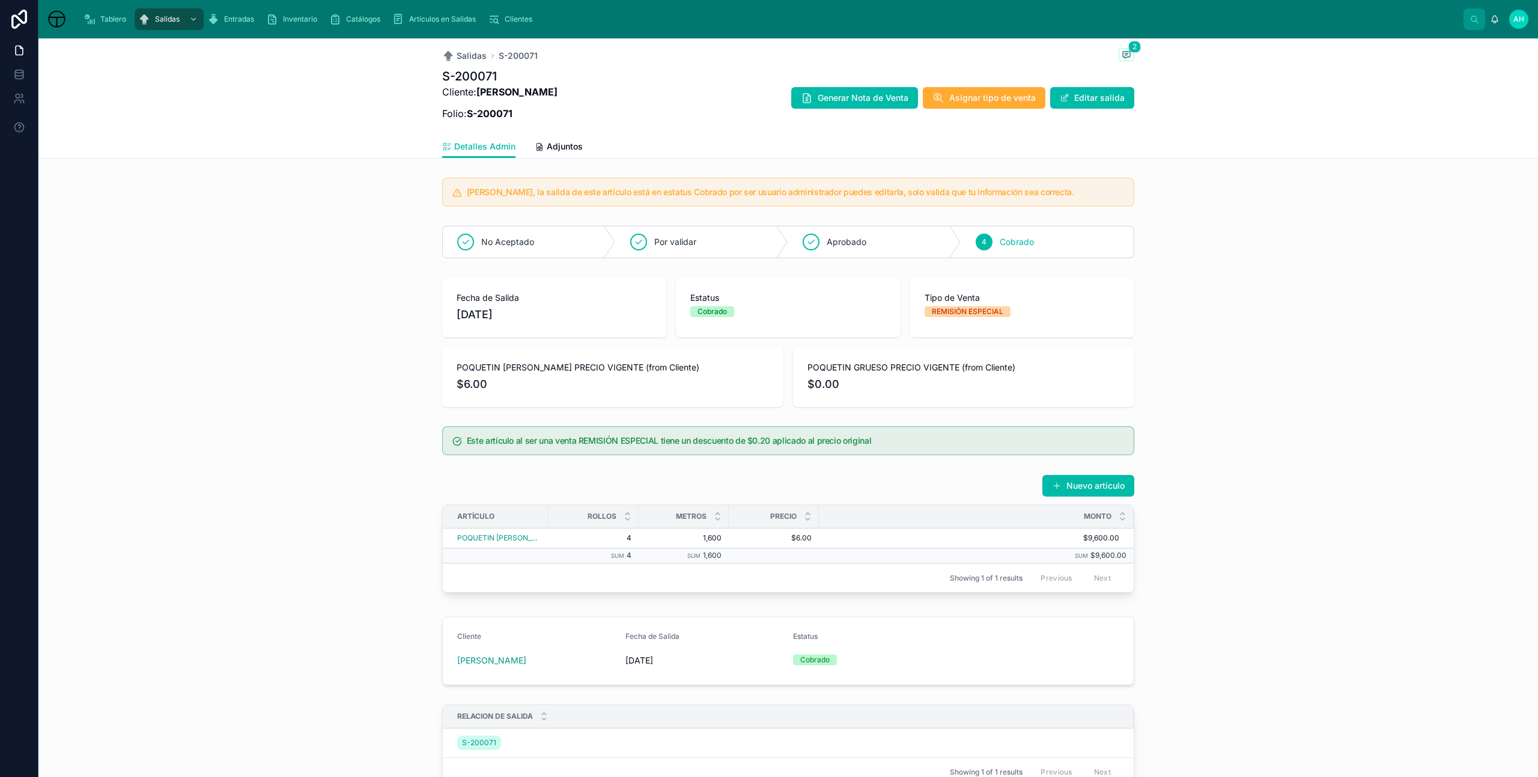
scroll to position [96, 0]
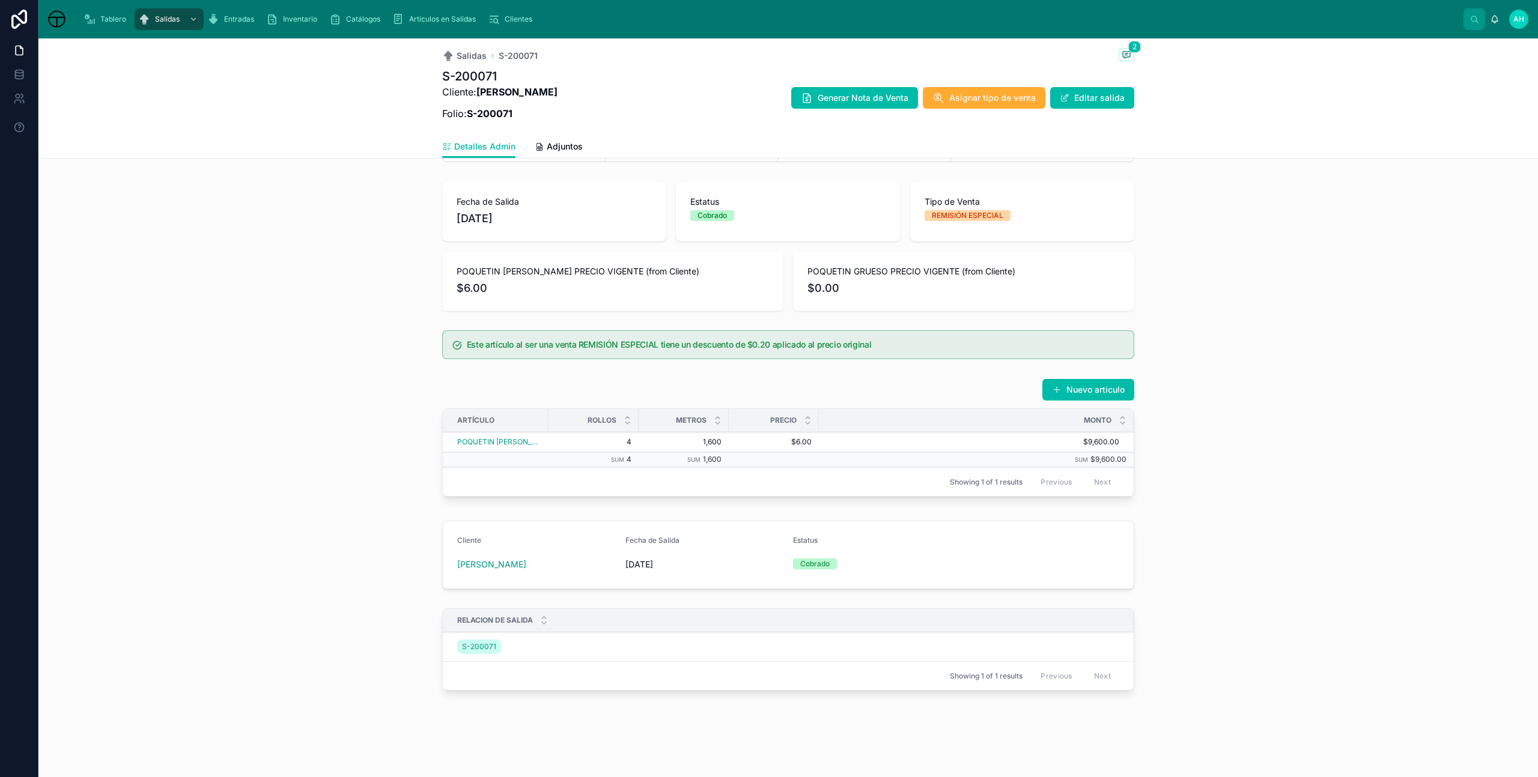
click at [472, 645] on span "S-200071" at bounding box center [479, 647] width 34 height 10
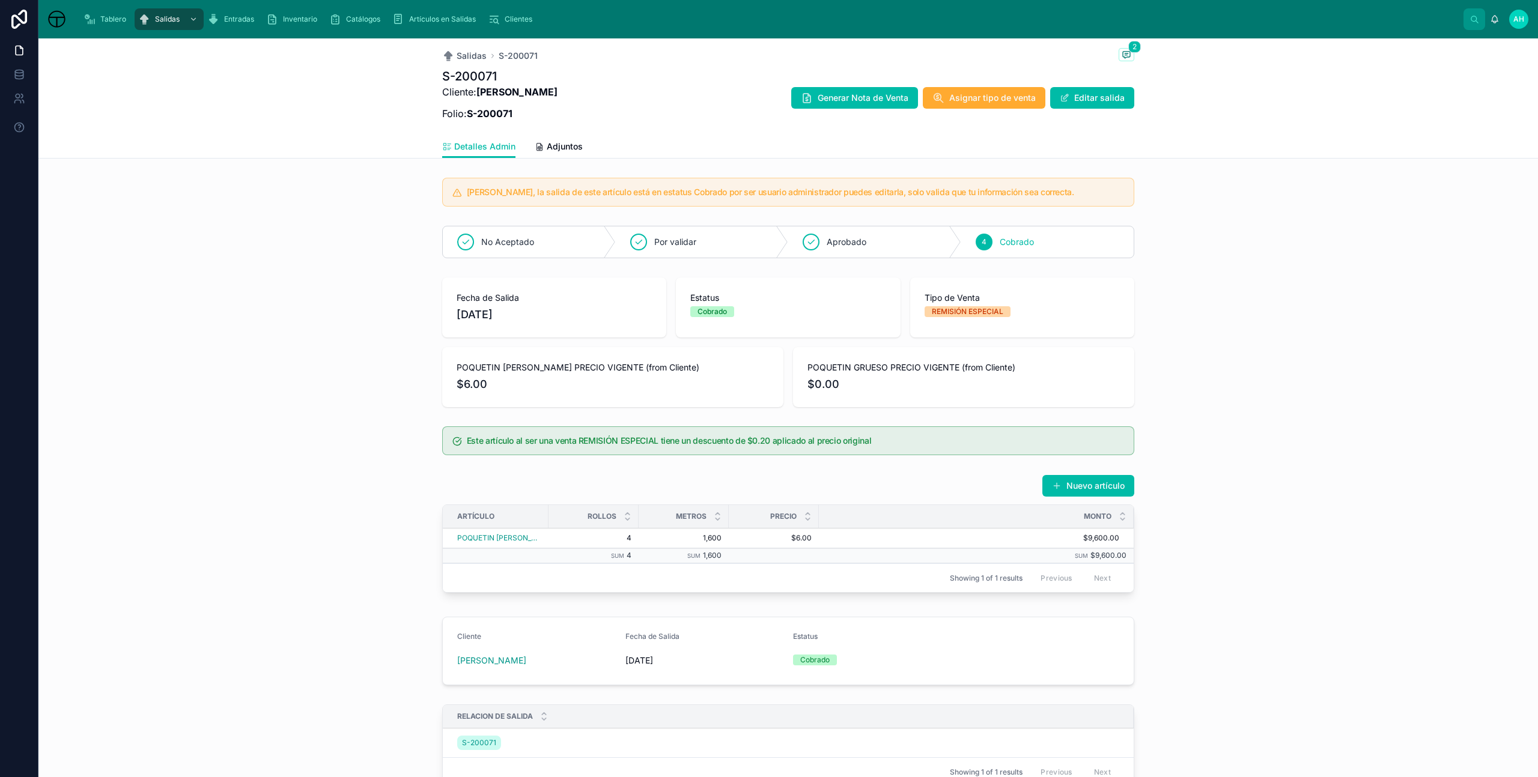
click at [165, 22] on span "Salidas" at bounding box center [167, 19] width 25 height 10
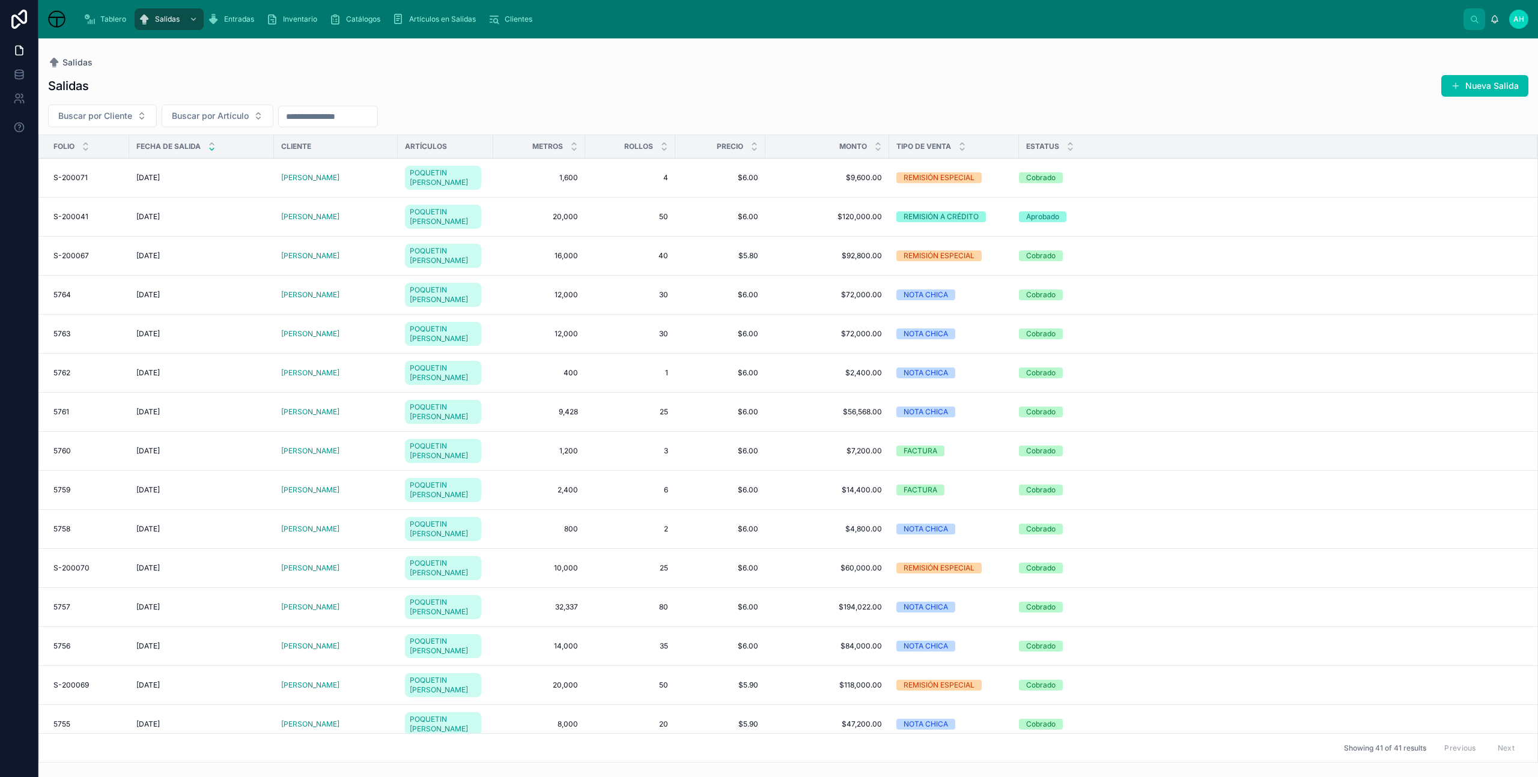
click at [623, 489] on span "6" at bounding box center [630, 490] width 76 height 10
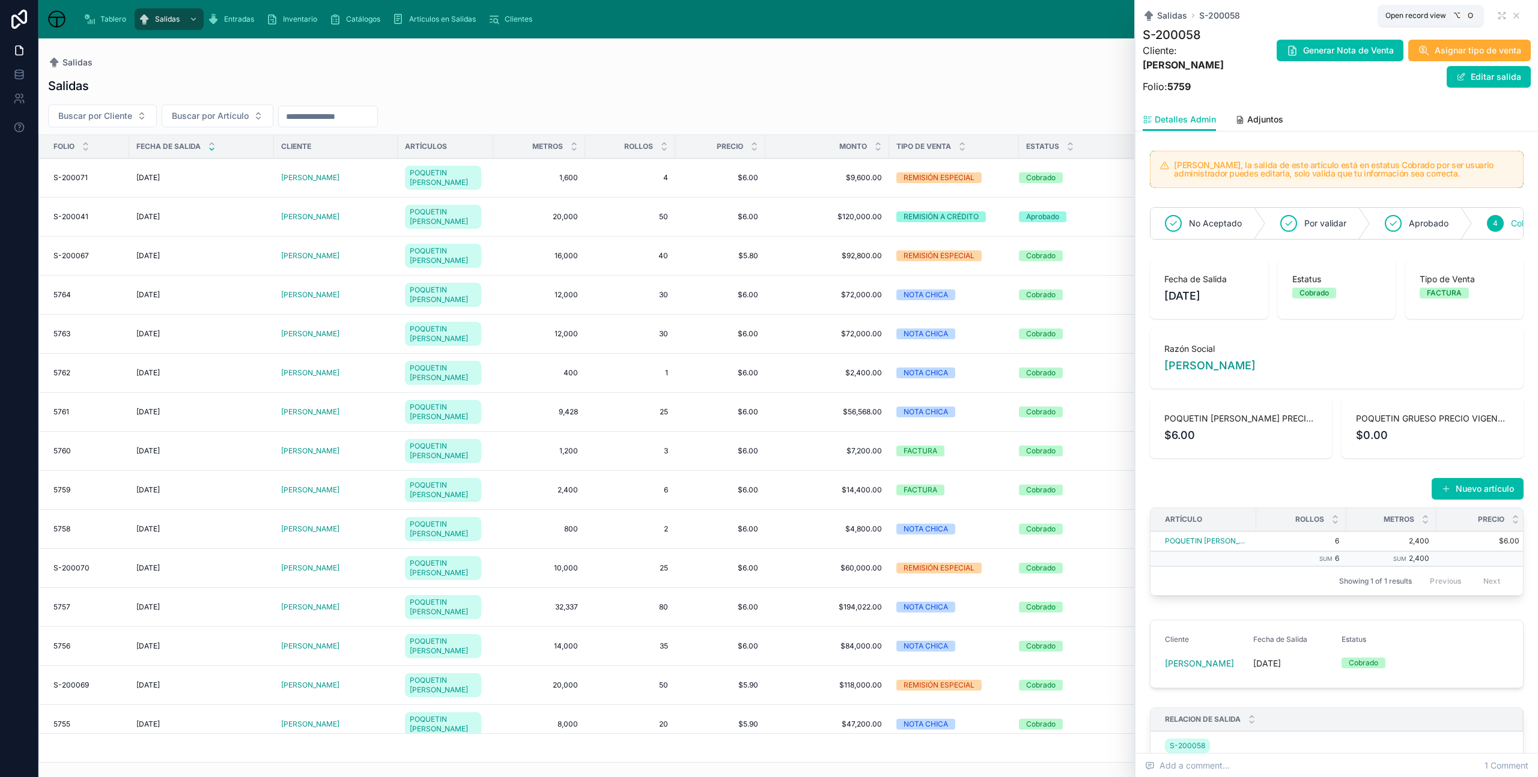
click at [1497, 11] on icon at bounding box center [1502, 16] width 10 height 10
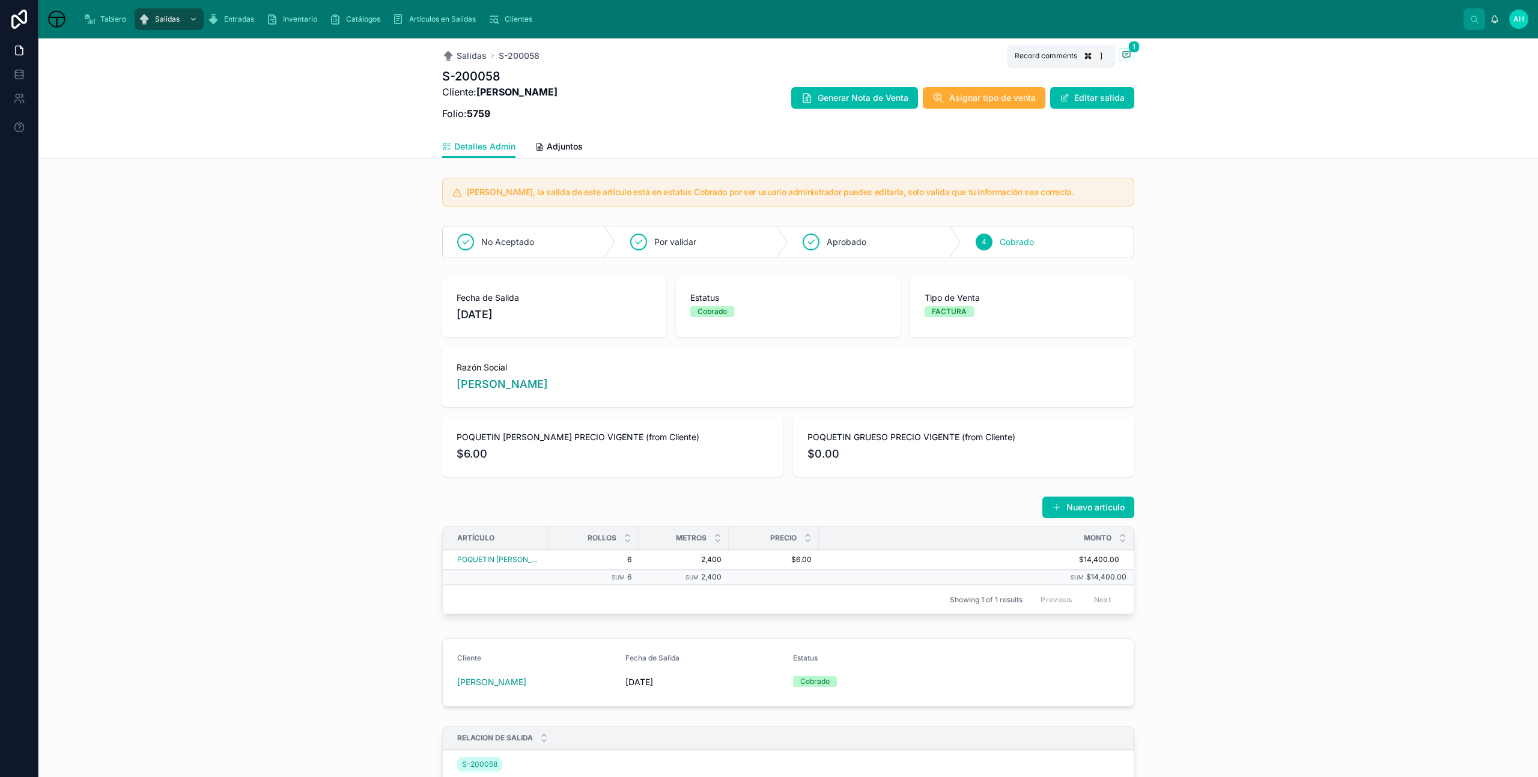
click at [1123, 50] on icon at bounding box center [1126, 55] width 10 height 10
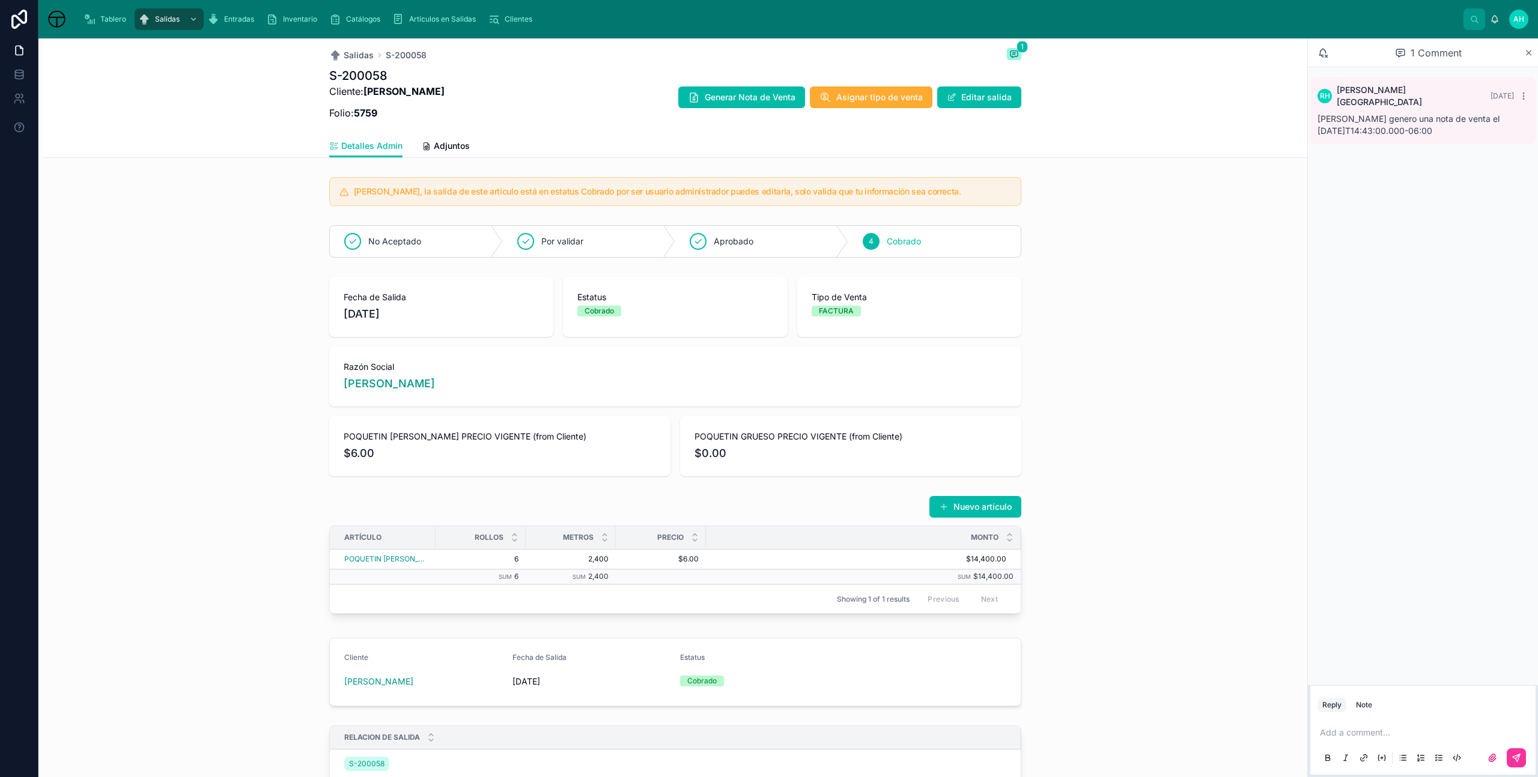
click at [1524, 55] on icon at bounding box center [1528, 53] width 9 height 10
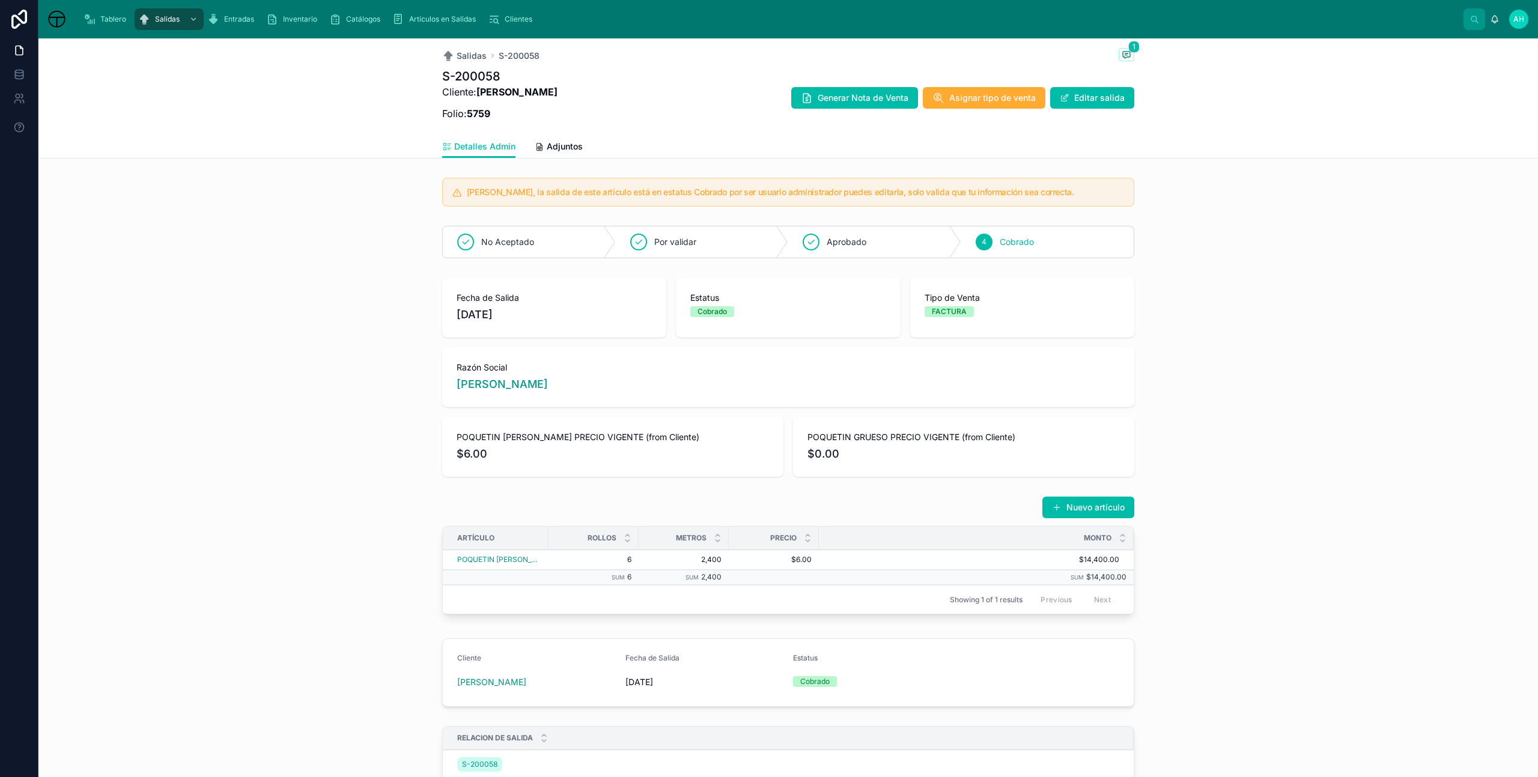
click at [299, 16] on span "Inventario" at bounding box center [300, 19] width 34 height 10
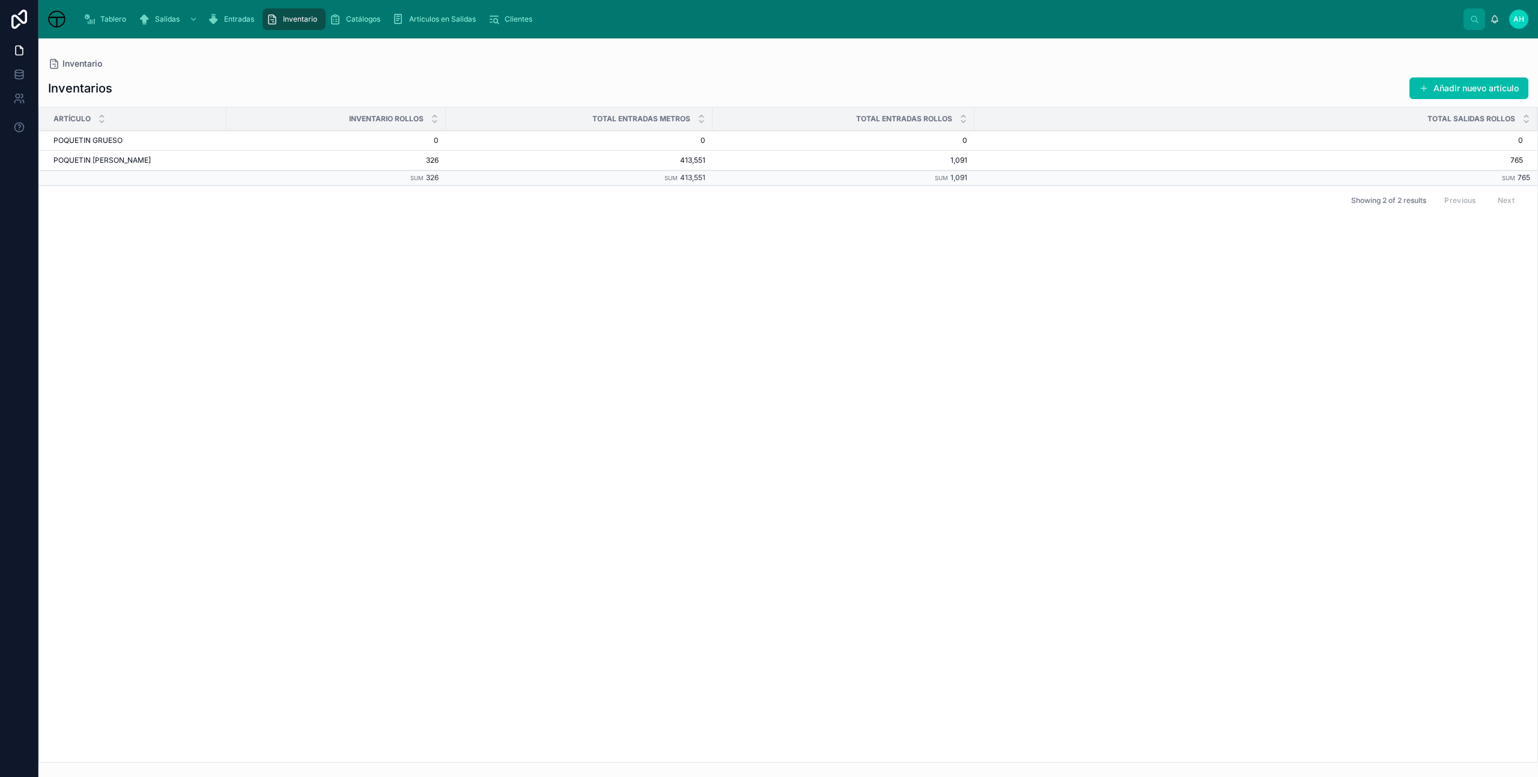
click at [355, 16] on span "Catálogos" at bounding box center [363, 19] width 34 height 10
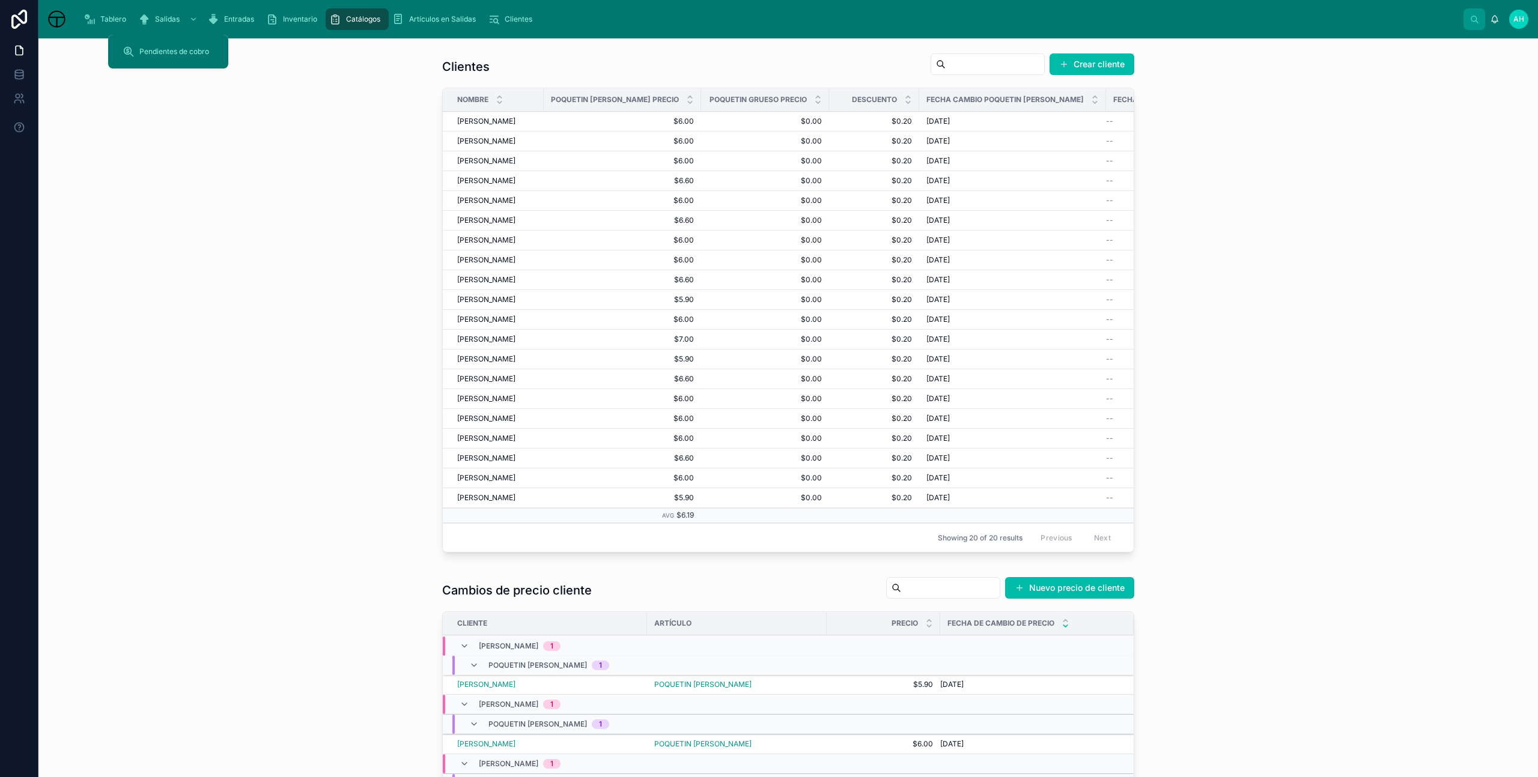
click at [145, 14] on icon "scrollable content" at bounding box center [144, 19] width 12 height 12
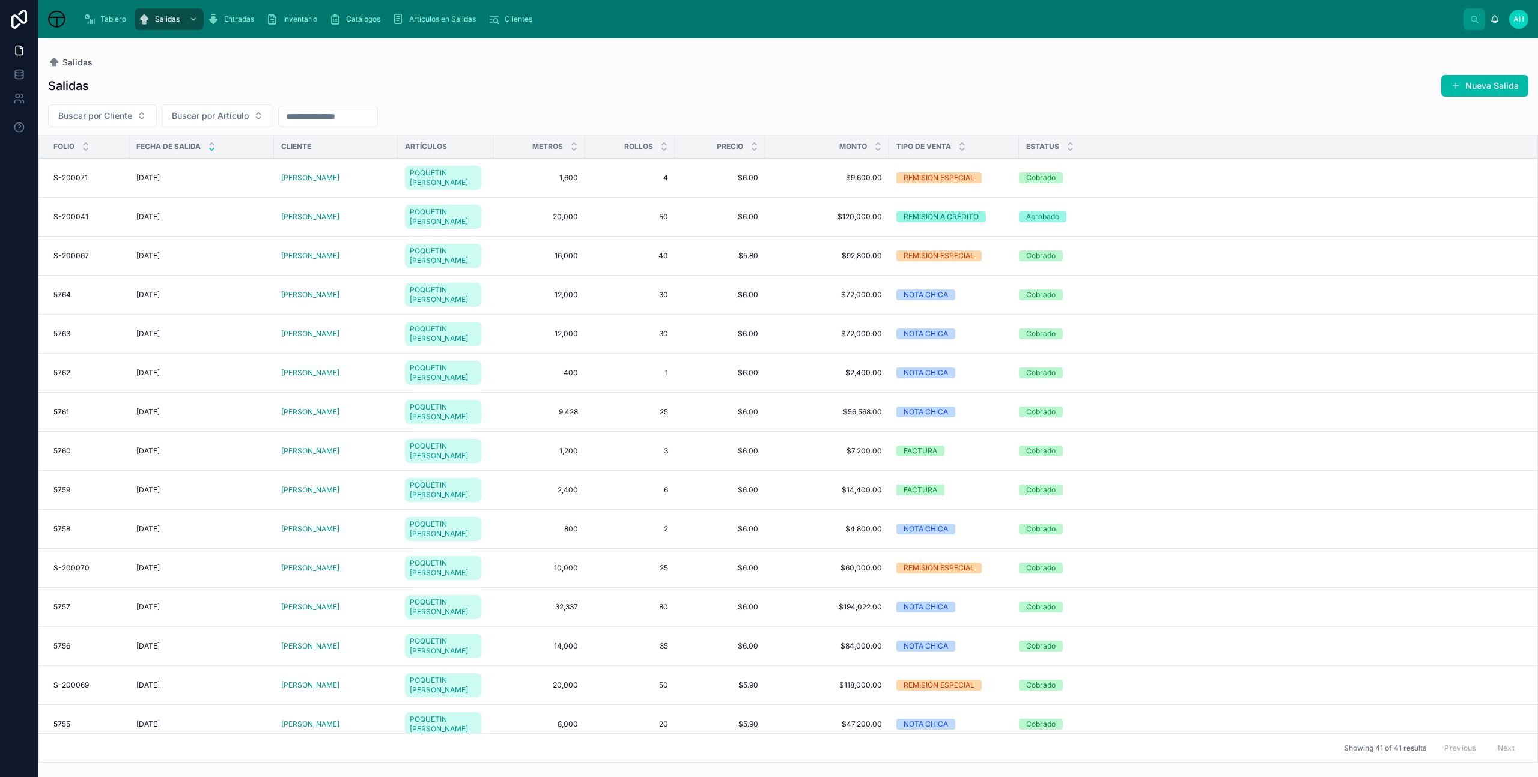
click at [1509, 74] on div "Nueva Salida" at bounding box center [1479, 85] width 97 height 23
click at [1497, 86] on button "Nueva Salida" at bounding box center [1484, 86] width 87 height 22
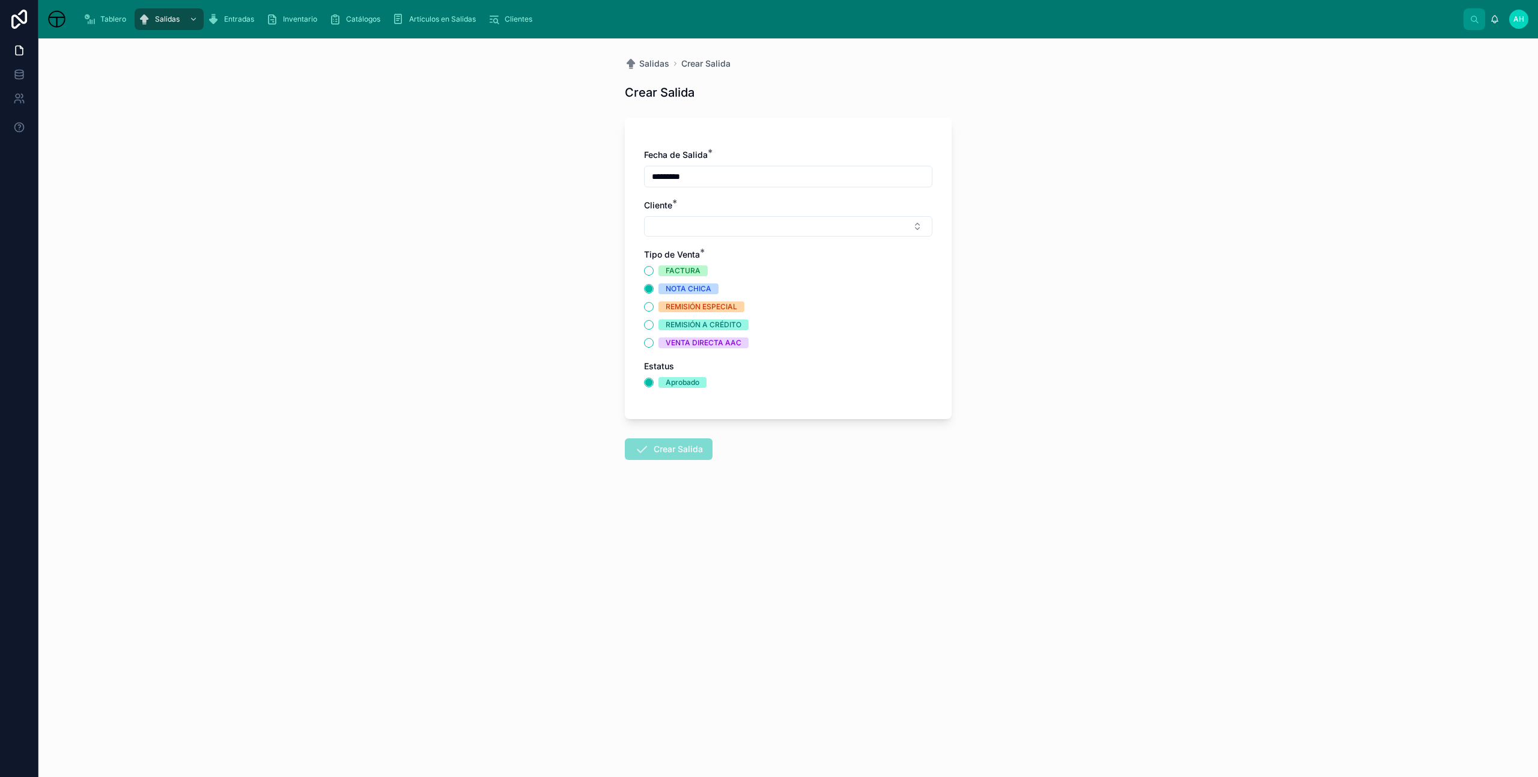
click at [722, 232] on button "Select Button" at bounding box center [788, 226] width 288 height 20
click at [738, 297] on span "[PERSON_NAME]" at bounding box center [743, 293] width 69 height 12
click at [648, 294] on circle "button" at bounding box center [648, 291] width 7 height 7
click at [685, 452] on button "Crear Salida" at bounding box center [669, 452] width 88 height 22
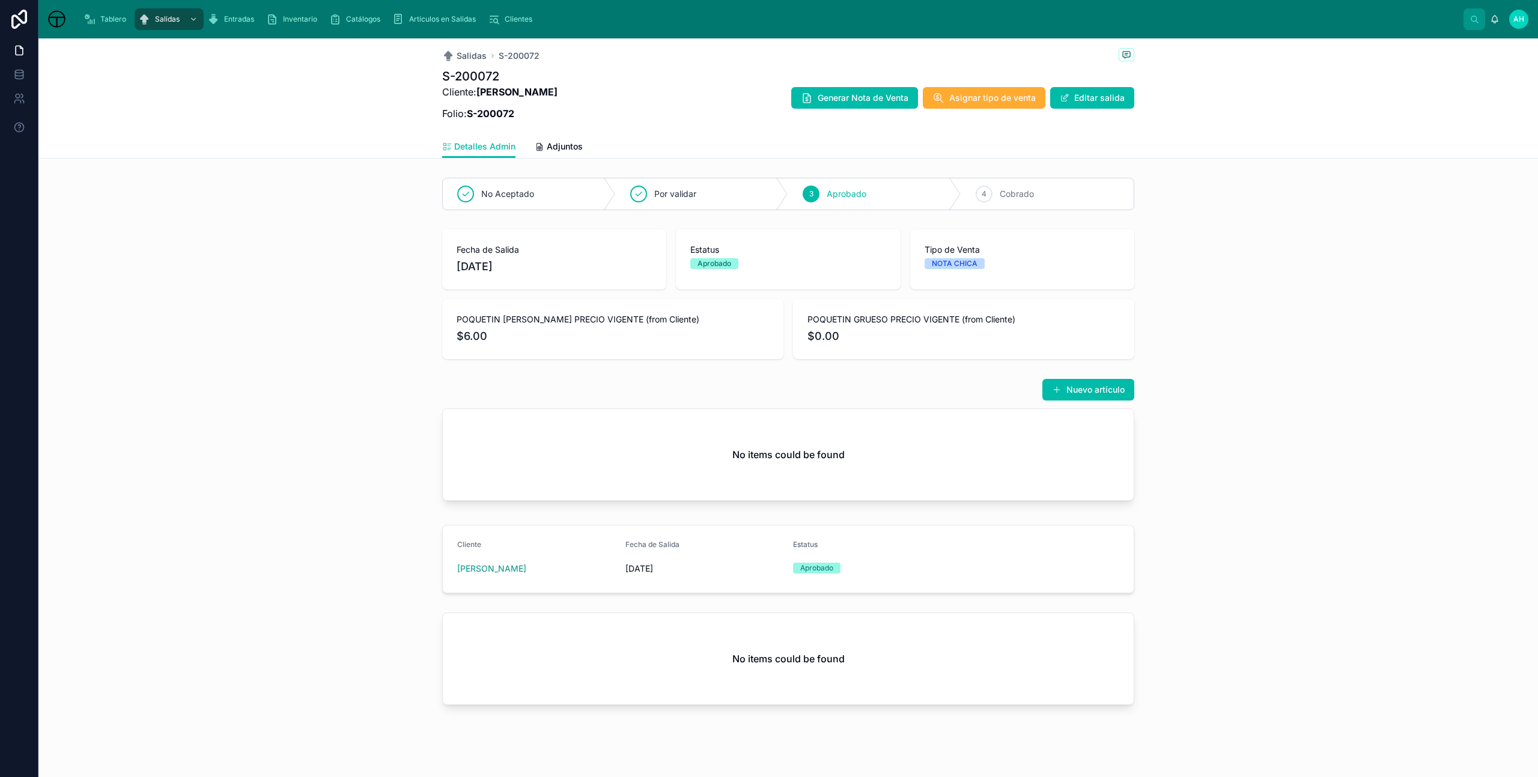
click at [1076, 399] on button "Nuevo artículo" at bounding box center [1088, 390] width 92 height 22
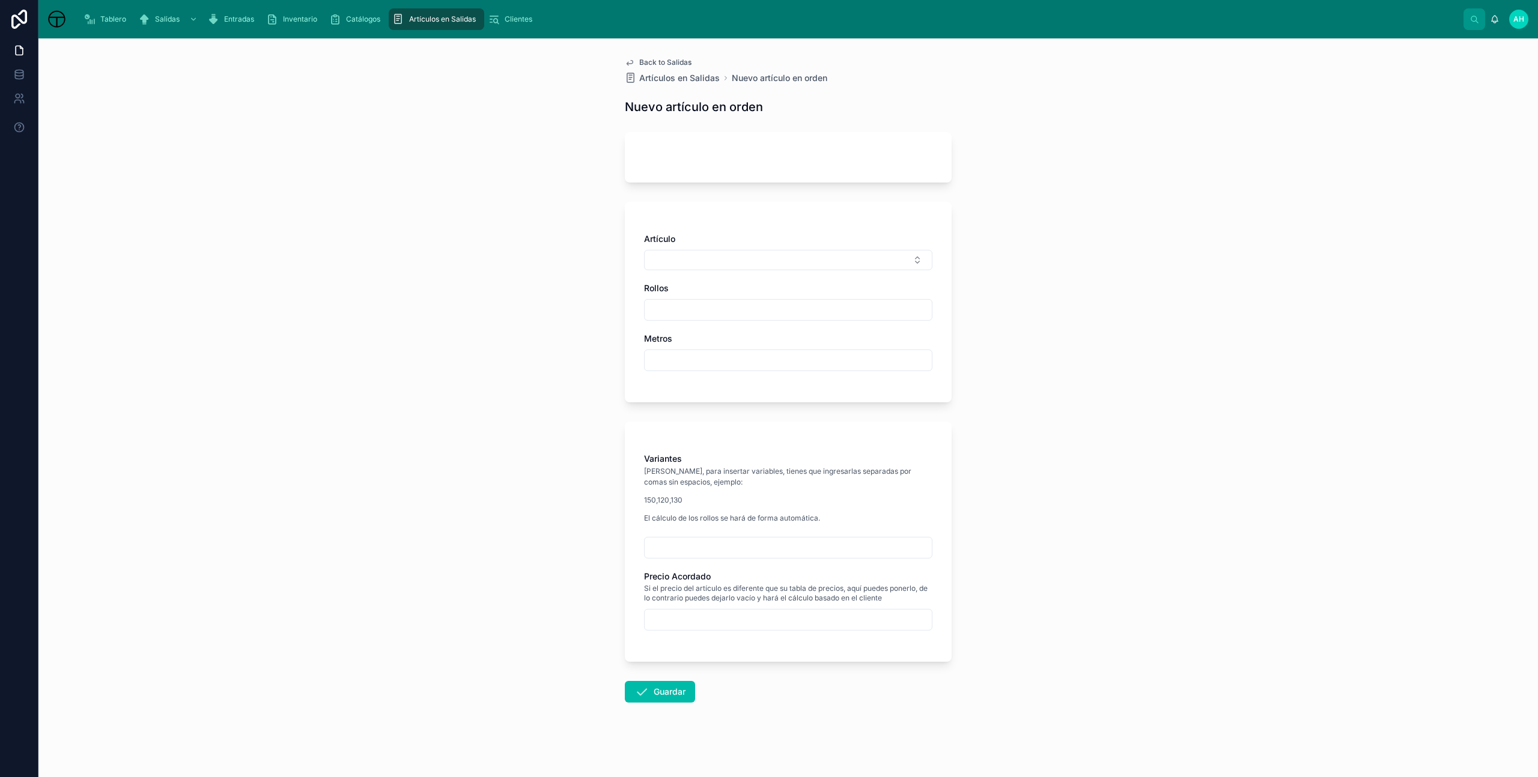
click at [691, 251] on button "Select Button" at bounding box center [788, 260] width 288 height 20
click at [733, 305] on span "POQUETIN GRUESO" at bounding box center [745, 308] width 80 height 12
click at [707, 262] on span "POQUETIN GRUESO" at bounding box center [694, 261] width 80 height 12
click at [756, 348] on span "POQUETIN [PERSON_NAME]" at bounding box center [762, 348] width 115 height 12
click at [709, 314] on input "text" at bounding box center [788, 312] width 287 height 17
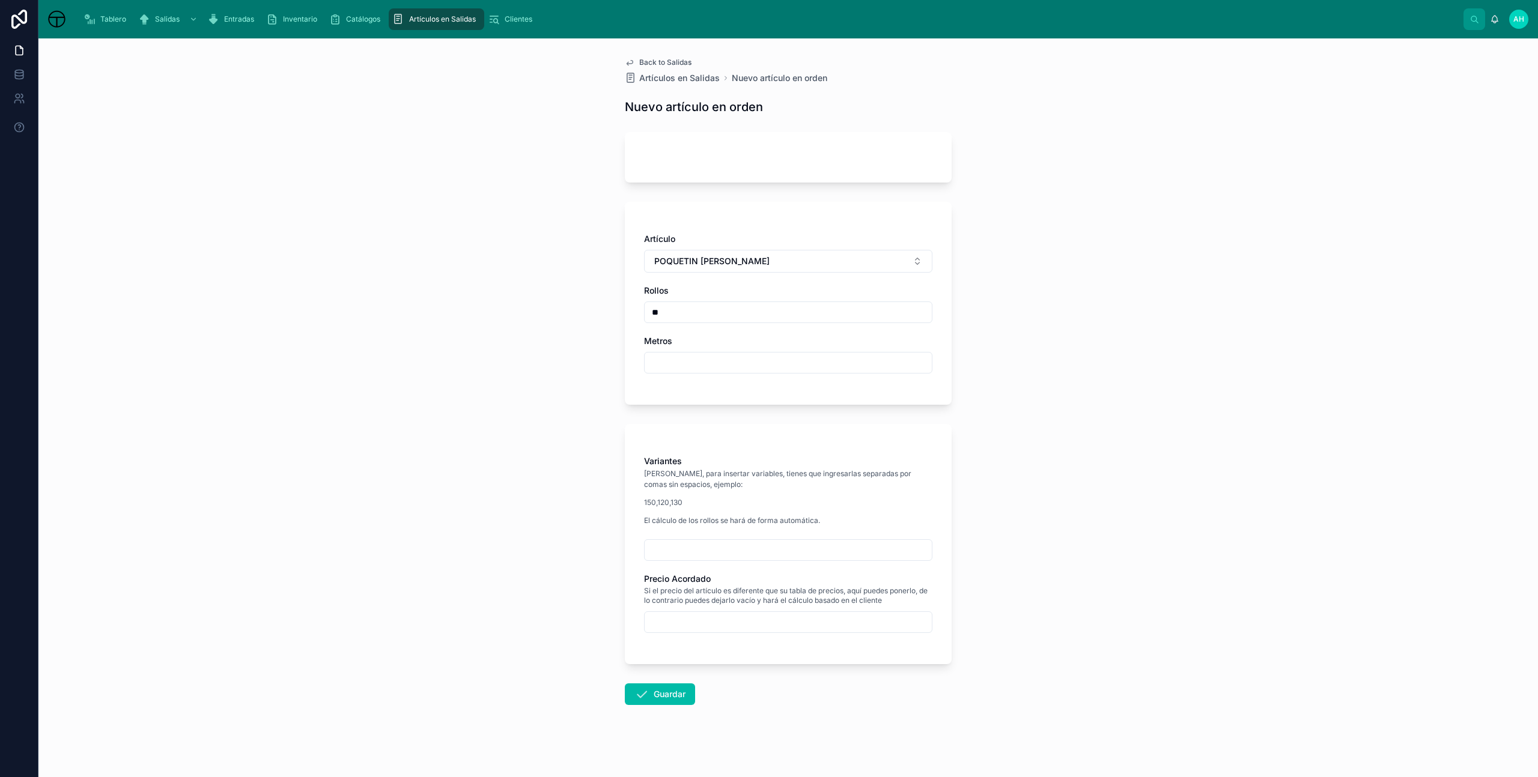
type input "**"
type input "*****"
click at [751, 555] on input "text" at bounding box center [788, 550] width 287 height 17
type input "*"
type input "*****"
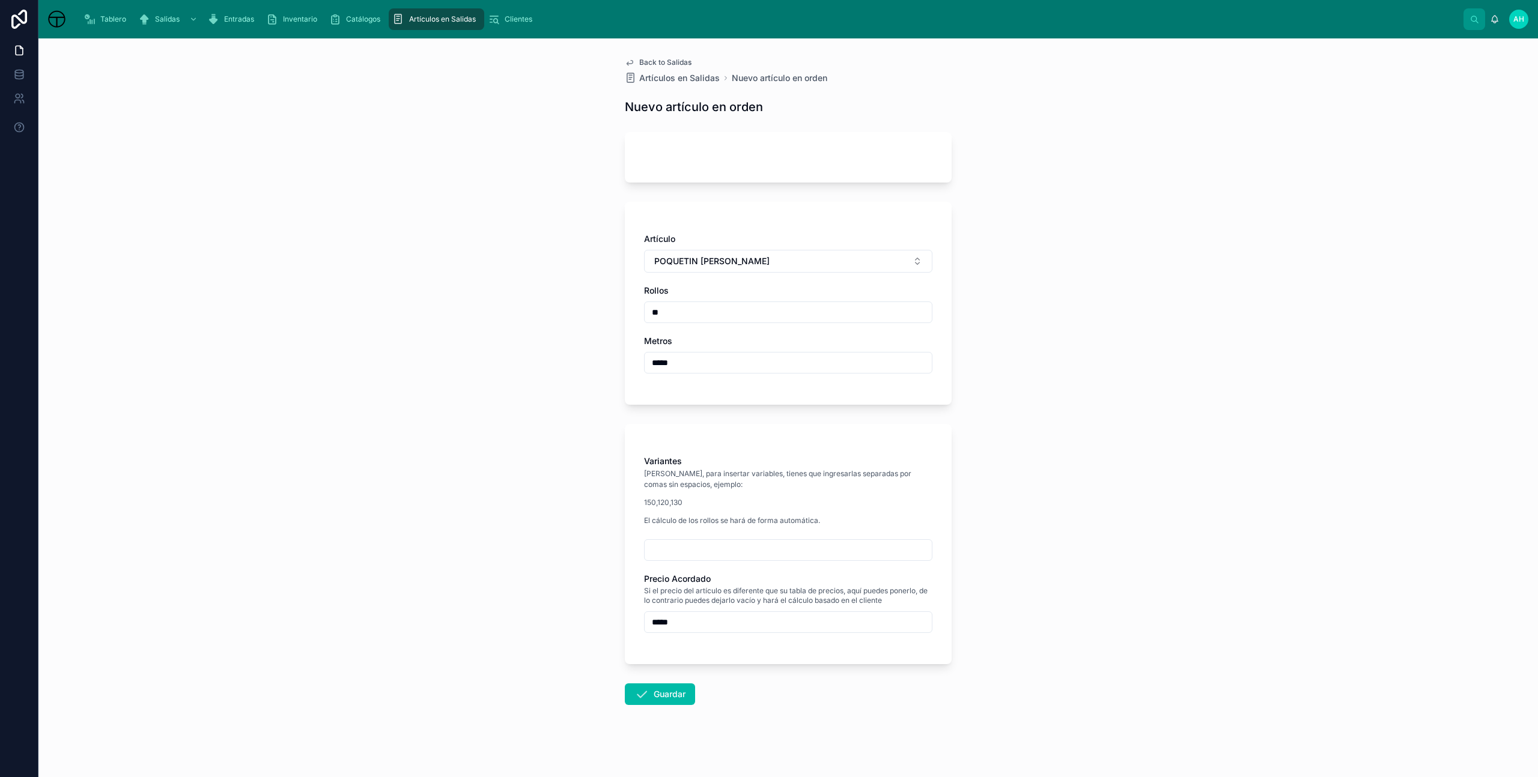
click at [655, 700] on button "Guardar" at bounding box center [660, 695] width 70 height 22
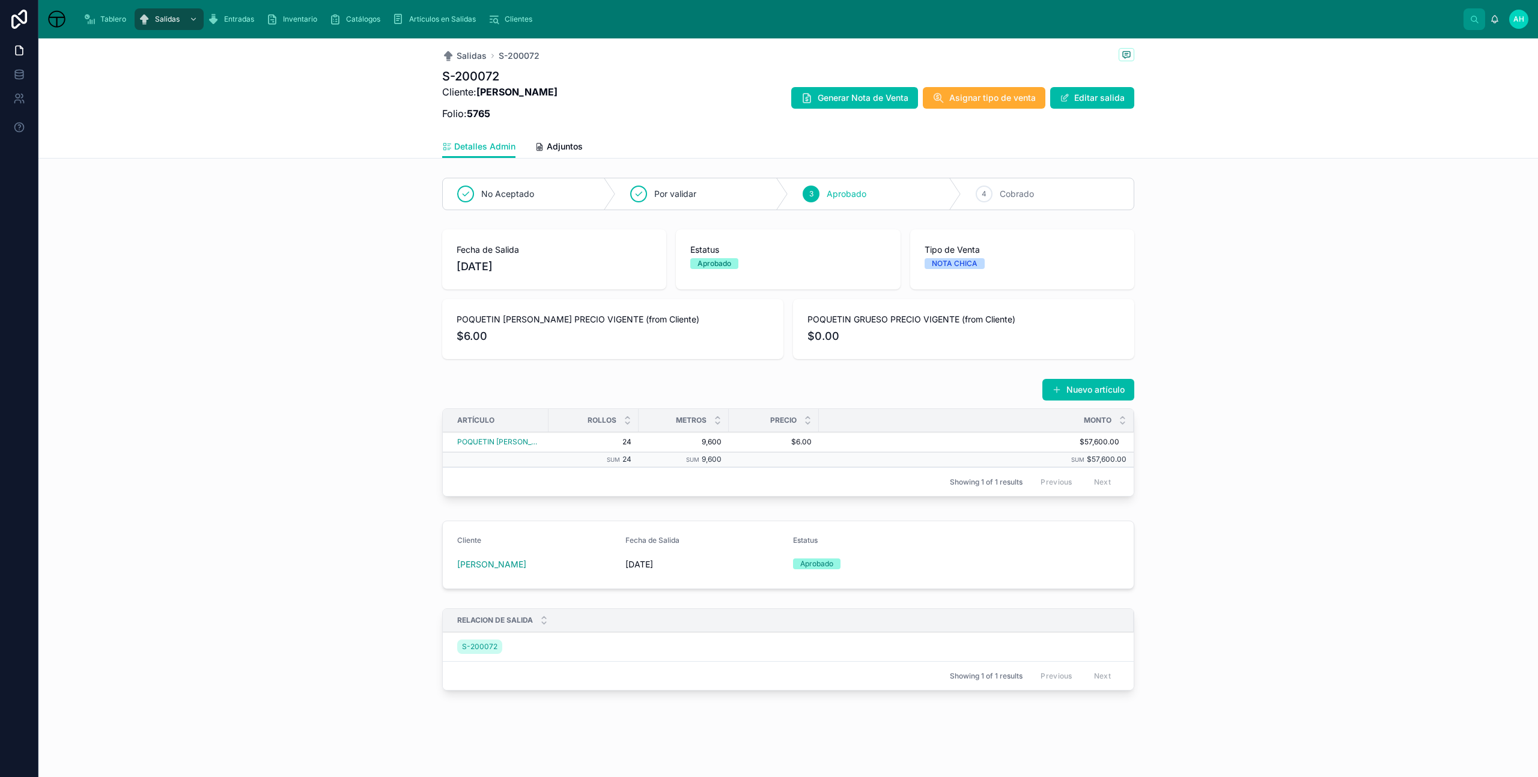
click at [861, 93] on span "Generar Nota de Venta" at bounding box center [862, 98] width 91 height 12
click at [1009, 102] on span "Asignar tipo de venta" at bounding box center [992, 98] width 86 height 12
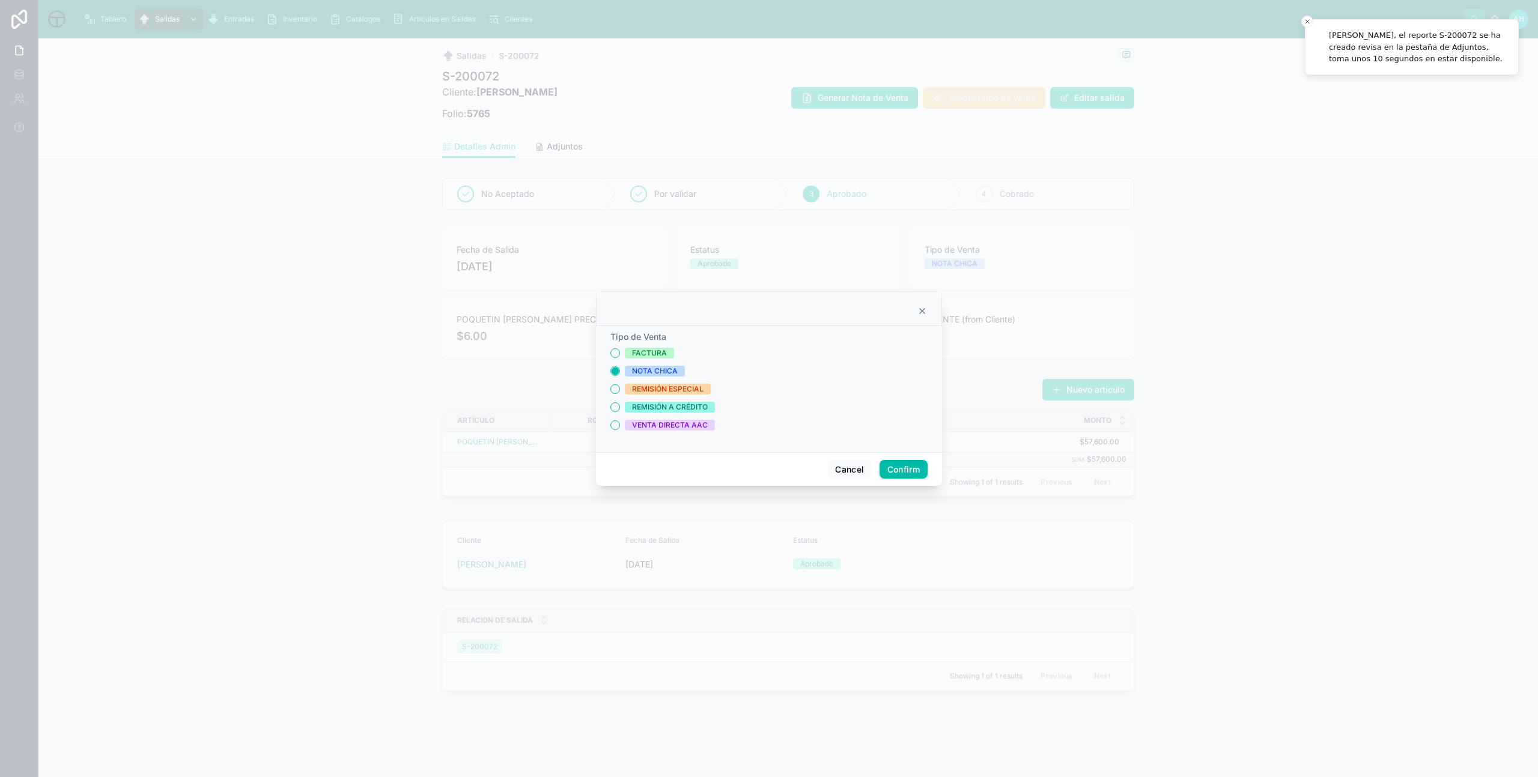
click at [920, 309] on icon at bounding box center [922, 311] width 5 height 5
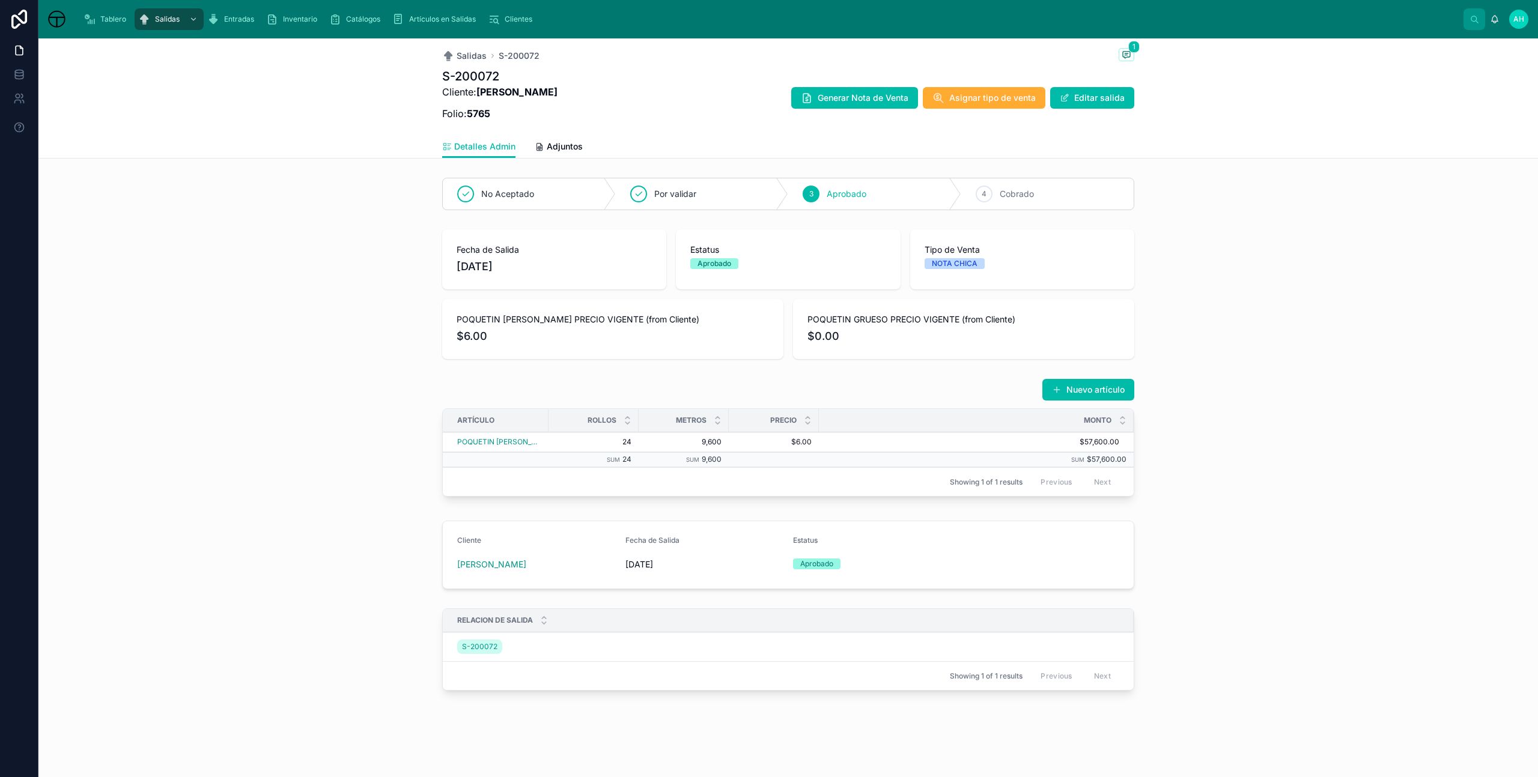
click at [551, 149] on span "Adjuntos" at bounding box center [565, 147] width 36 height 12
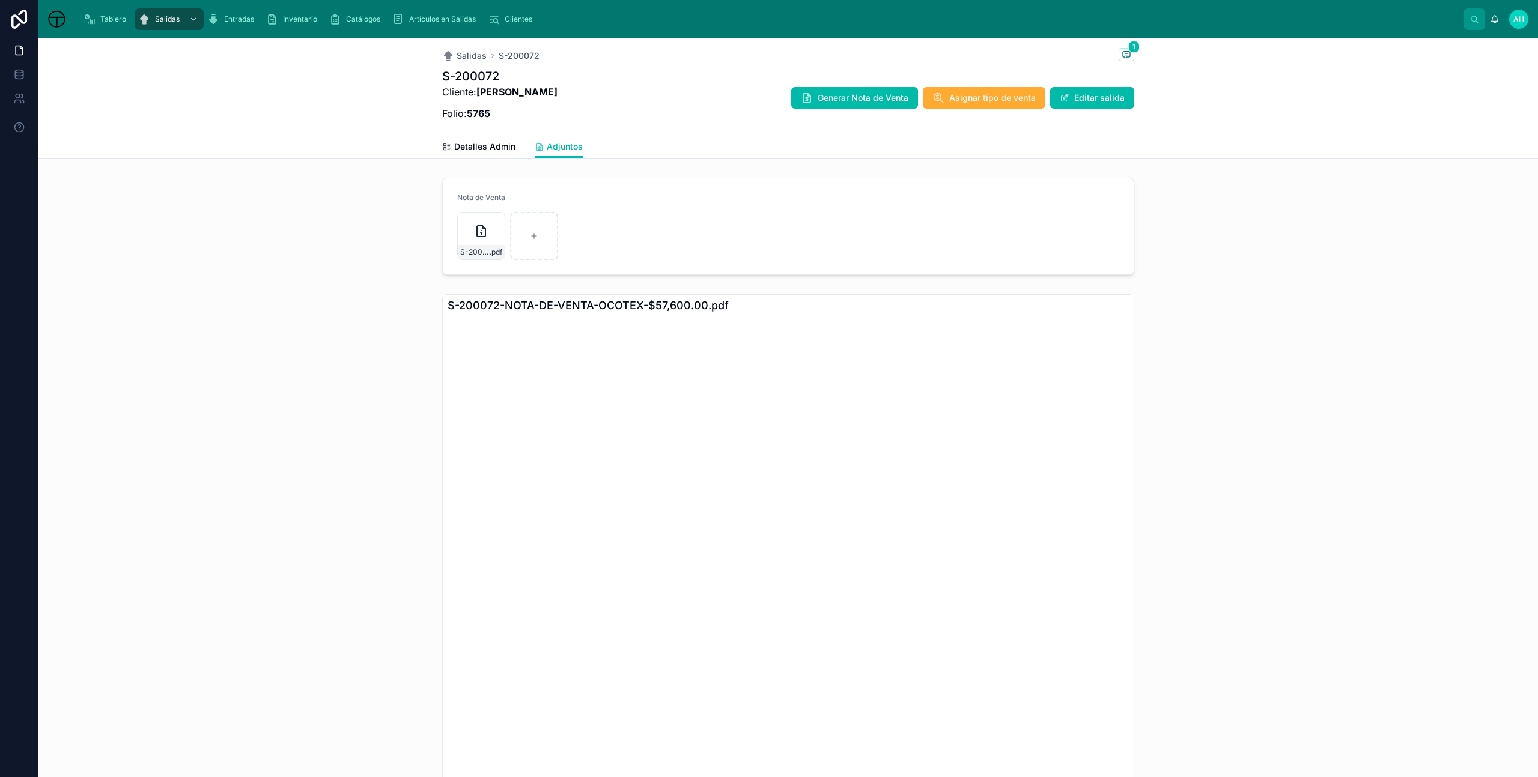
click at [479, 232] on icon at bounding box center [481, 231] width 14 height 14
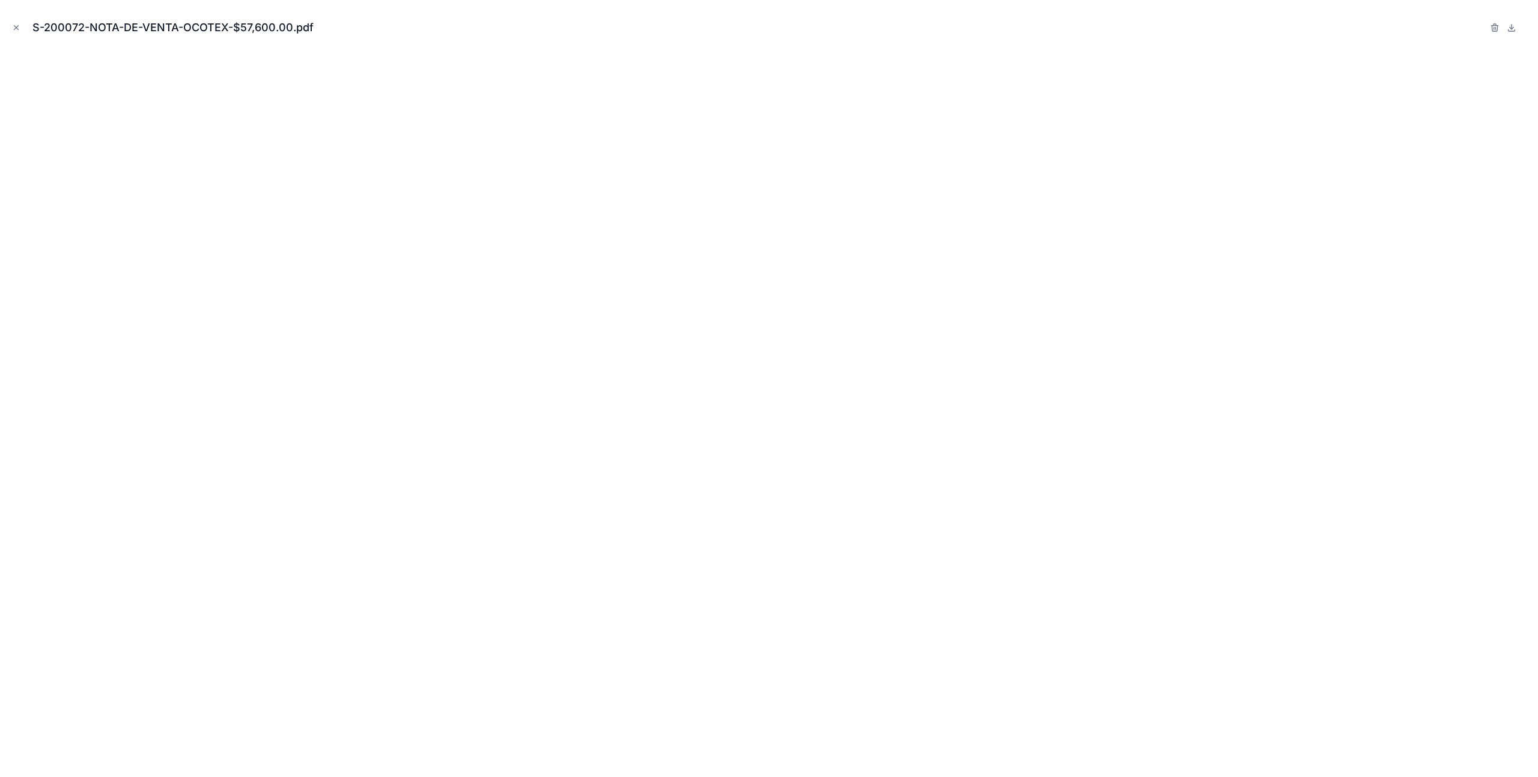
click at [13, 28] on icon "Close modal" at bounding box center [16, 27] width 8 height 8
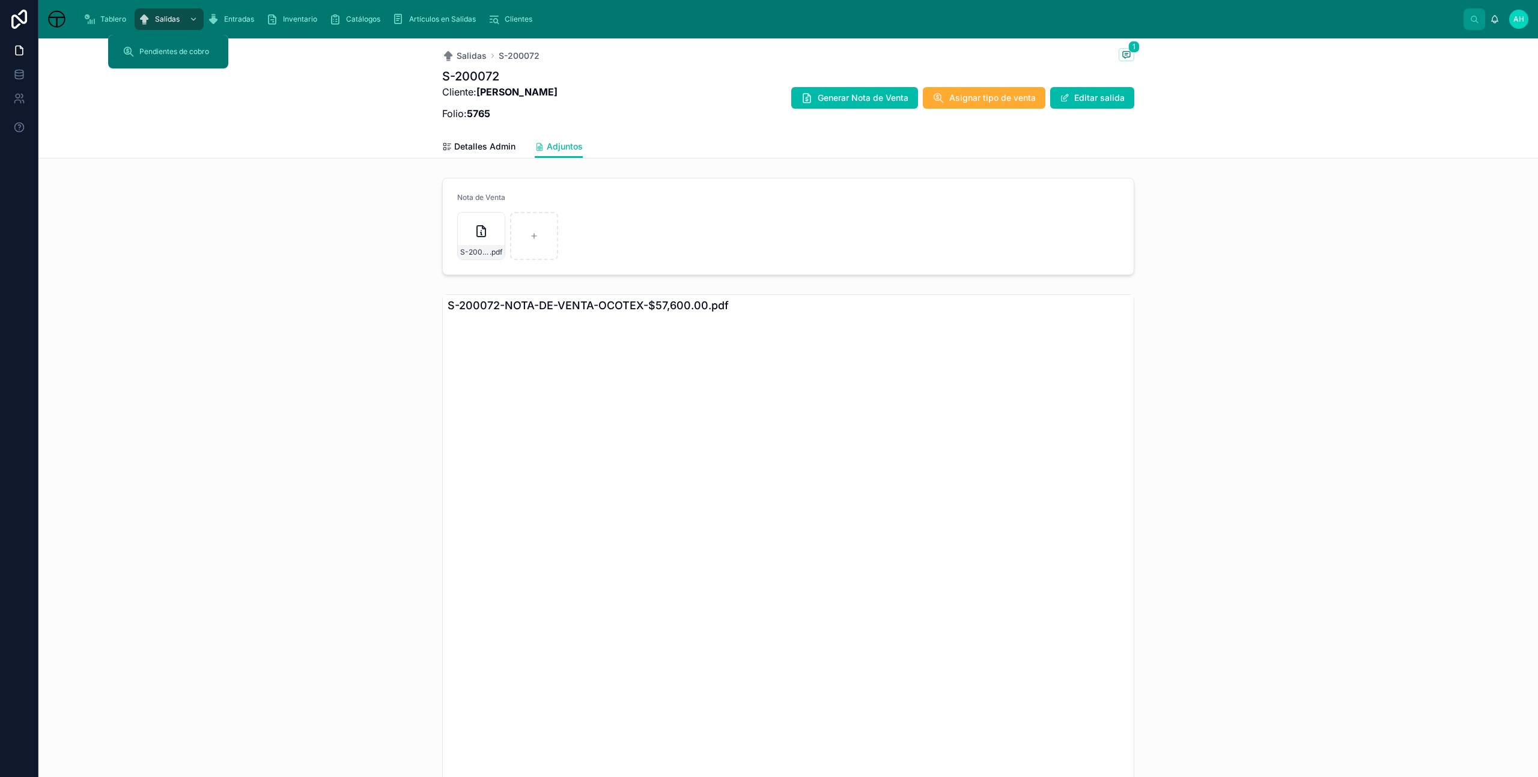
click at [172, 52] on span "Pendientes de cobro" at bounding box center [174, 52] width 70 height 10
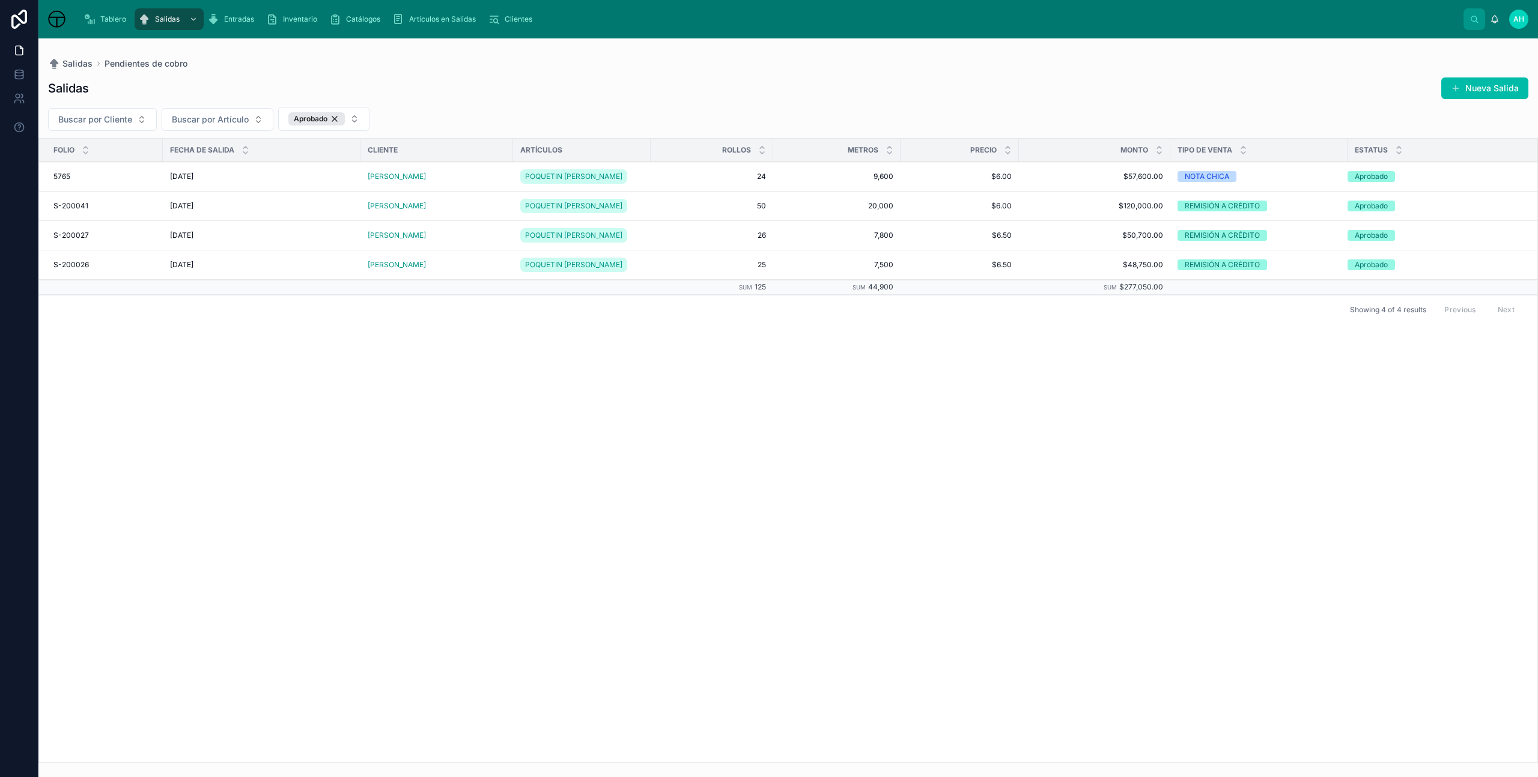
click at [0, 0] on span "Cobrar" at bounding box center [0, 0] width 0 height 0
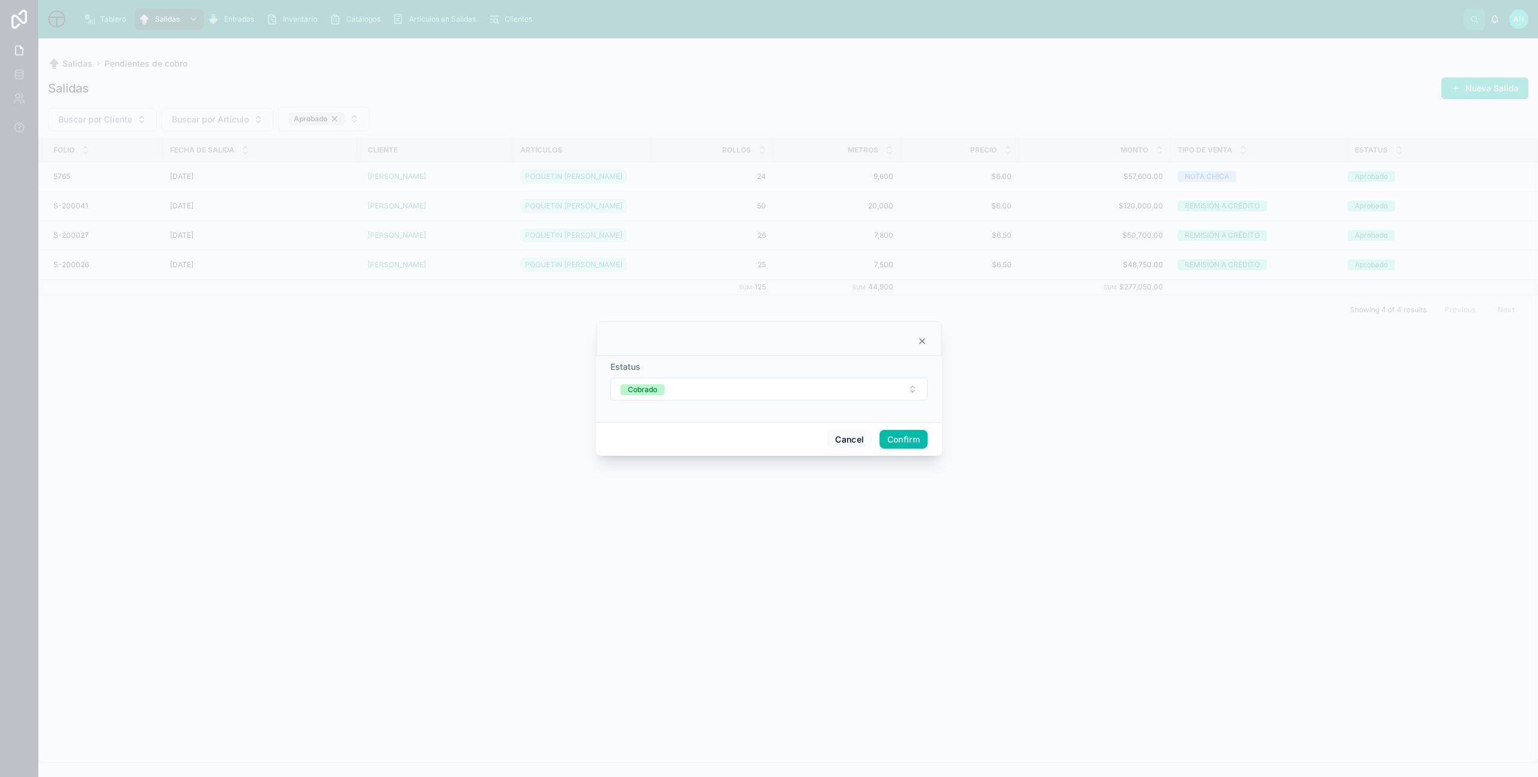
click at [899, 391] on button "Cobrado" at bounding box center [768, 389] width 317 height 23
click at [1187, 353] on div at bounding box center [769, 388] width 1538 height 777
click at [926, 341] on icon at bounding box center [922, 341] width 10 height 10
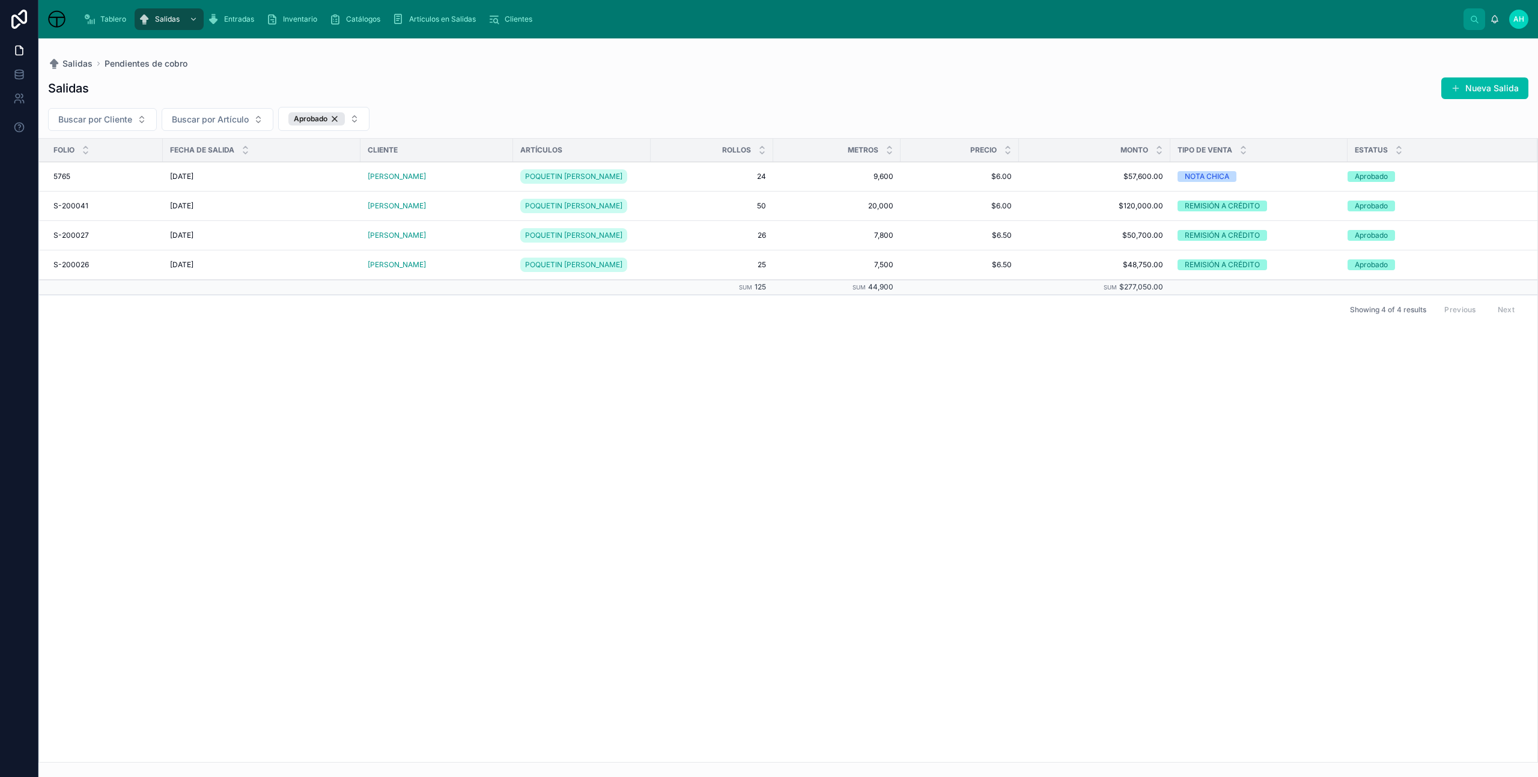
click at [432, 16] on span "Artículos en Salidas" at bounding box center [442, 19] width 67 height 10
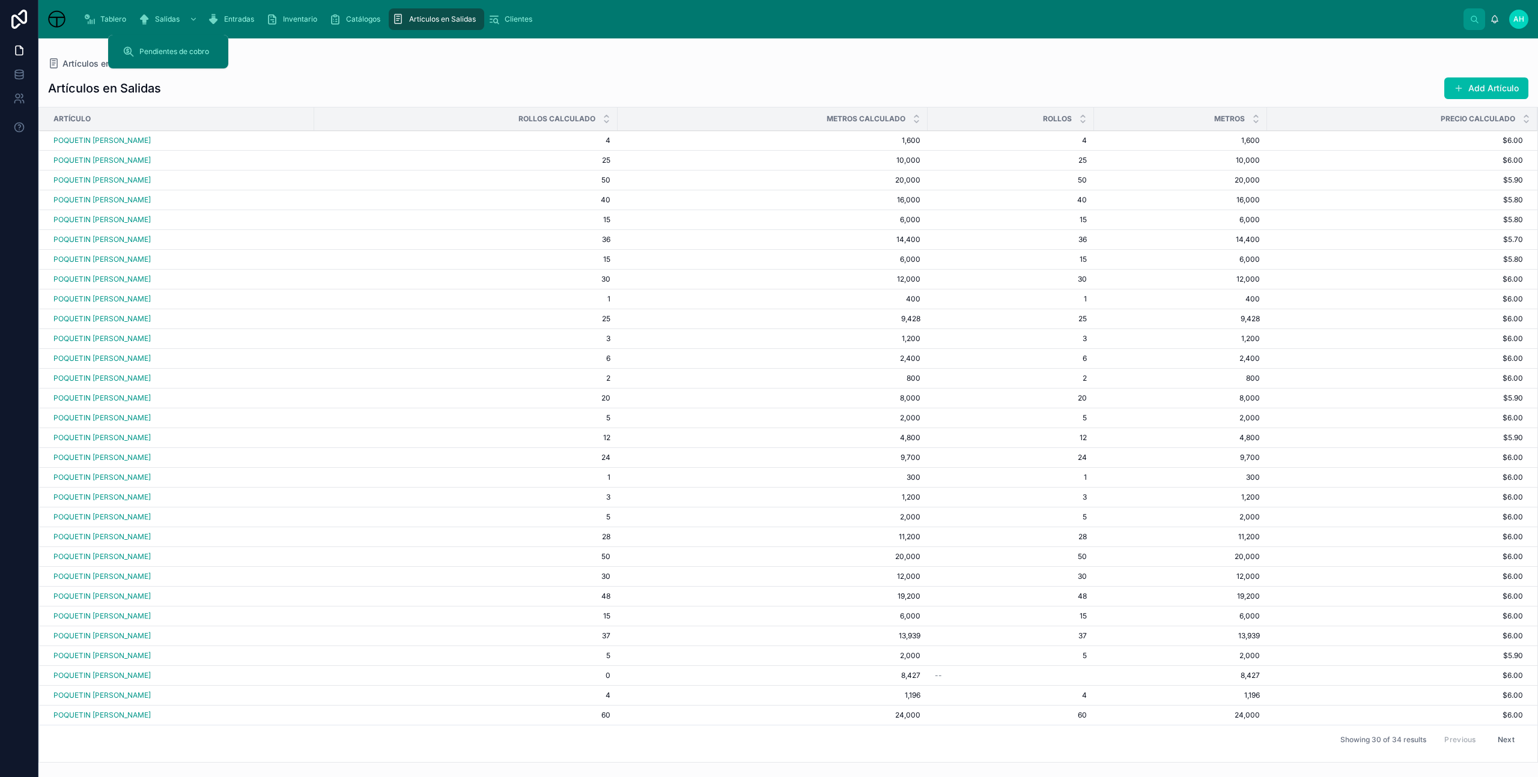
click at [157, 20] on span "Salidas" at bounding box center [167, 19] width 25 height 10
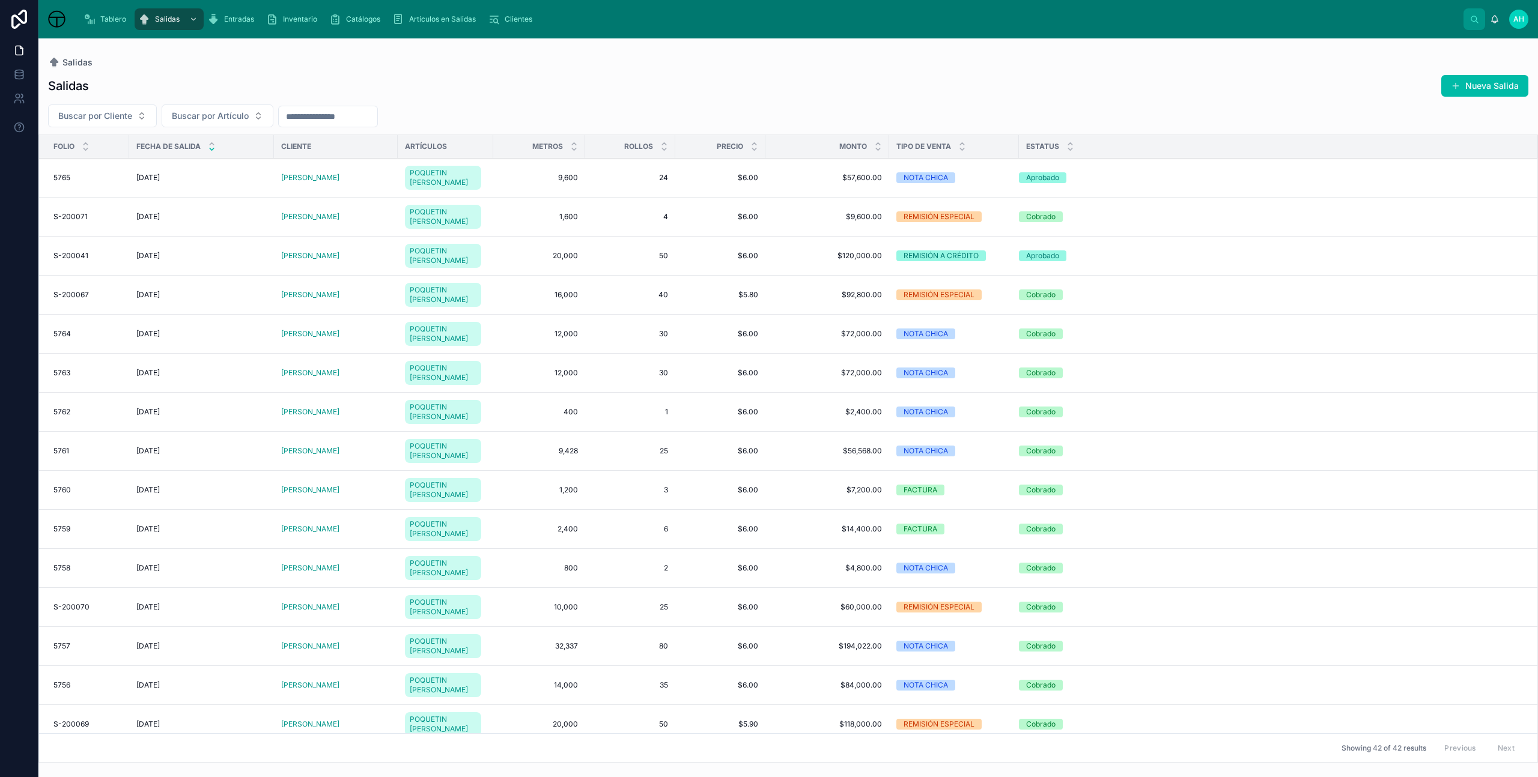
click at [0, 0] on span "Eliminar Salida" at bounding box center [0, 0] width 0 height 0
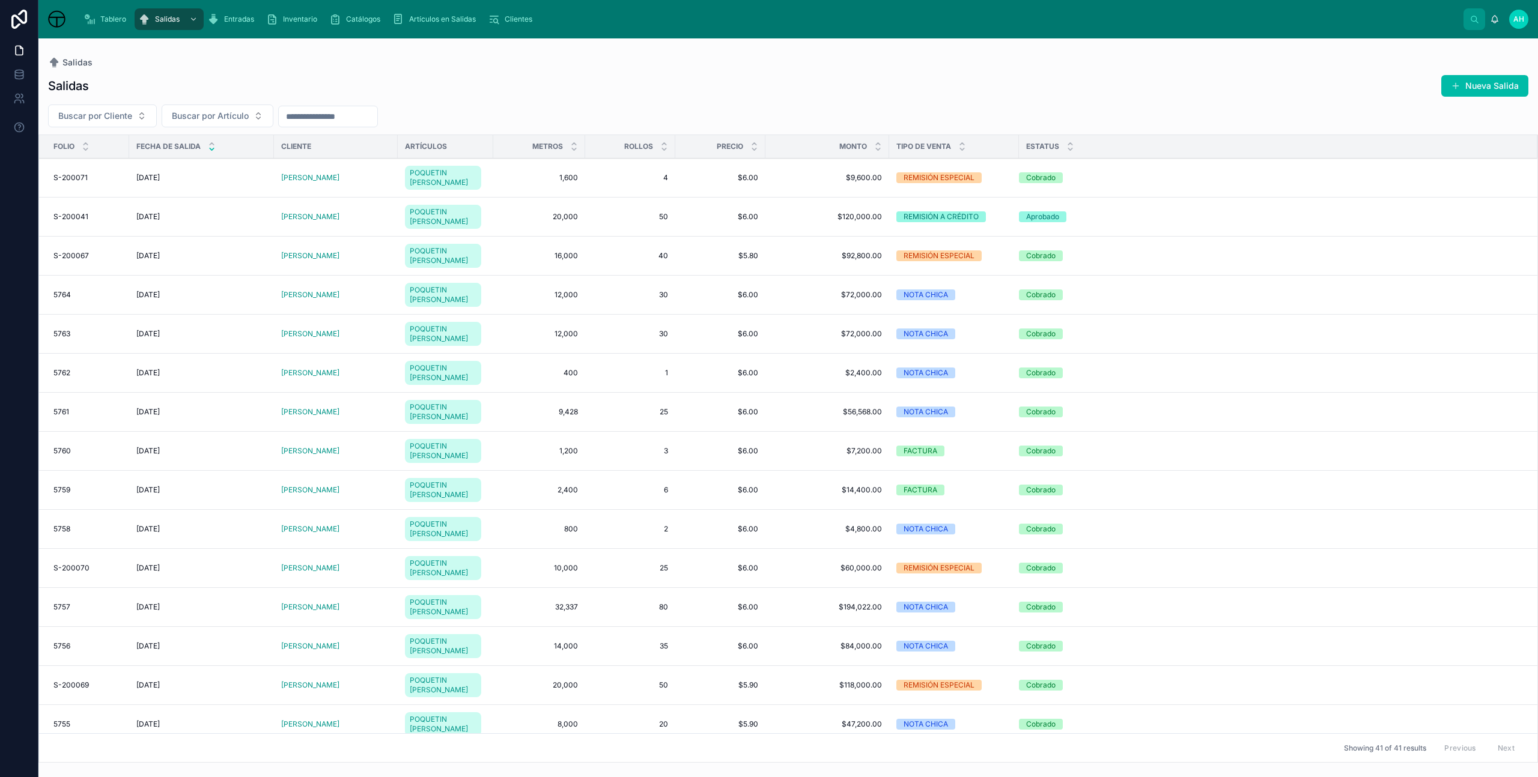
click at [508, 22] on span "Clientes" at bounding box center [519, 19] width 28 height 10
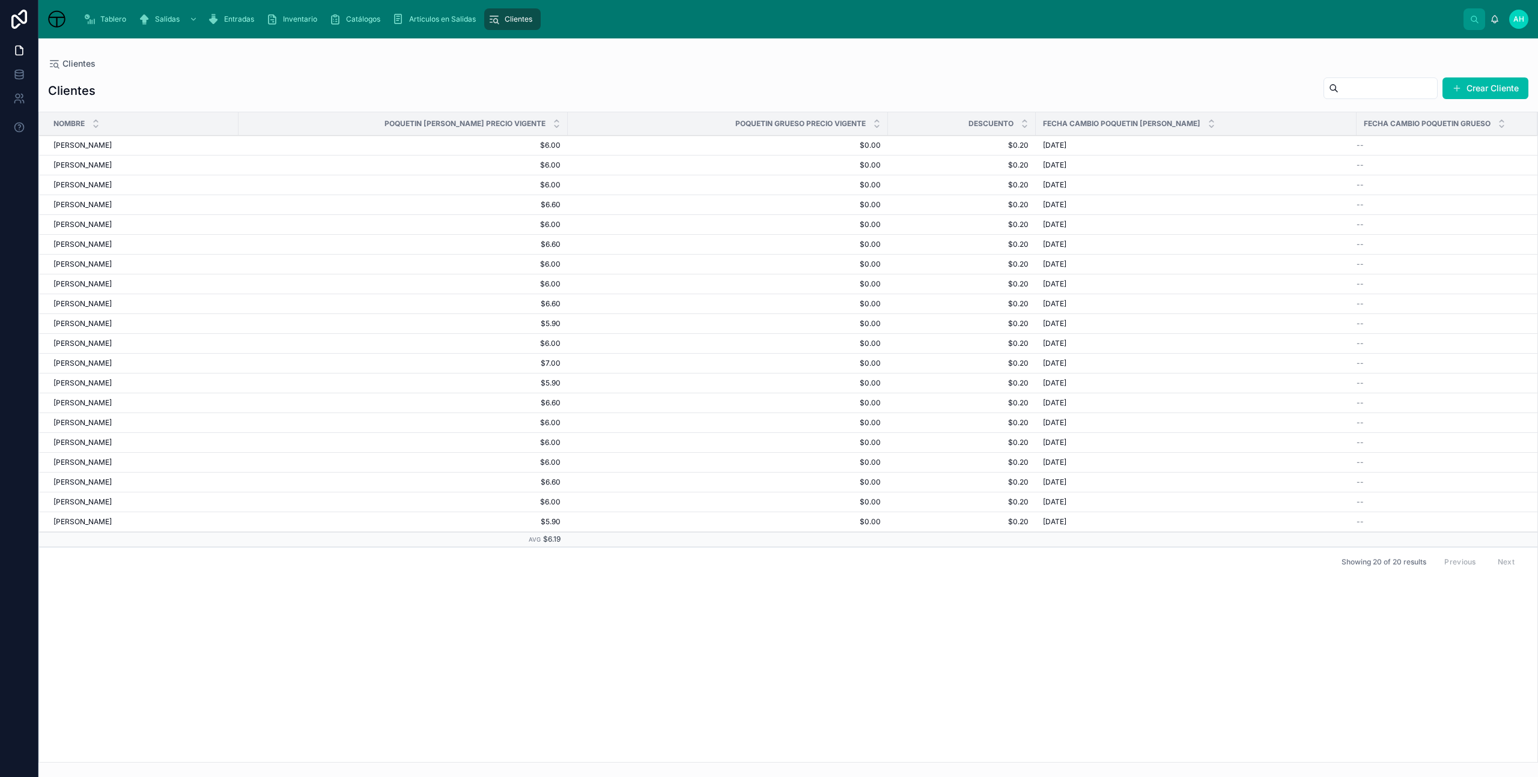
click at [427, 20] on span "Artículos en Salidas" at bounding box center [442, 19] width 67 height 10
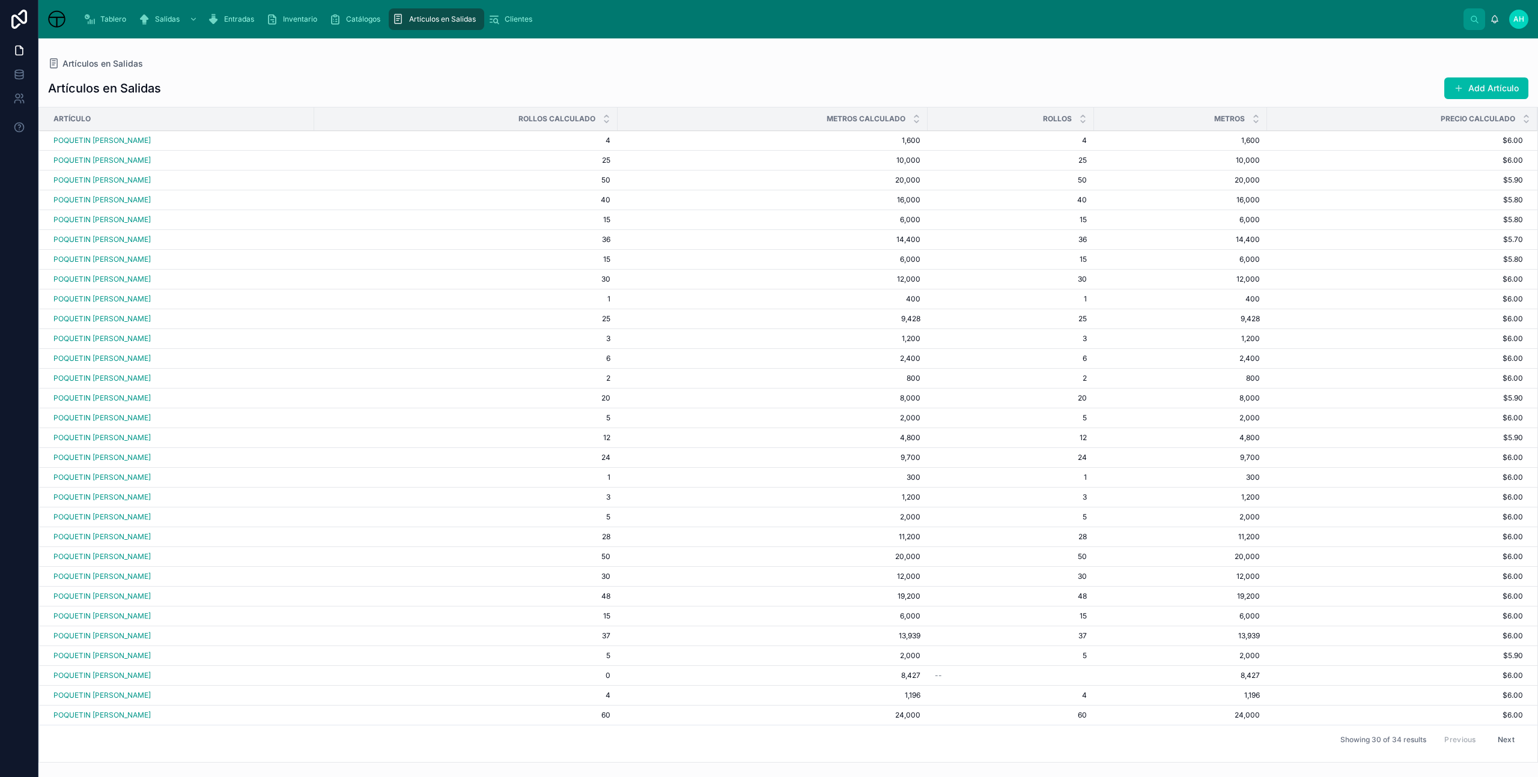
click at [1481, 86] on button "Add Artículo" at bounding box center [1486, 88] width 84 height 22
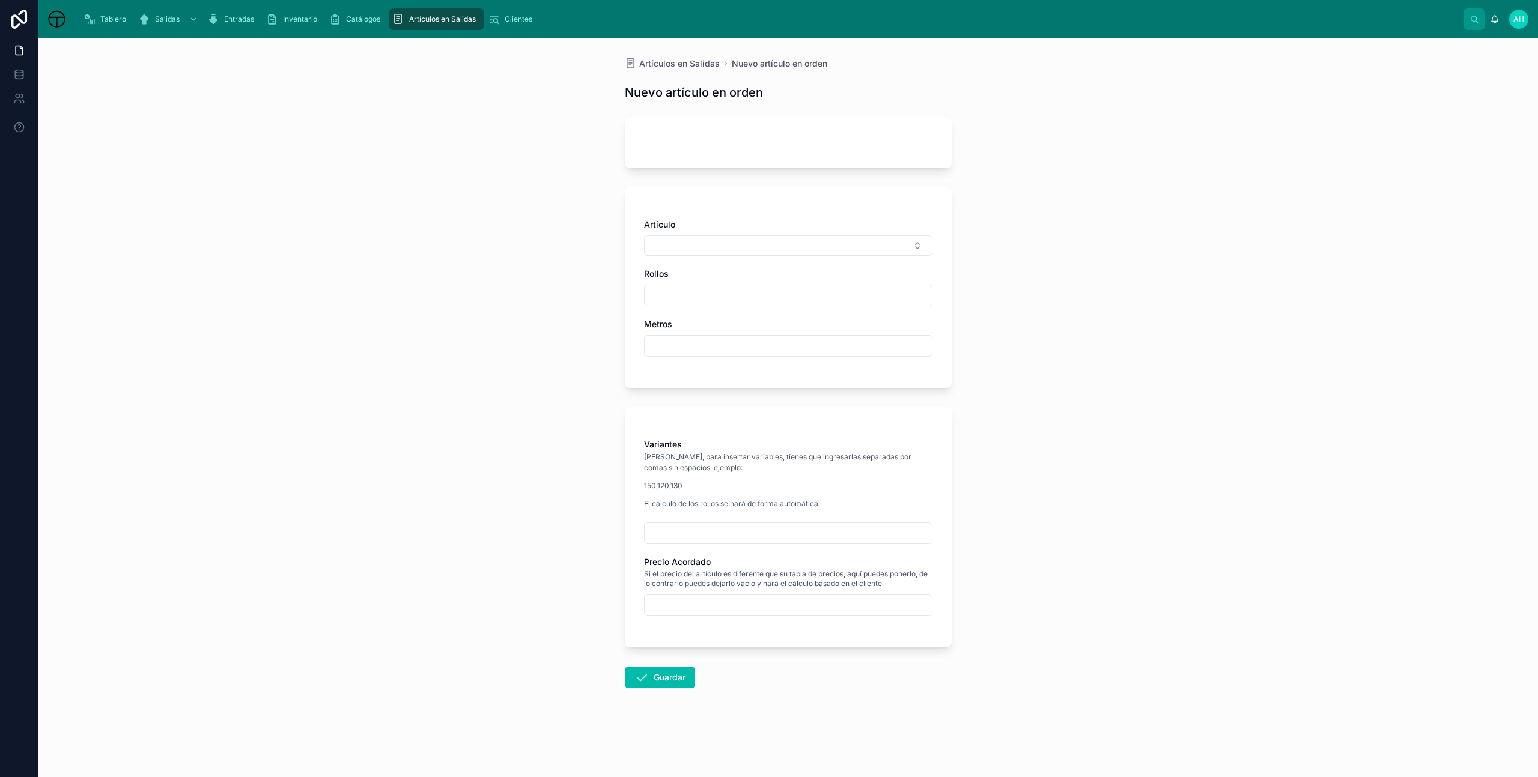
click at [736, 247] on button "Select Button" at bounding box center [788, 245] width 288 height 20
click at [590, 279] on div "Artículos en Salidas Nuevo artículo en orden Nuevo artículo en orden Artículo R…" at bounding box center [787, 407] width 1499 height 739
click at [374, 16] on span "Catálogos" at bounding box center [363, 19] width 34 height 10
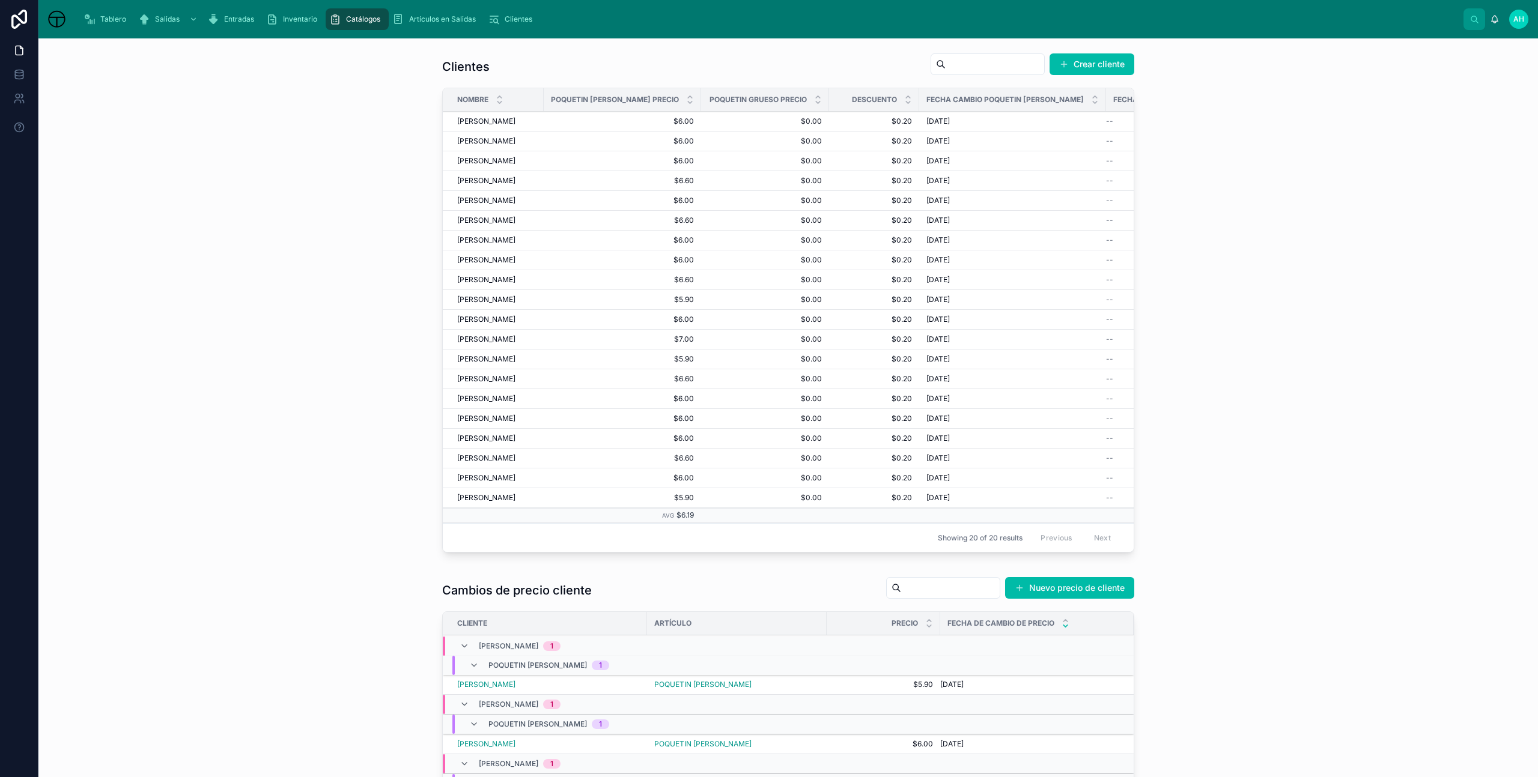
click at [287, 16] on span "Inventario" at bounding box center [300, 19] width 34 height 10
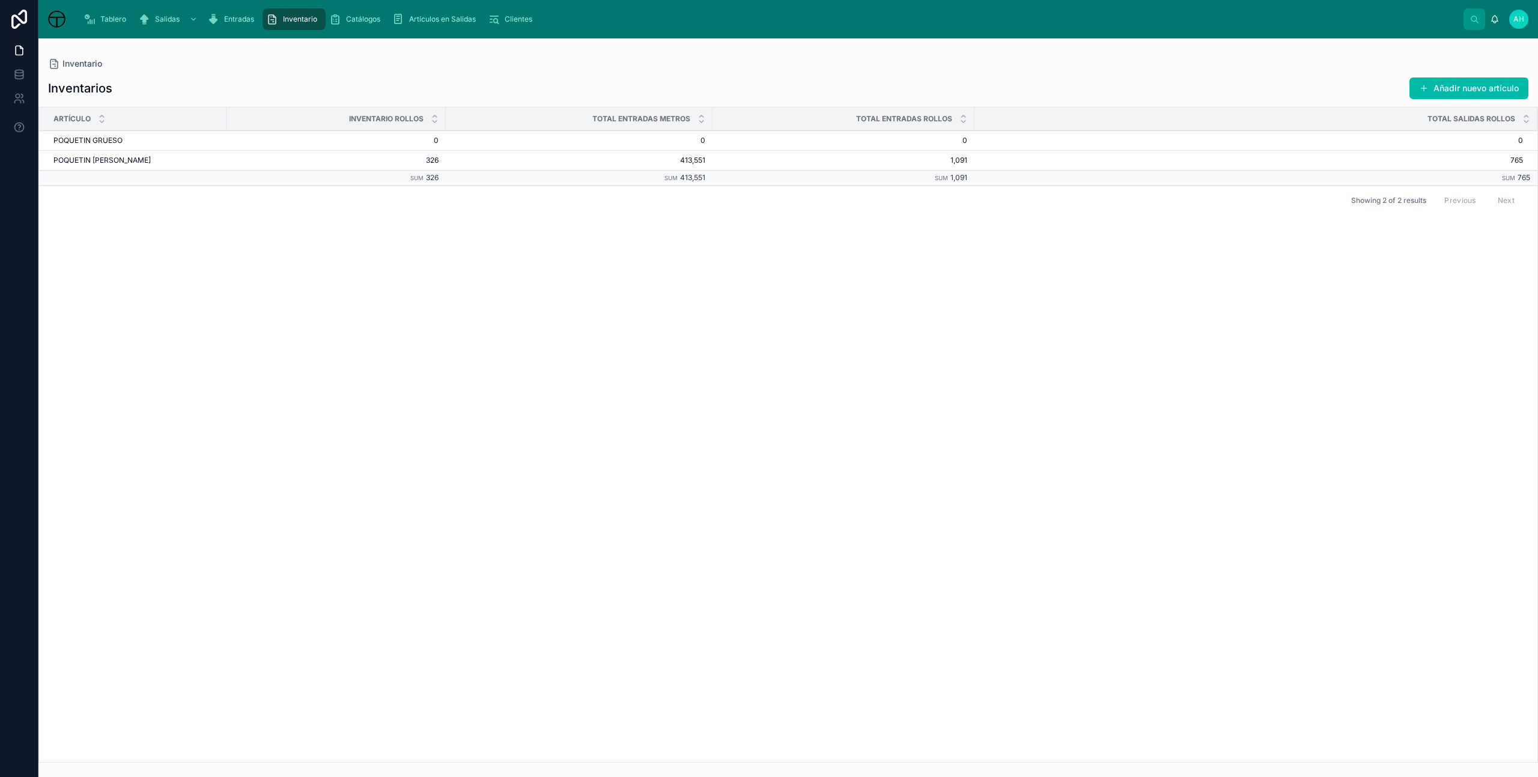
click at [1502, 85] on button "Añadir nuevo artículo" at bounding box center [1468, 88] width 119 height 22
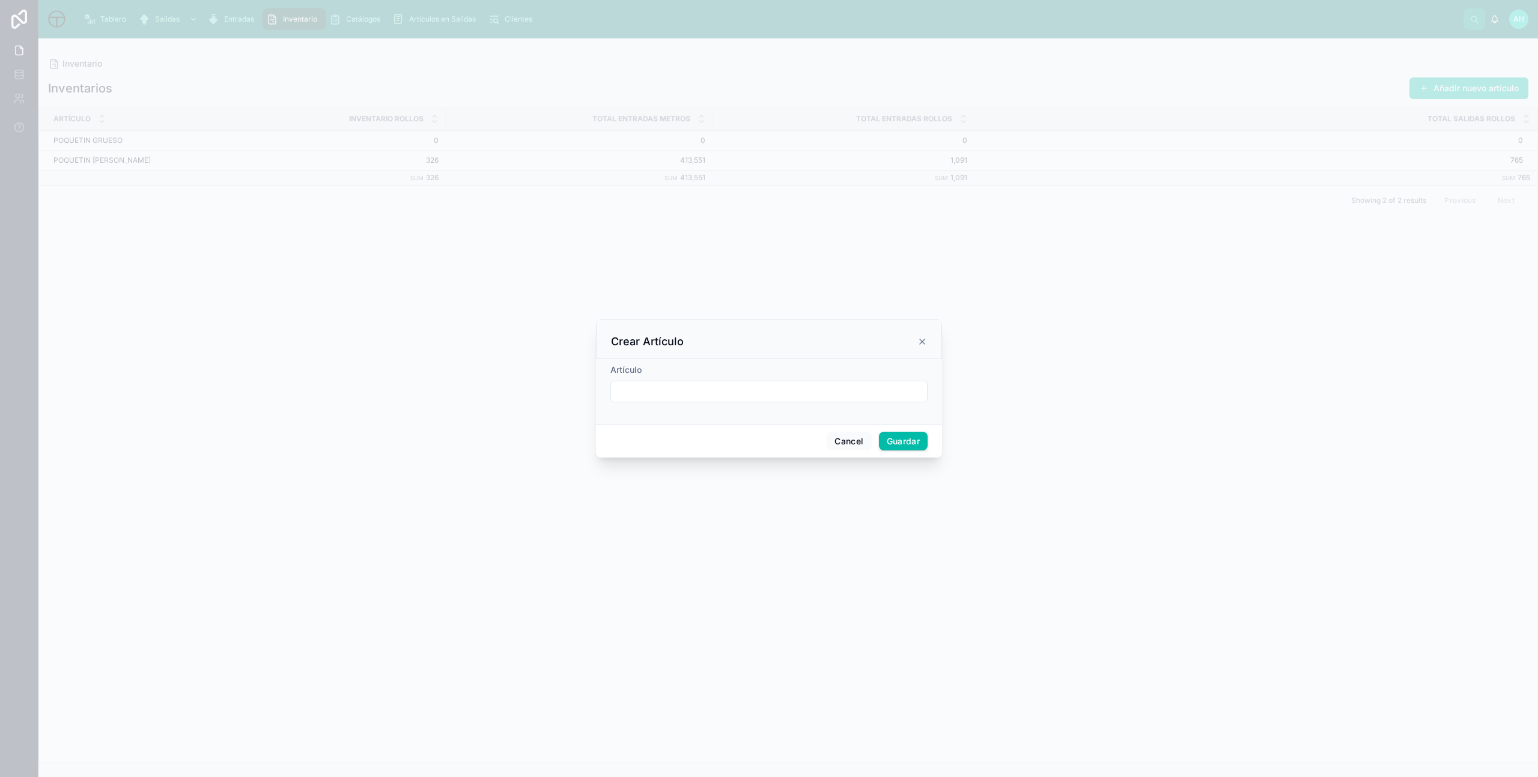
click at [716, 389] on input "text" at bounding box center [769, 391] width 316 height 17
type input "*"
type input "**********"
click at [912, 443] on button "Guardar" at bounding box center [903, 441] width 49 height 19
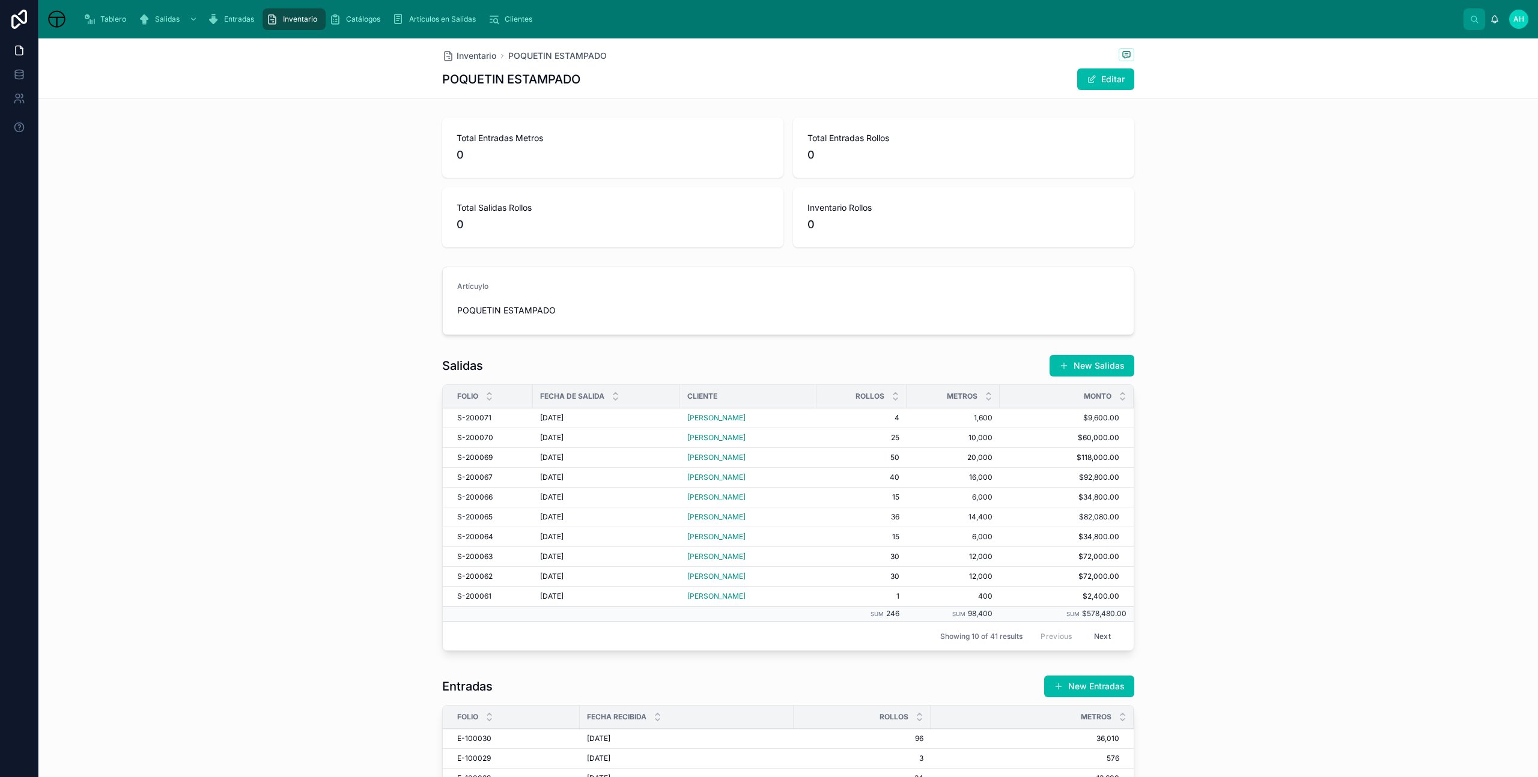
click at [281, 19] on div "Inventario" at bounding box center [294, 19] width 56 height 19
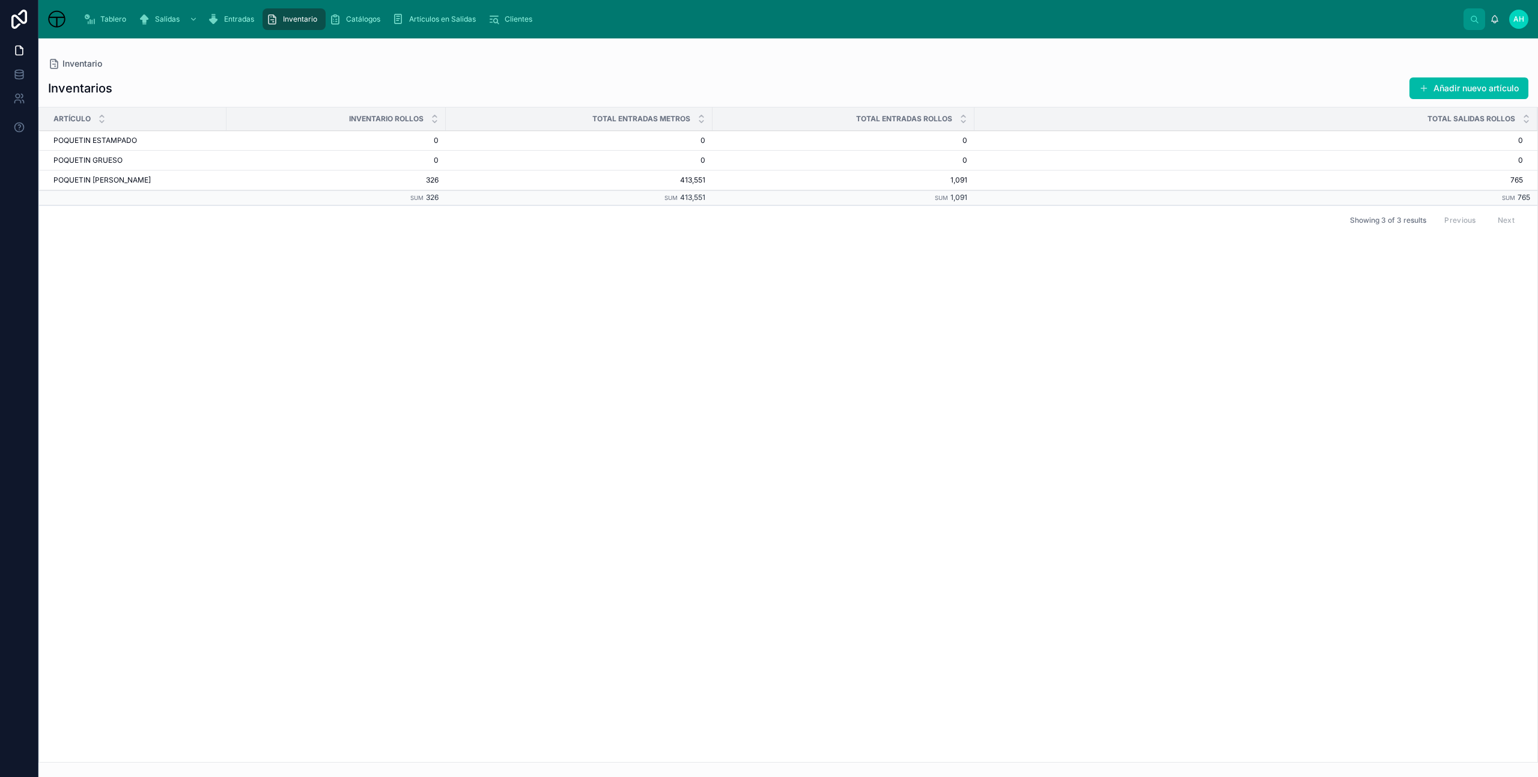
click at [1451, 85] on button "Añadir nuevo artículo" at bounding box center [1468, 88] width 119 height 22
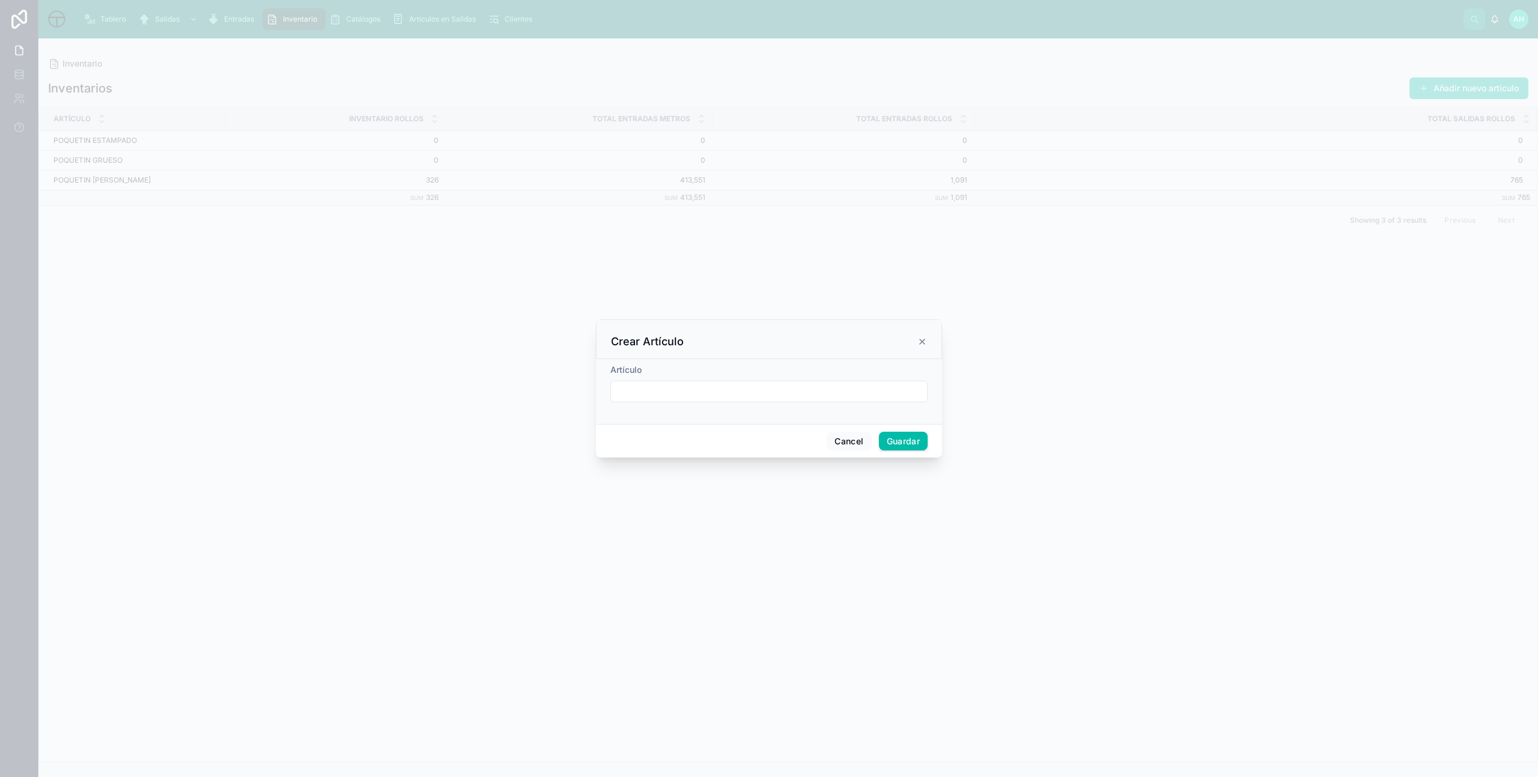
click at [667, 391] on input "text" at bounding box center [769, 391] width 316 height 17
type input "*"
type input "**********"
click at [917, 445] on button "Guardar" at bounding box center [903, 441] width 49 height 19
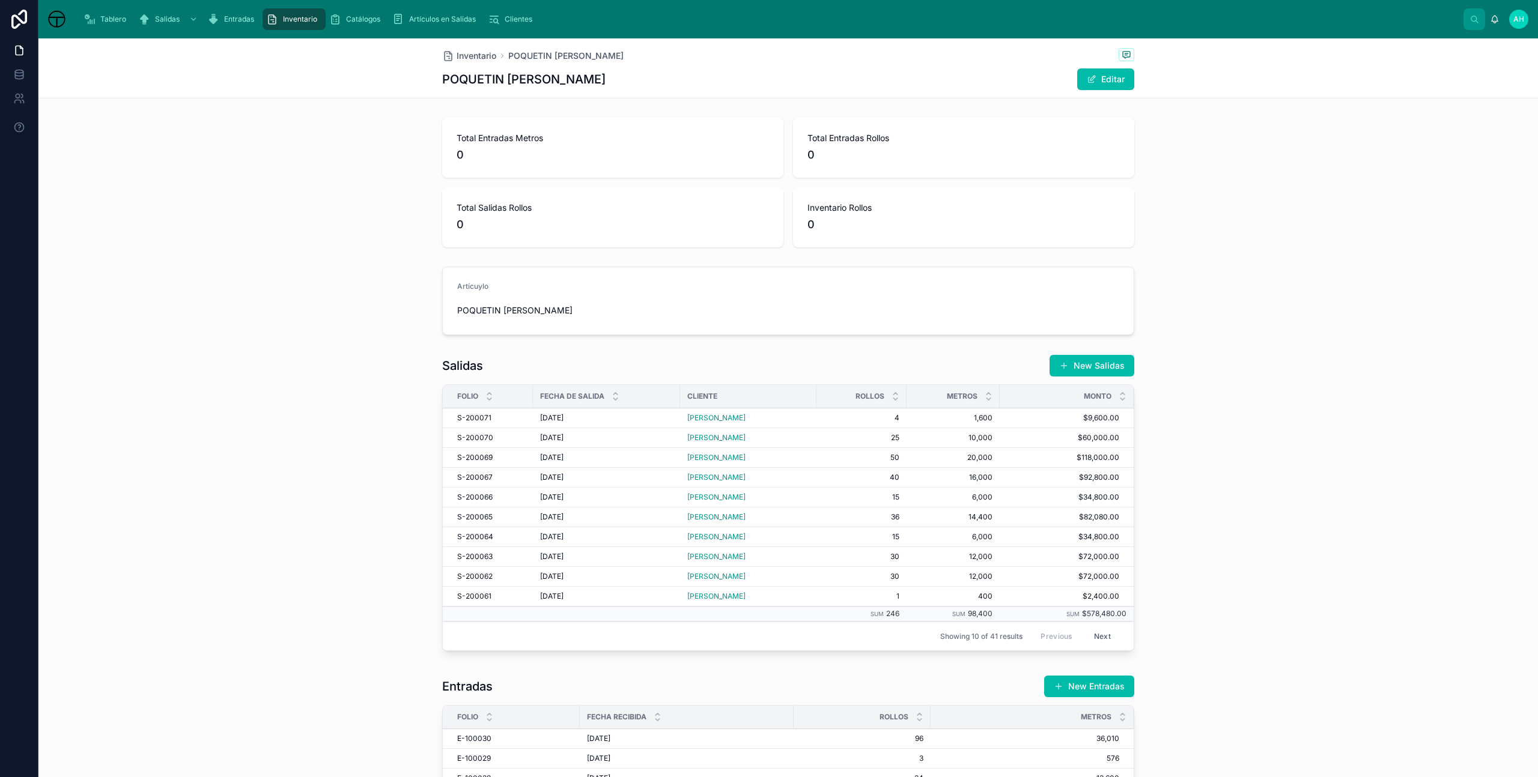
click at [365, 15] on span "Catálogos" at bounding box center [363, 19] width 34 height 10
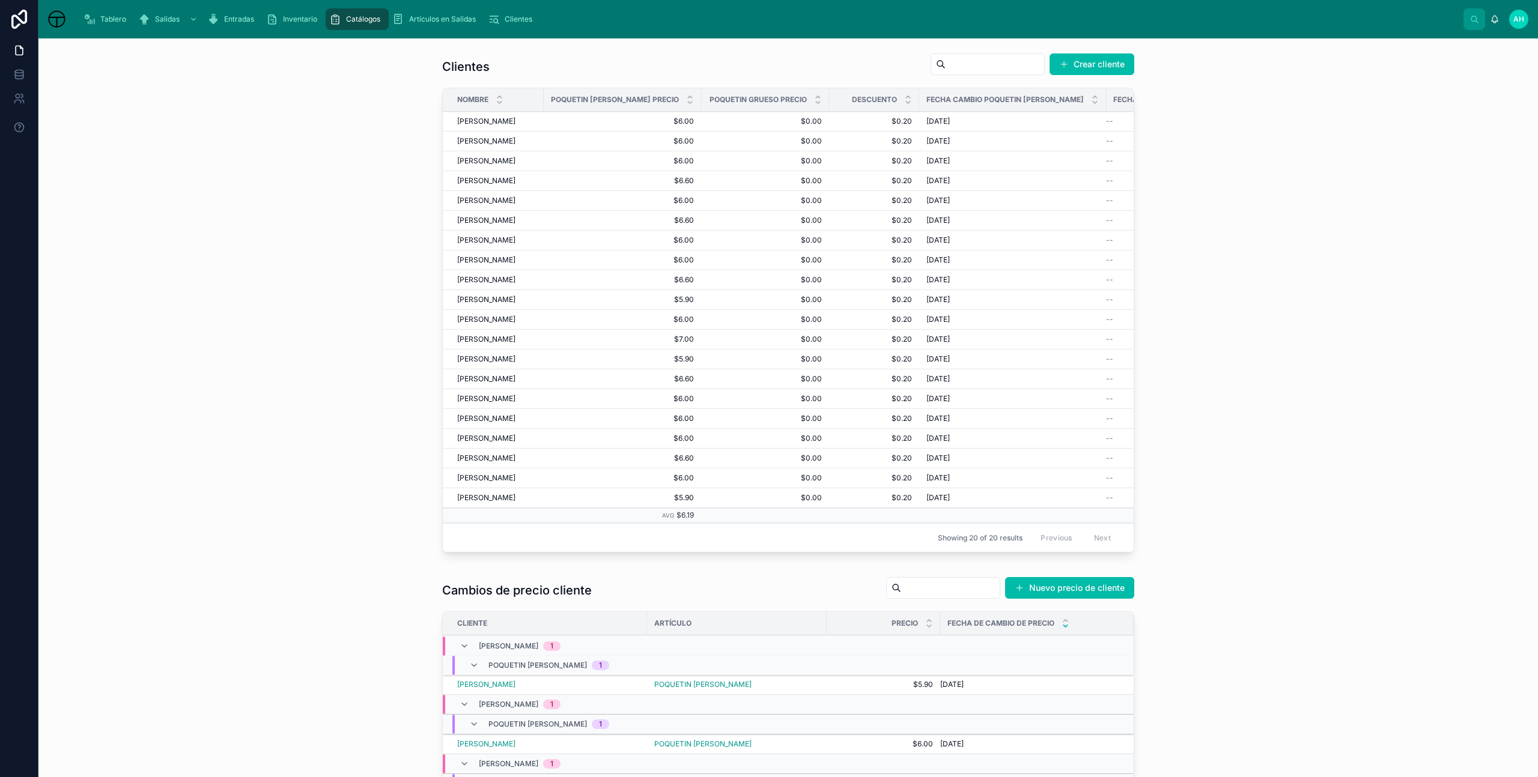
click at [1521, 17] on span "AH" at bounding box center [1518, 19] width 11 height 10
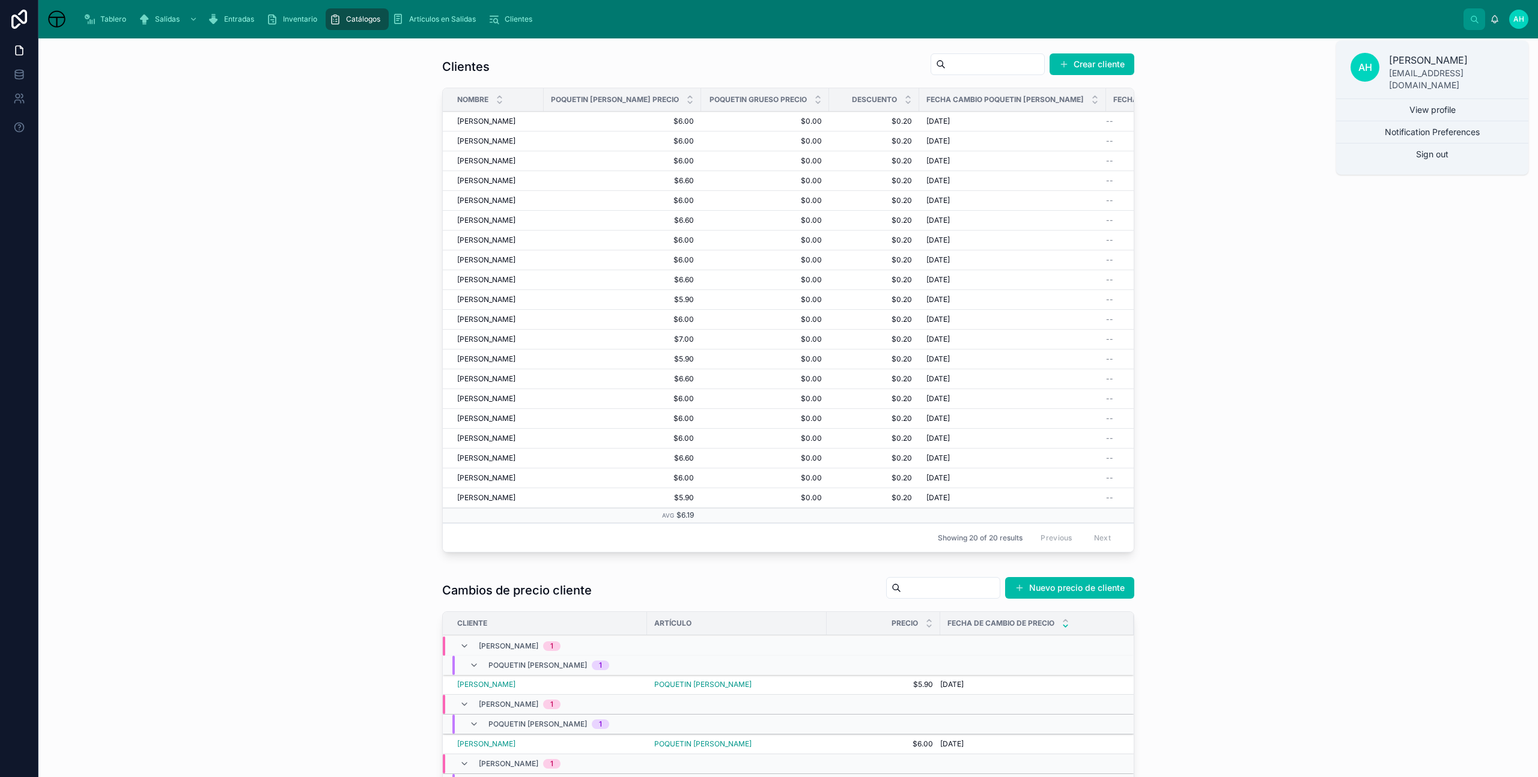
click at [1357, 262] on div "Clientes Crear cliente Nombre POQUETIN [PERSON_NAME] PRECIO POQUETIN GRUESO PRE…" at bounding box center [788, 305] width 1480 height 514
